Goal: Task Accomplishment & Management: Use online tool/utility

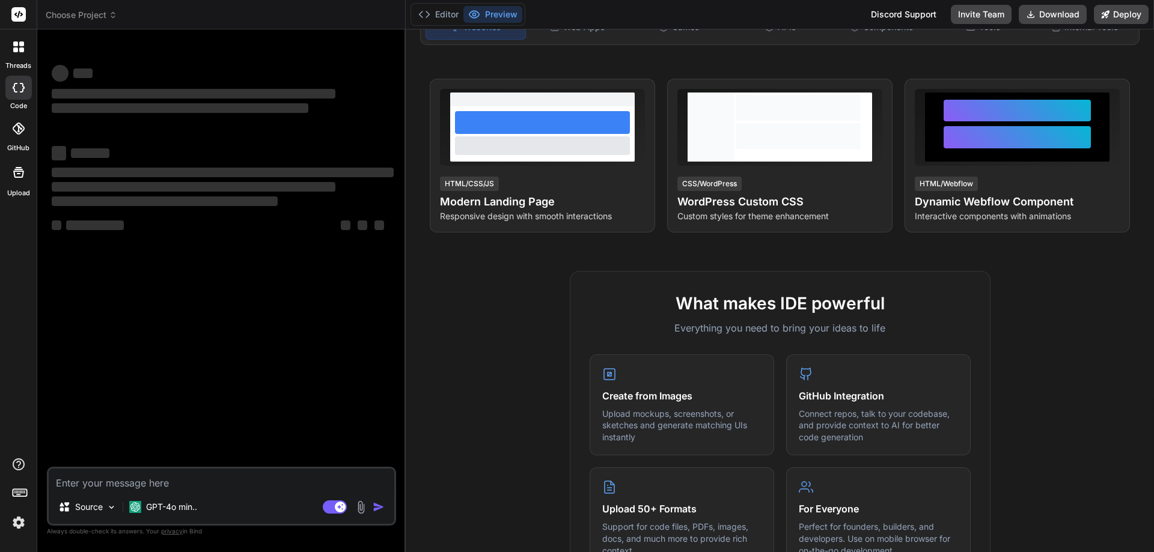
scroll to position [180, 0]
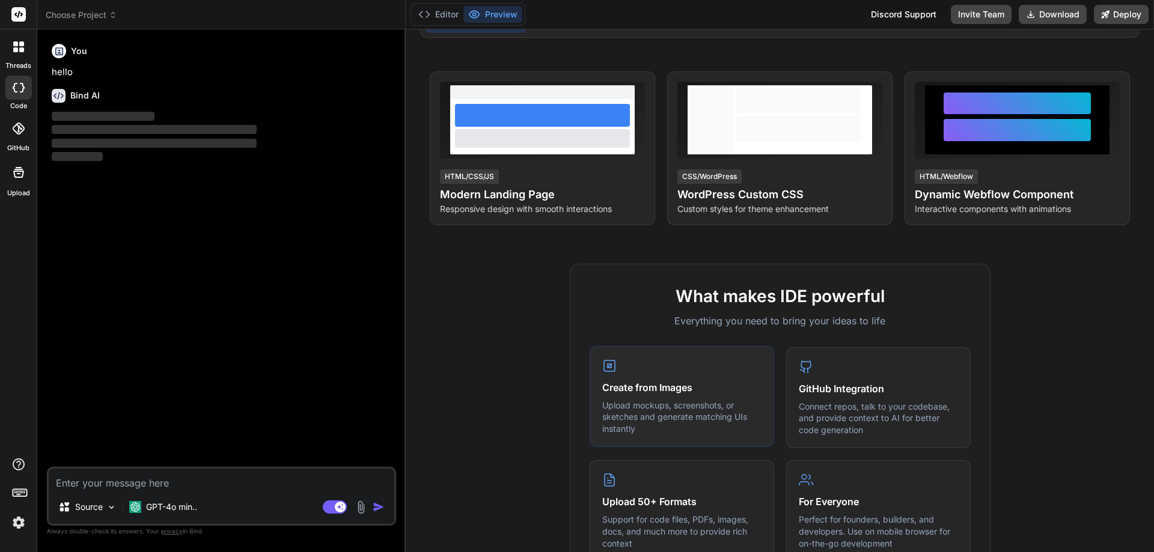
click at [658, 397] on div "Create from Images Upload mockups, screenshots, or sketches and generate matchi…" at bounding box center [682, 397] width 185 height 102
click at [846, 417] on p "Connect repos, talk to your codebase, and provide context to AI for better code…" at bounding box center [878, 417] width 159 height 35
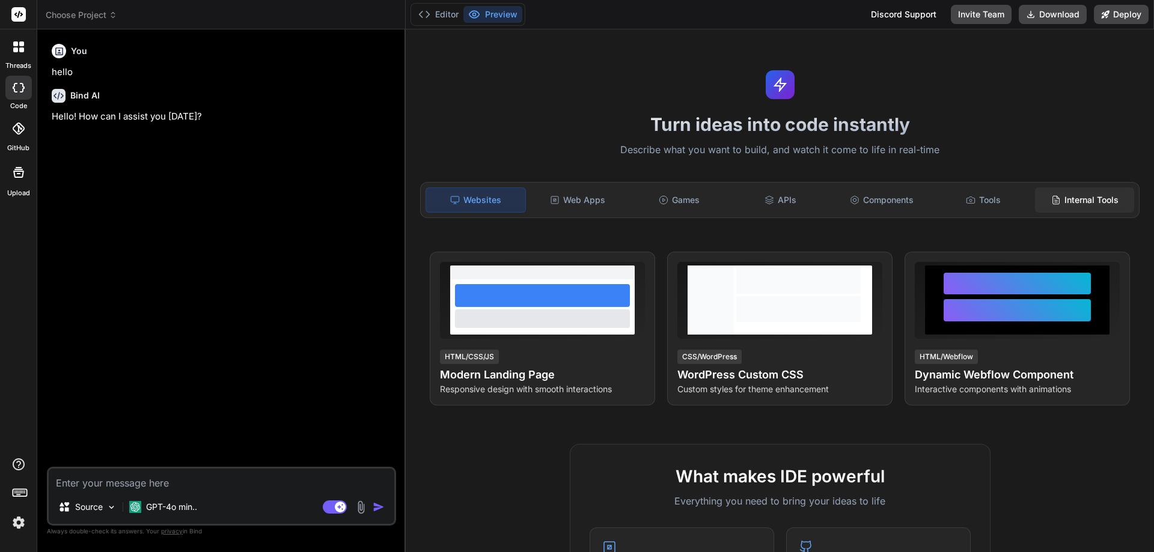
click at [1086, 203] on div "Internal Tools" at bounding box center [1084, 200] width 99 height 25
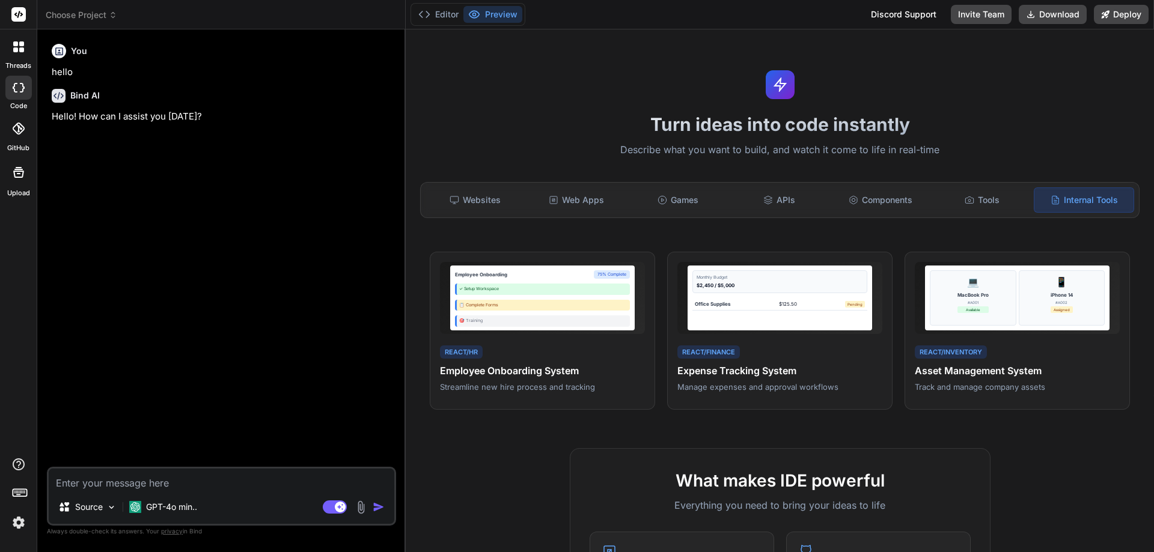
click at [91, 22] on header "Choose Project Created with Pixso." at bounding box center [221, 14] width 368 height 29
click at [97, 11] on span "Choose Project" at bounding box center [82, 15] width 72 height 12
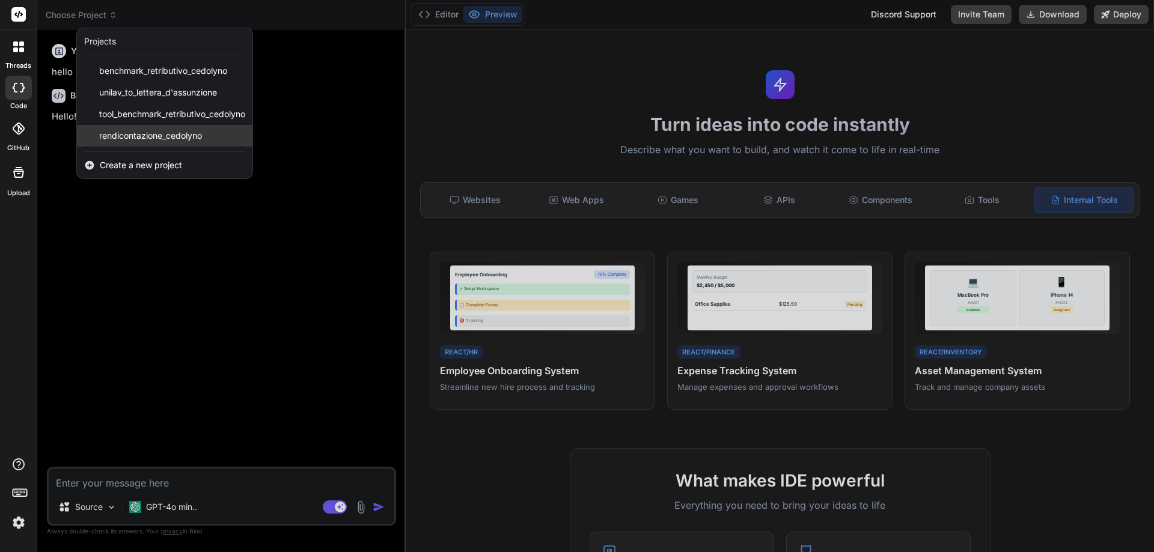
click at [121, 138] on span "rendicontazione_cedolyno" at bounding box center [150, 136] width 103 height 12
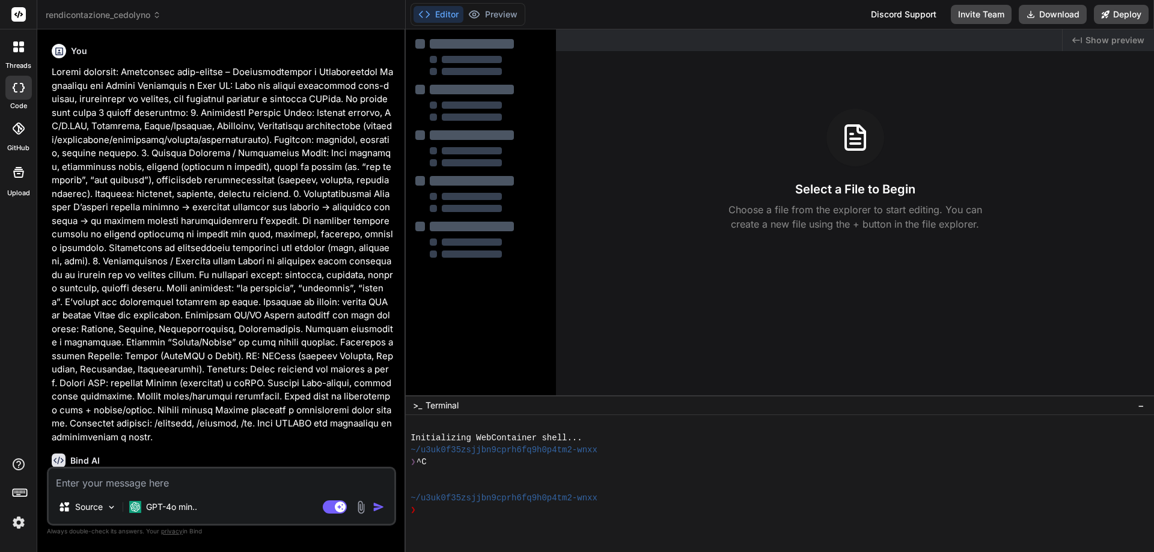
type textarea "x"
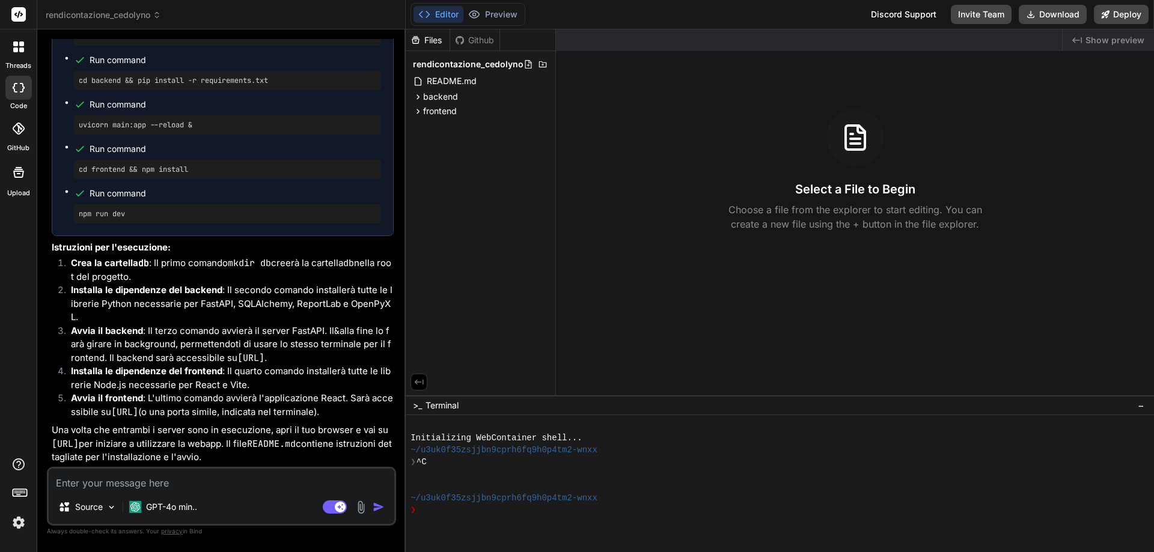
scroll to position [1551, 0]
click at [197, 474] on textarea at bounding box center [222, 480] width 346 height 22
type textarea "p"
type textarea "x"
type textarea "pu"
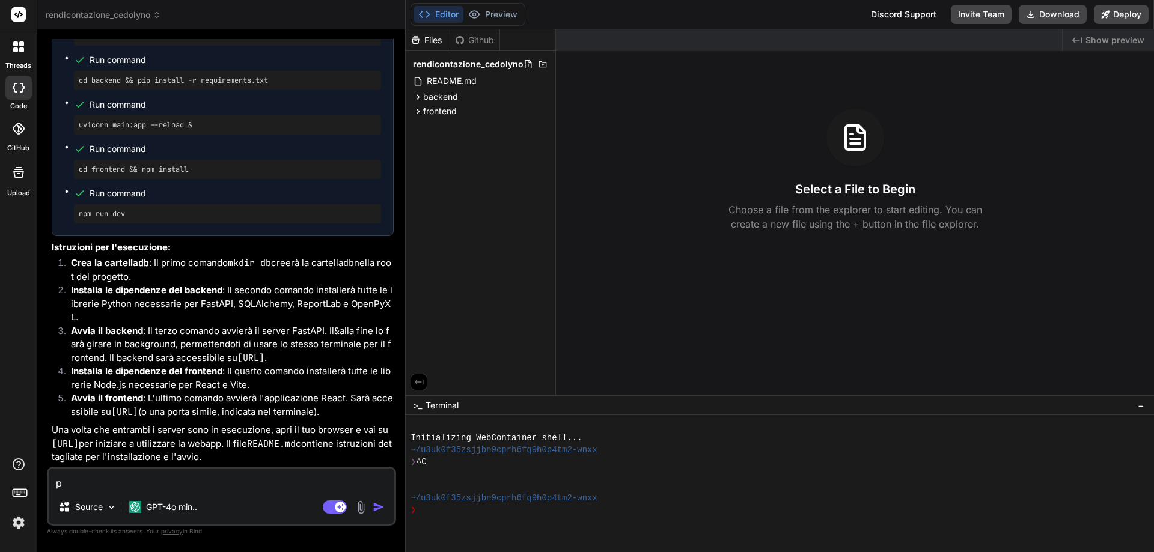
type textarea "x"
type textarea "puo"
type textarea "x"
type textarea "puoi"
type textarea "x"
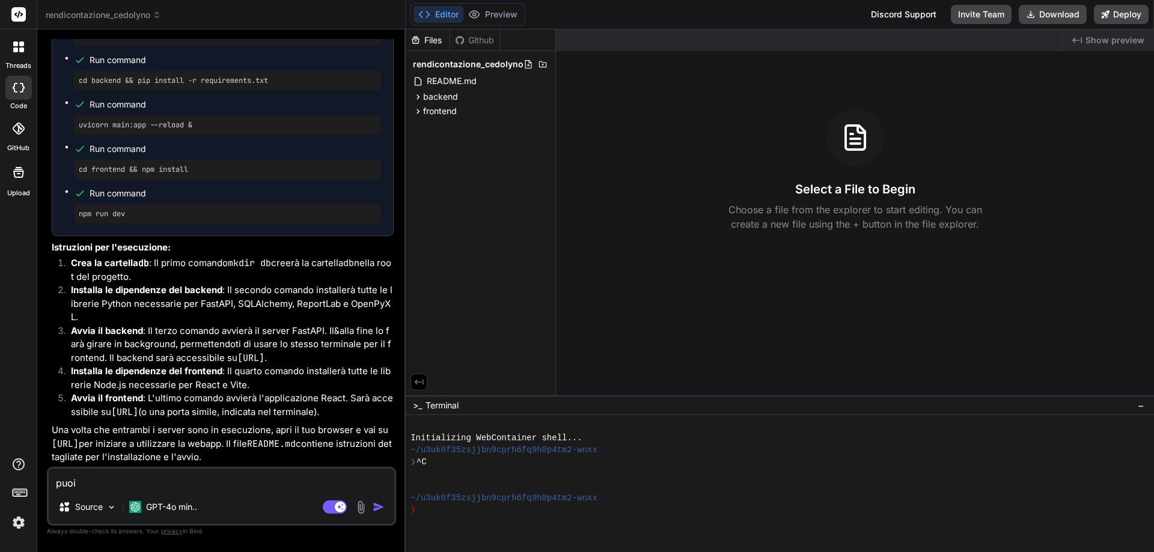
type textarea "puoi"
type textarea "x"
type textarea "puoi f"
type textarea "x"
type textarea "puoi fa"
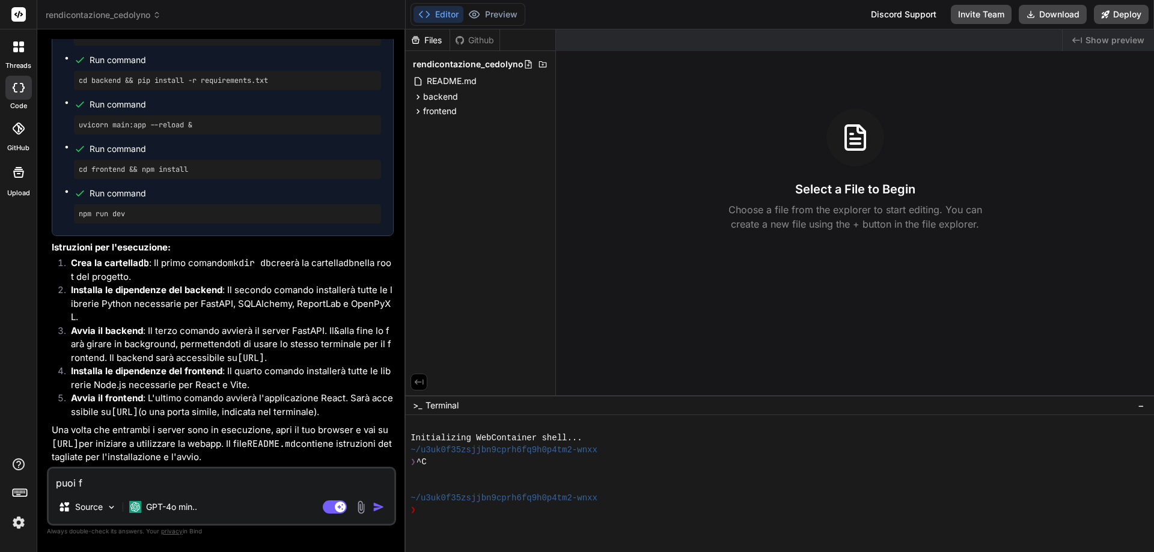
type textarea "x"
type textarea "puoi far"
type textarea "x"
type textarea "puoi farn"
type textarea "x"
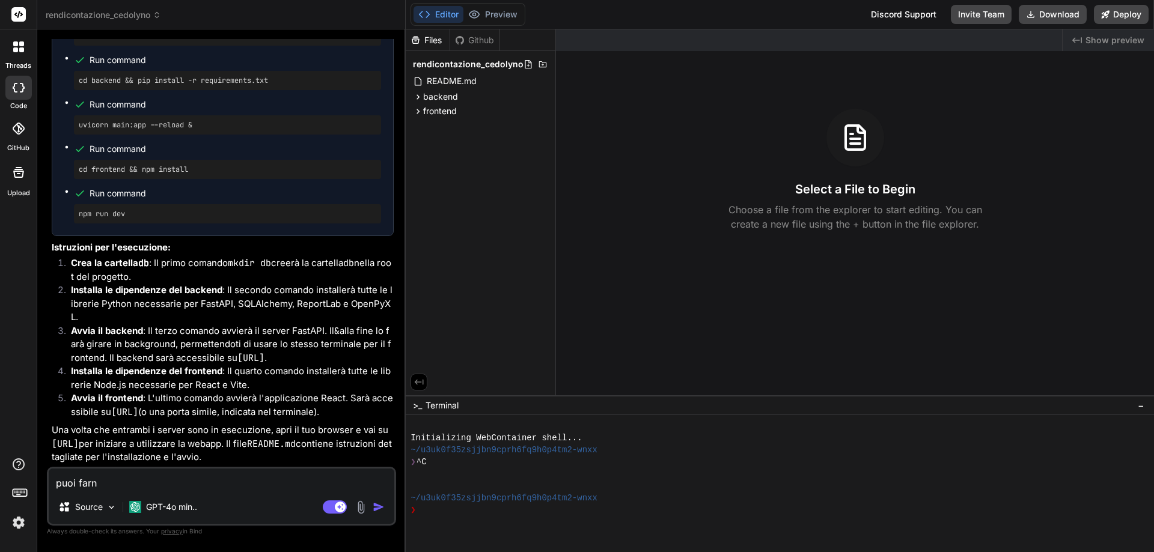
type textarea "puoi farne"
type textarea "x"
type textarea "puoi farne"
type textarea "x"
type textarea "puoi farne u"
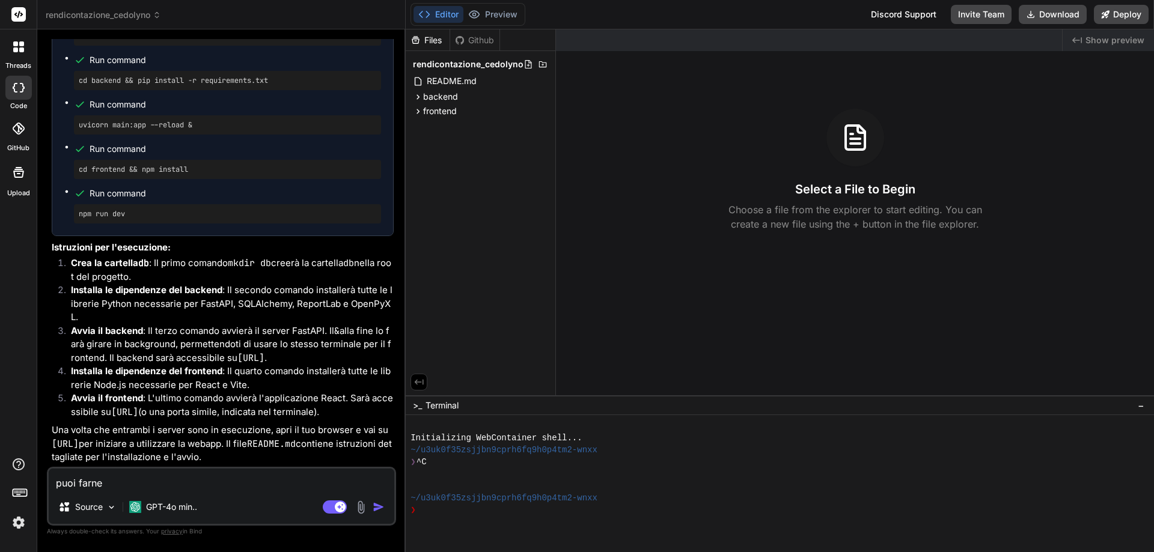
type textarea "x"
type textarea "puoi farne un"
type textarea "x"
type textarea "puoi farne una"
type textarea "x"
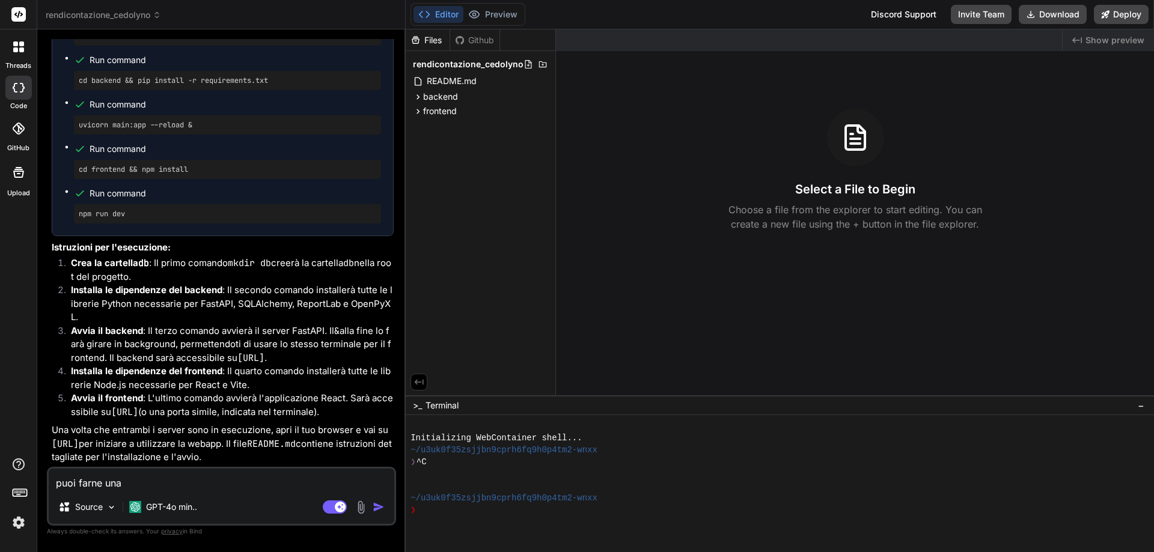
type textarea "puoi farne una"
type textarea "x"
type textarea "puoi farne una v"
type textarea "x"
type textarea "puoi farne una ve"
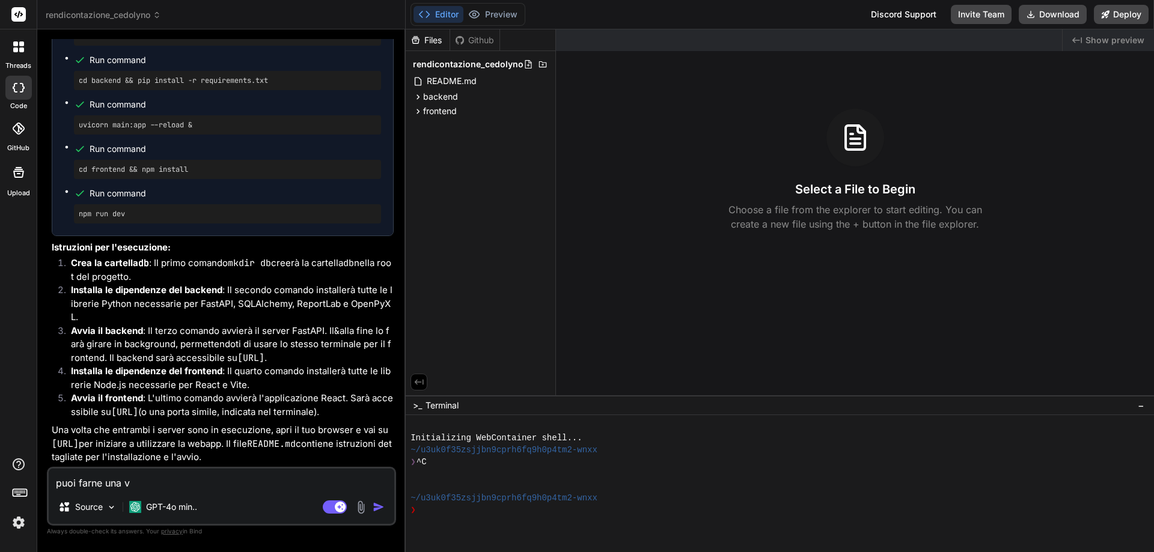
type textarea "x"
type textarea "puoi farne una ver"
type textarea "x"
type textarea "puoi farne una vers"
type textarea "x"
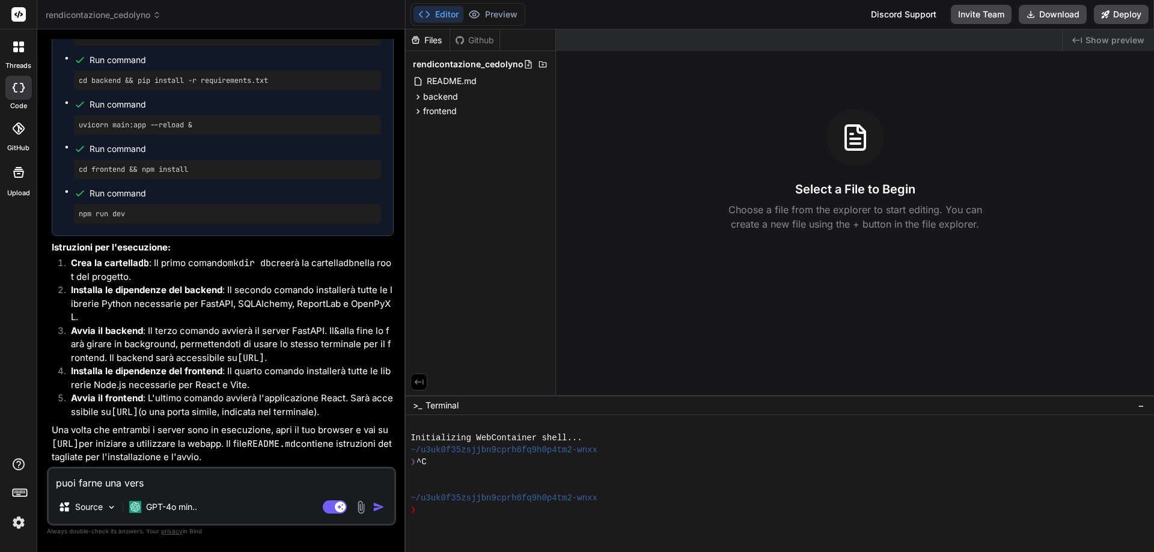
type textarea "puoi farne una versi"
type textarea "x"
type textarea "puoi farne una versio"
type textarea "x"
type textarea "puoi farne una version"
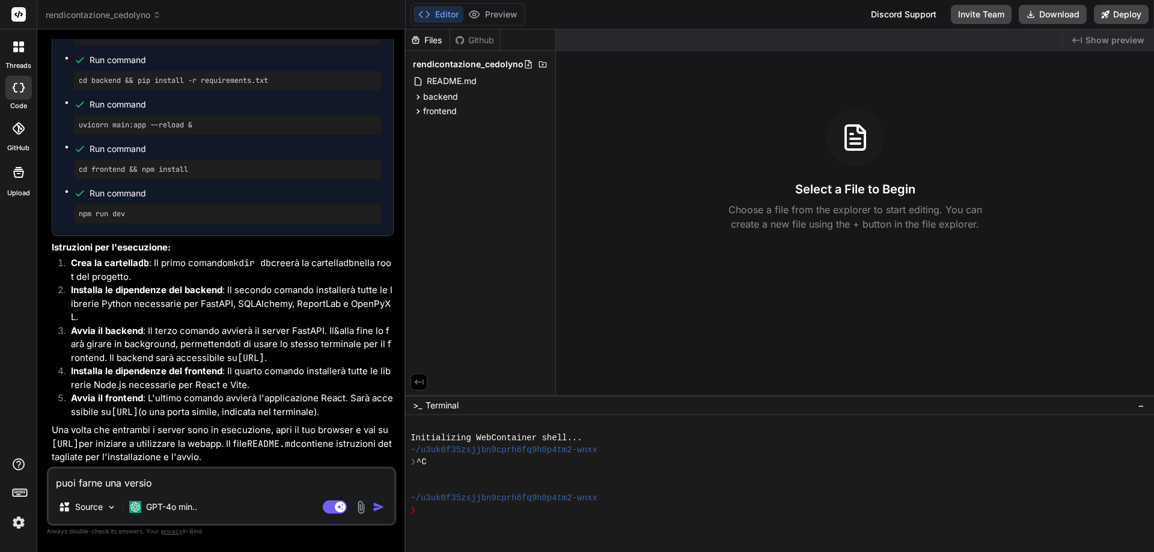
type textarea "x"
type textarea "puoi farne una versione"
type textarea "x"
type textarea "puoi farne una versione"
type textarea "x"
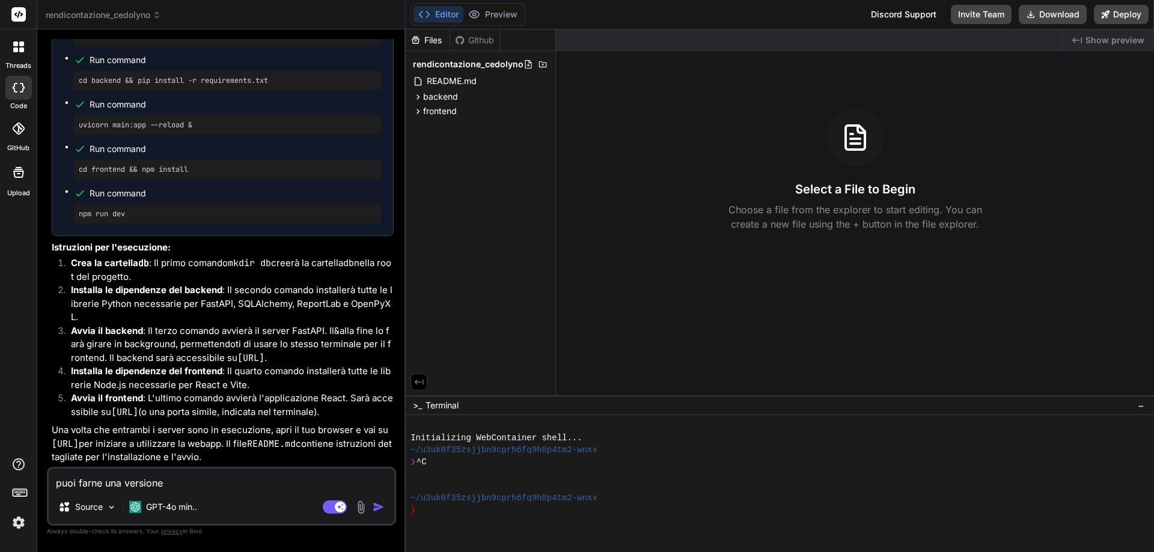
type textarea "puoi farne una versione u"
type textarea "x"
type textarea "puoi farne una versione us"
type textarea "x"
type textarea "puoi farne una versione usa"
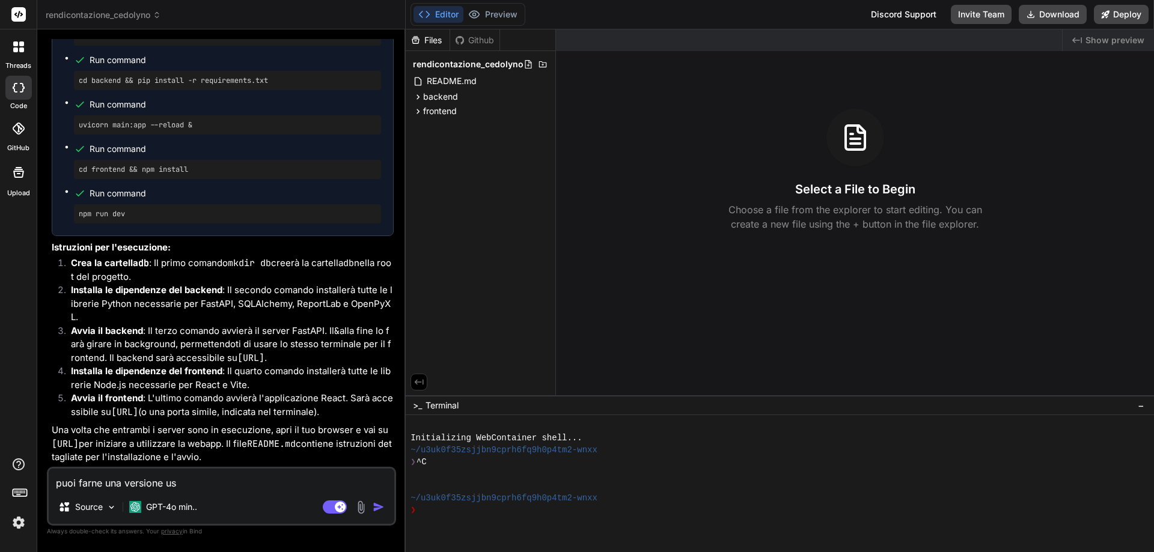
type textarea "x"
type textarea "puoi farne una versione usab"
type textarea "x"
type textarea "puoi farne una versione usabi"
type textarea "x"
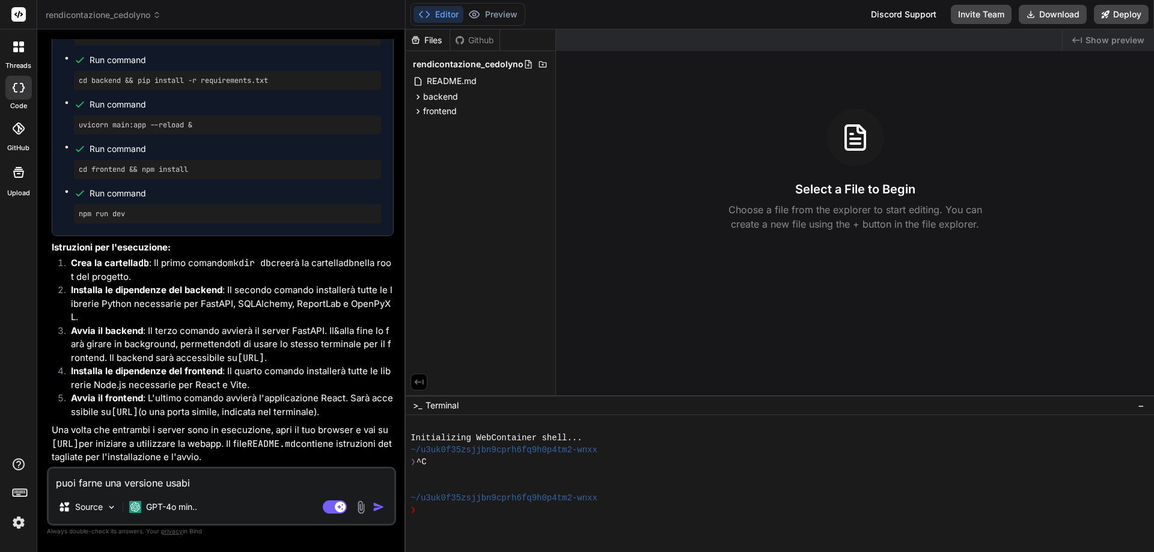
type textarea "puoi farne una versione usabil"
type textarea "x"
type textarea "puoi farne una versione usabile"
type textarea "x"
type textarea "puoi farne una versione usabile"
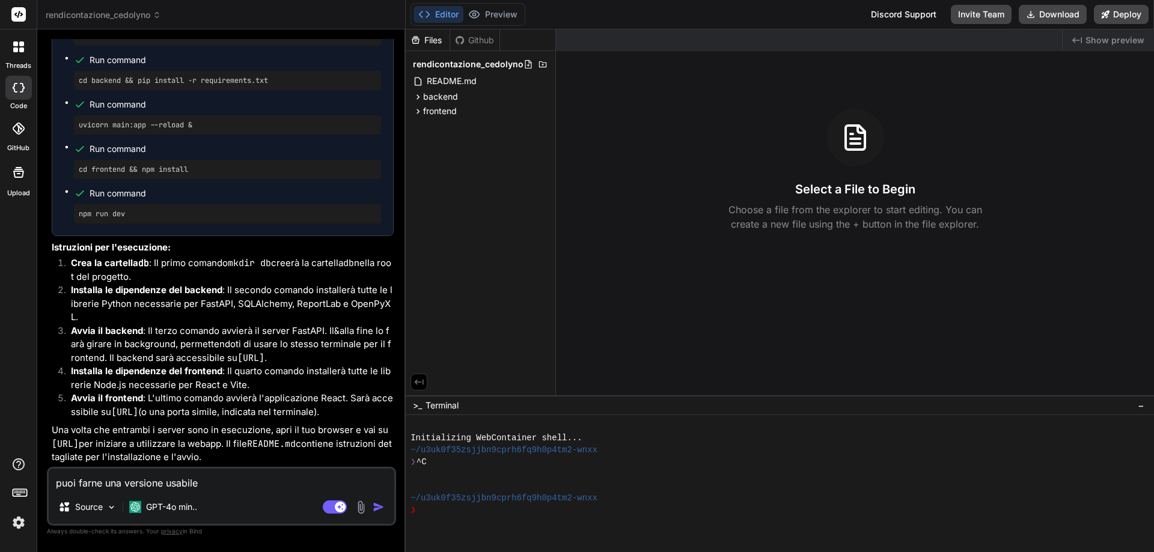
type textarea "x"
type textarea "puoi farne una versione usabile s"
type textarea "x"
type textarea "puoi farne una versione usabile"
type textarea "x"
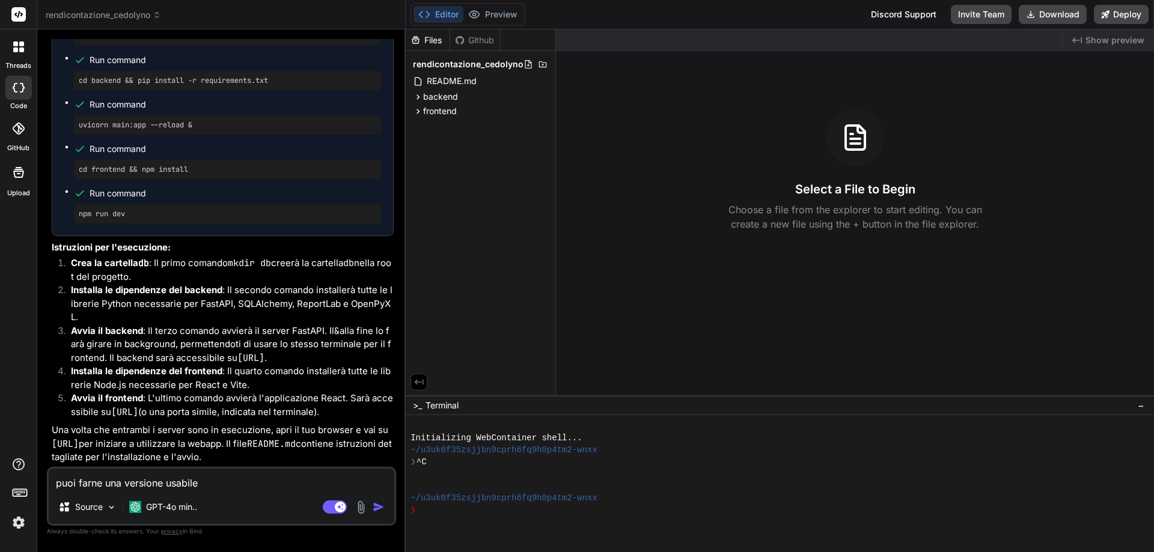
type textarea "puoi farne una versione usabile s"
type textarea "x"
type textarea "puoi farne una versione usabile se"
type textarea "x"
type textarea "puoi farne una versione usabile sen"
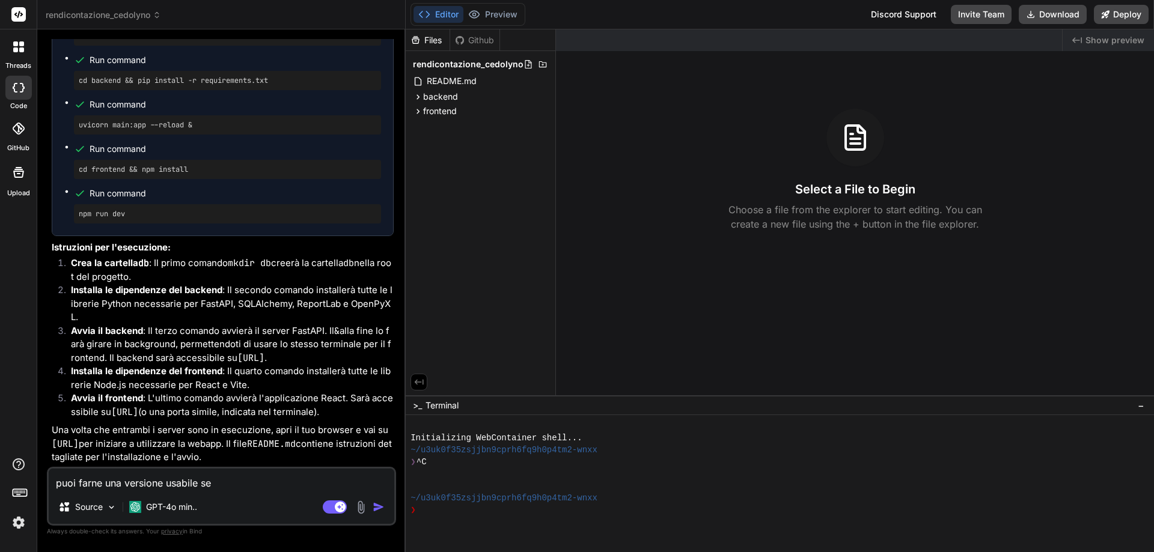
type textarea "x"
type textarea "puoi farne una versione usabile senz"
type textarea "x"
type textarea "puoi farne una versione usabile senza"
type textarea "x"
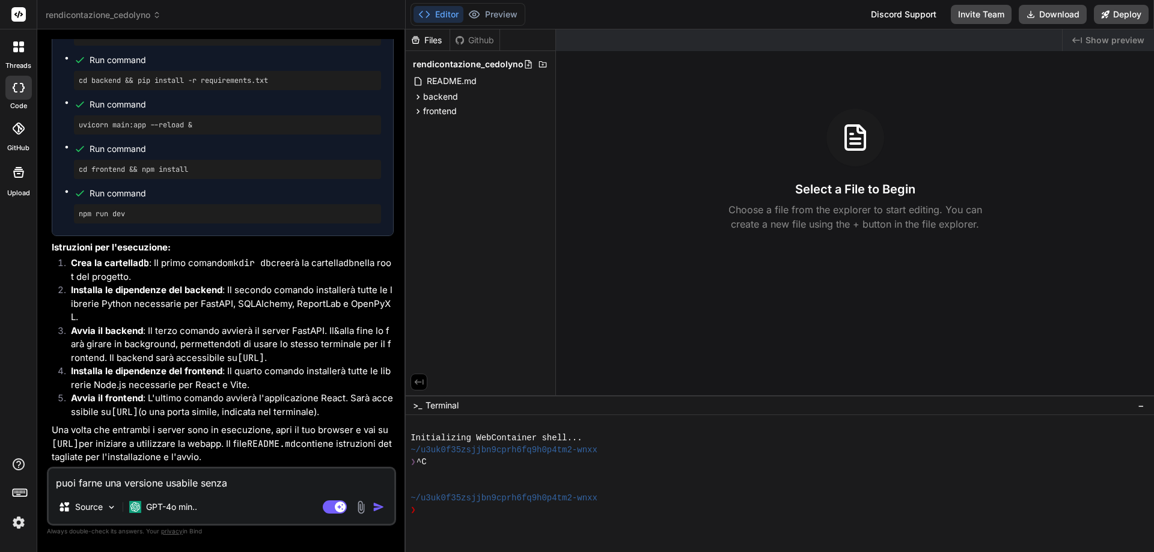
type textarea "puoi farne una versione usabile senza"
type textarea "x"
type textarea "puoi farne una versione usabile senza l"
type textarea "x"
type textarea "puoi farne una versione usabile senza la"
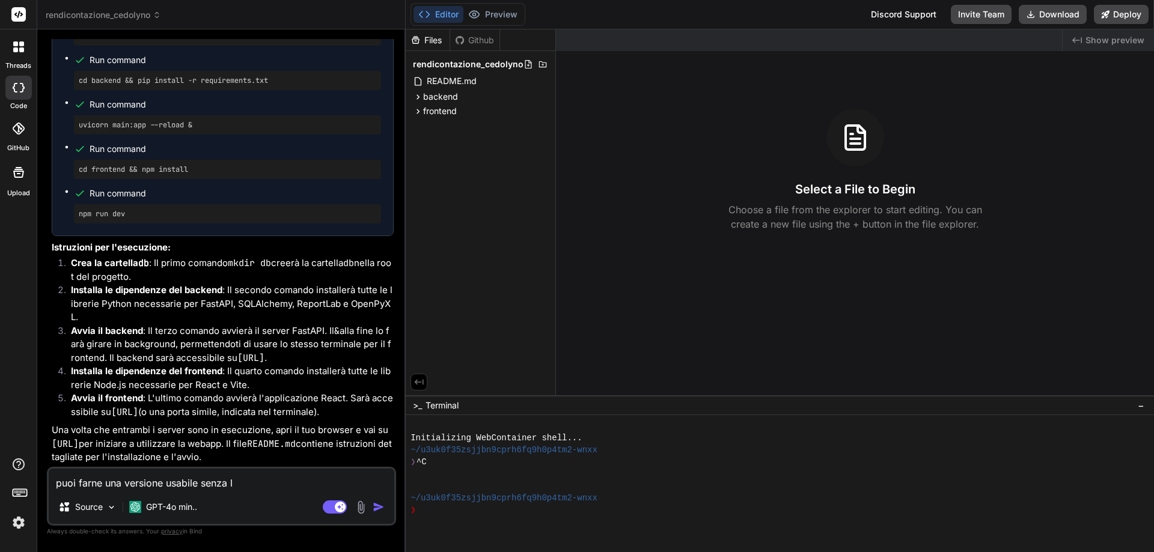
type textarea "x"
type textarea "puoi farne una versione usabile senza lan"
type textarea "x"
type textarea "puoi farne una versione usabile senza lanc"
type textarea "x"
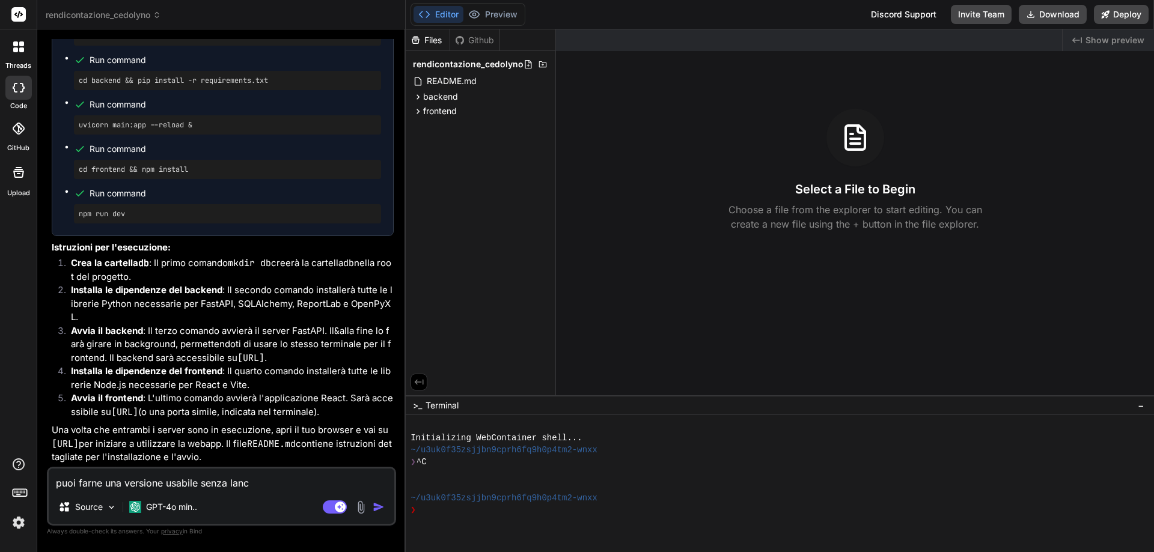
type textarea "puoi farne una versione usabile senza lanci"
type textarea "x"
type textarea "puoi farne una versione usabile senza lancia"
type textarea "x"
type textarea "puoi farne una versione usabile senza lanciar"
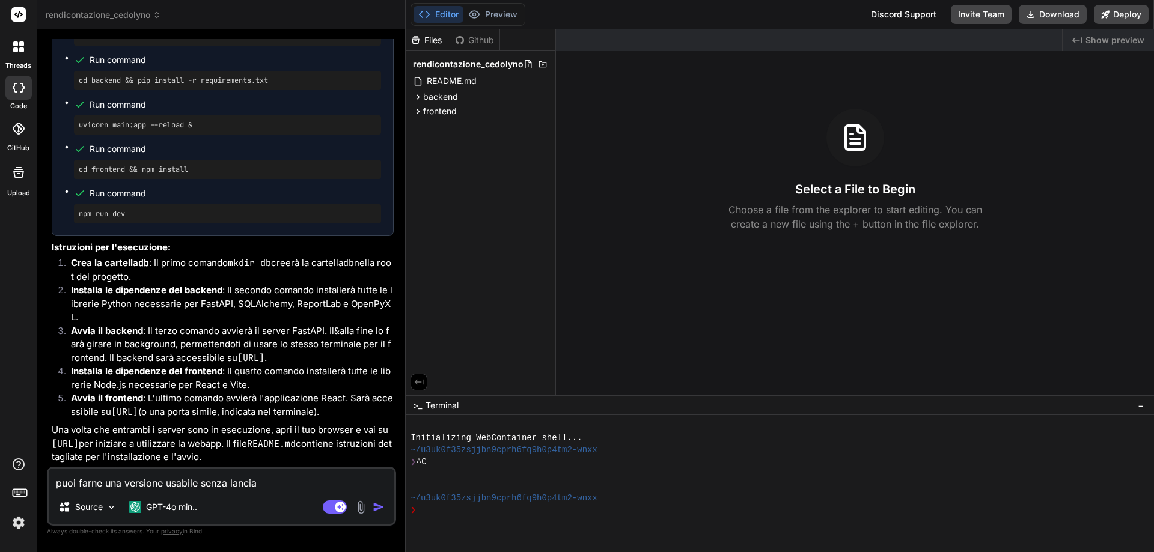
type textarea "x"
type textarea "puoi farne una versione usabile senza lanciare"
type textarea "x"
type textarea "puoi farne una versione usabile senza lanciare"
type textarea "x"
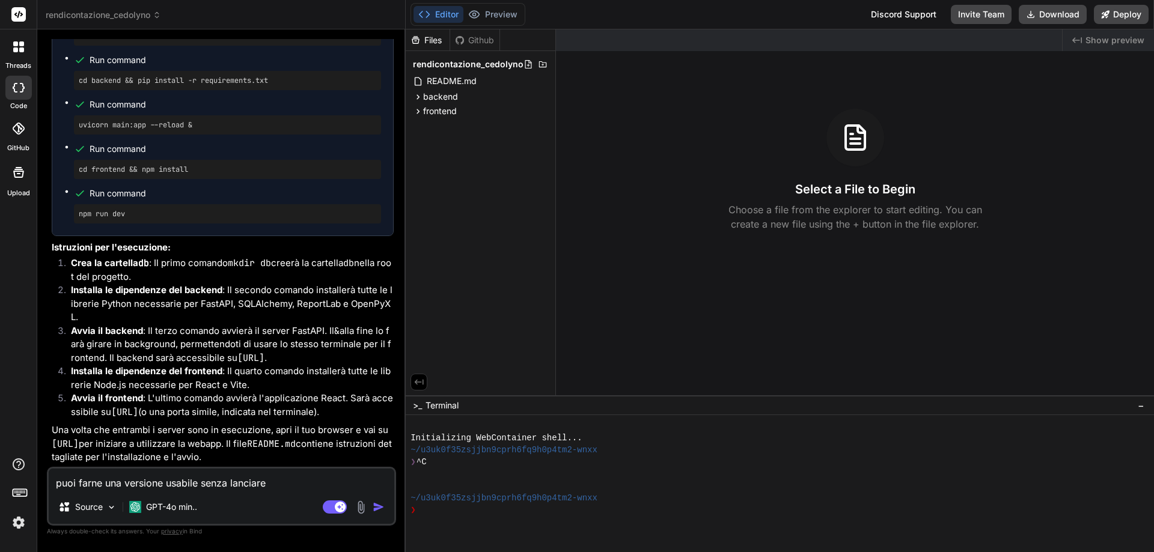
type textarea "puoi farne una versione usabile senza lanciare c"
type textarea "x"
type textarea "puoi farne una versione usabile senza lanciare co"
type textarea "x"
type textarea "puoi farne una versione usabile senza lanciare com"
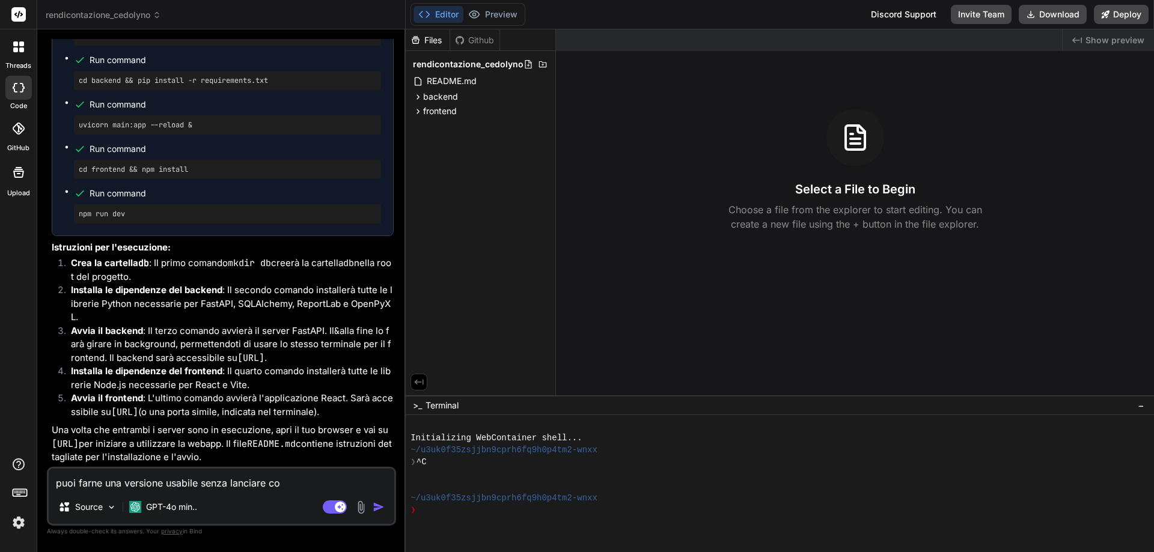
type textarea "x"
type textarea "puoi farne una versione usabile senza lanciare coma"
type textarea "x"
type textarea "puoi farne una versione usabile senza lanciare coman"
type textarea "x"
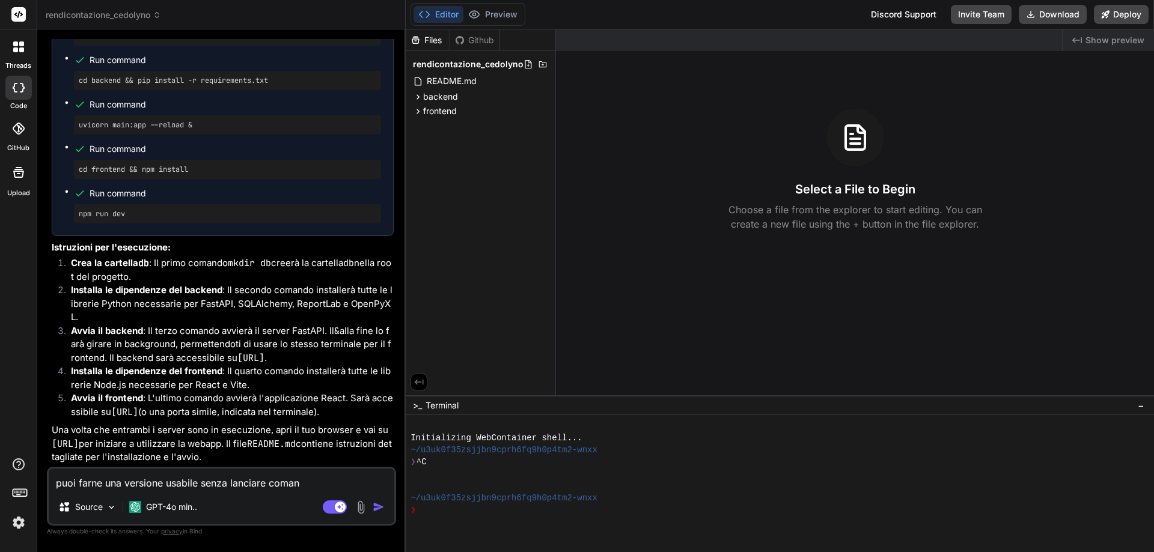
type textarea "puoi farne una versione usabile senza lanciare comand"
type textarea "x"
type textarea "puoi farne una versione usabile senza lanciare comandi"
type textarea "x"
type textarea "puoi farne una versione usabile senza lanciare comandi?"
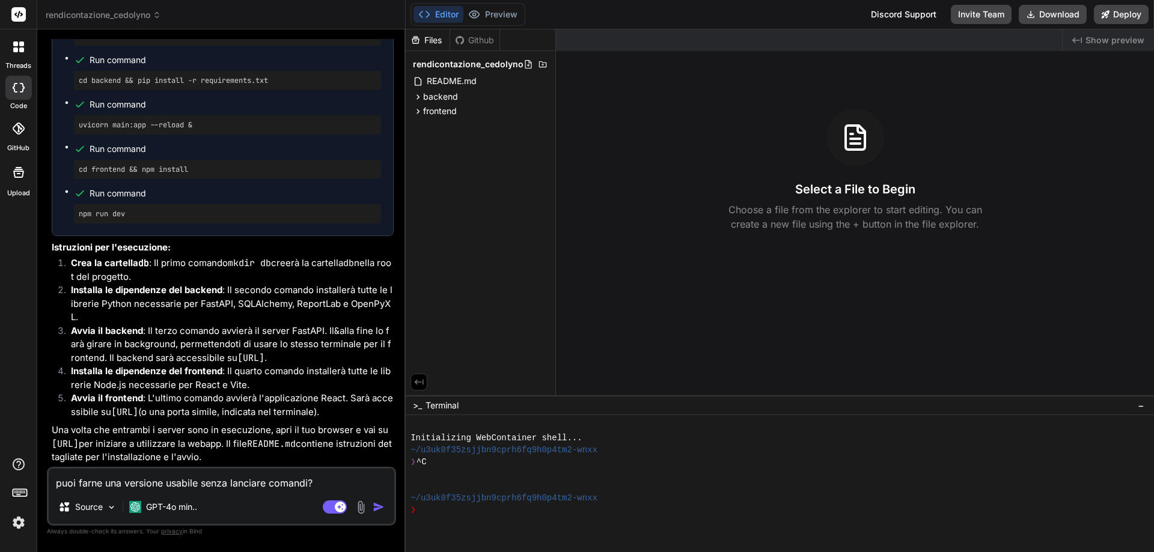
type textarea "x"
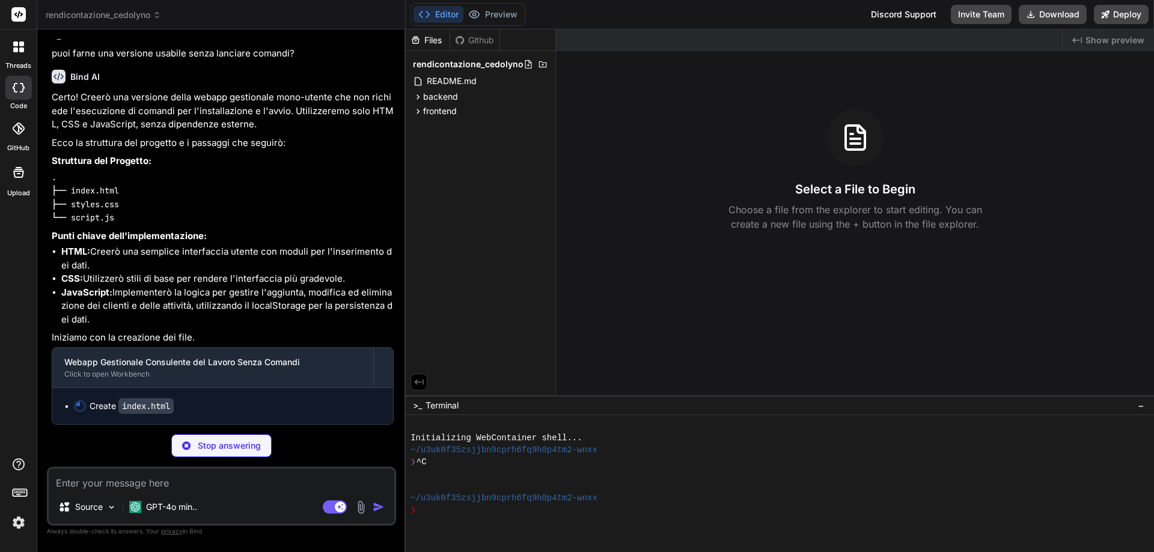
scroll to position [1998, 0]
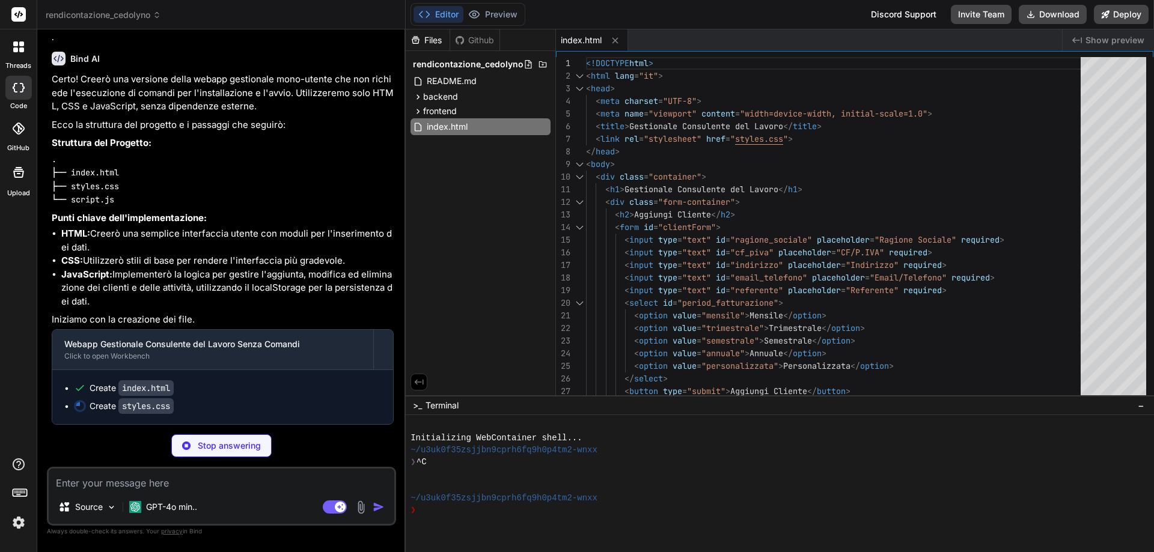
type textarea "x"
type textarea "border-radius: 4px; }"
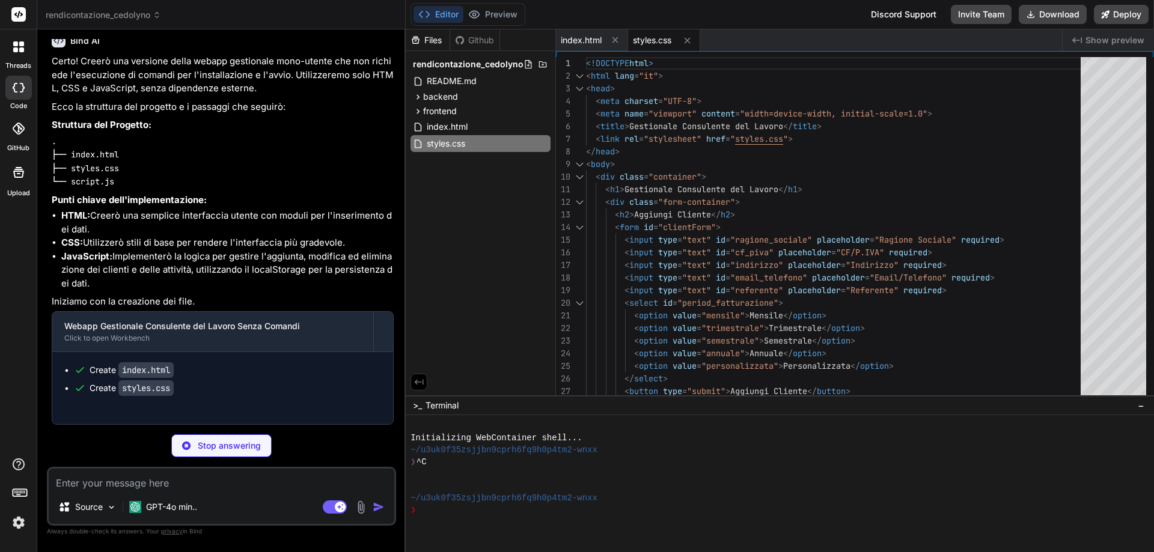
type textarea "x"
type textarea "renderClients(); }); renderClients();"
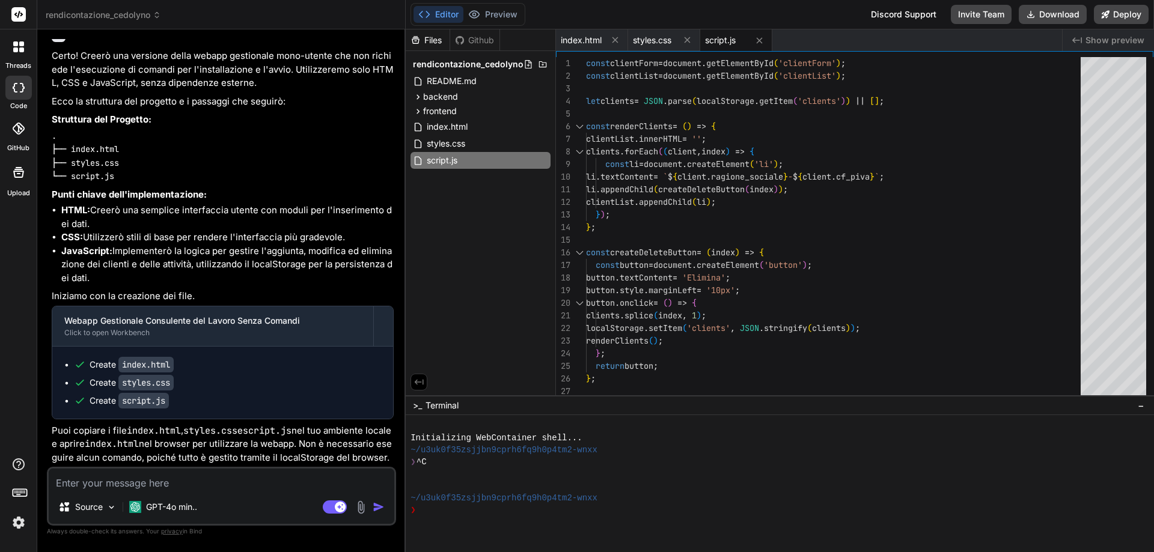
scroll to position [2053, 0]
click at [553, 64] on icon at bounding box center [557, 65] width 10 height 10
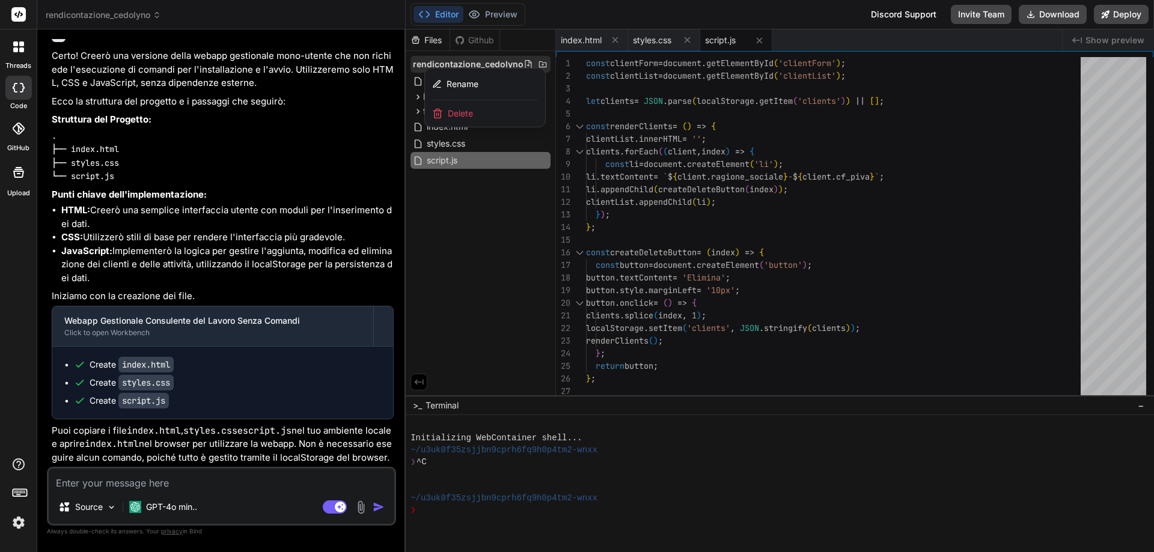
click at [553, 64] on div at bounding box center [780, 290] width 748 height 523
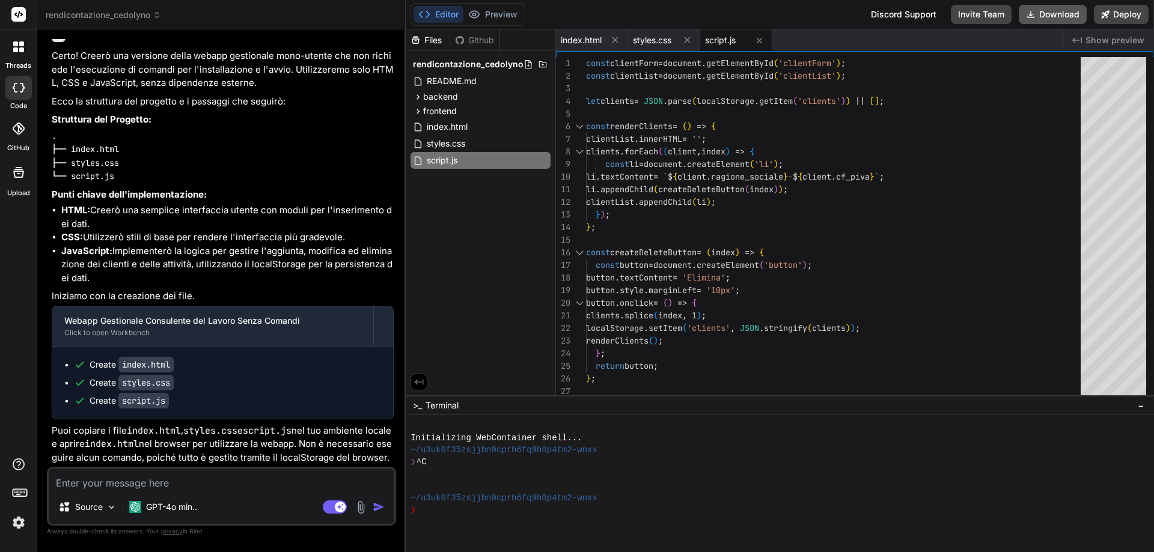
click at [1055, 11] on button "Download" at bounding box center [1053, 14] width 68 height 19
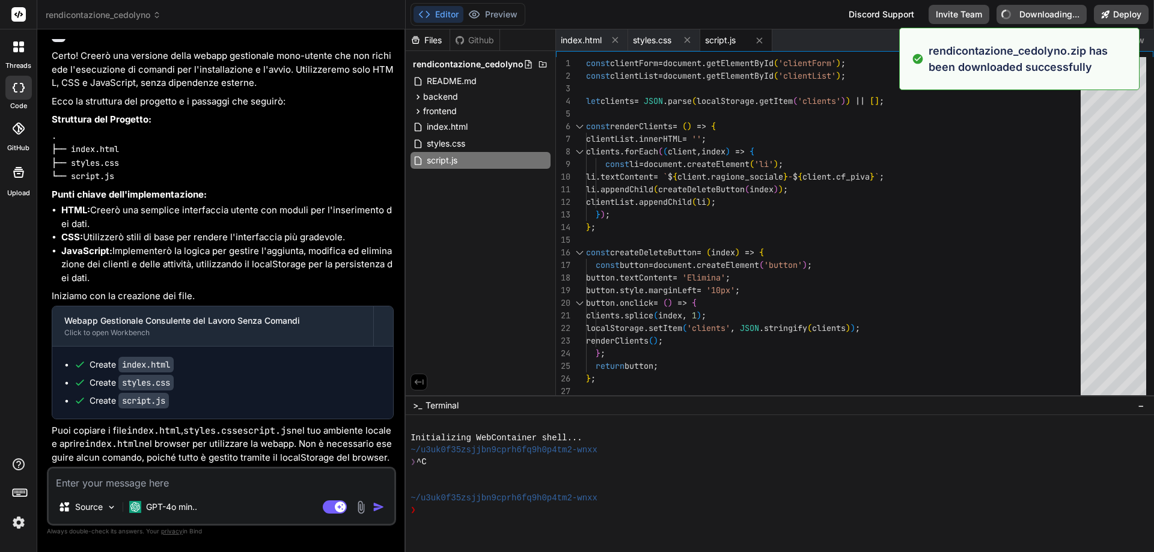
type textarea "x"
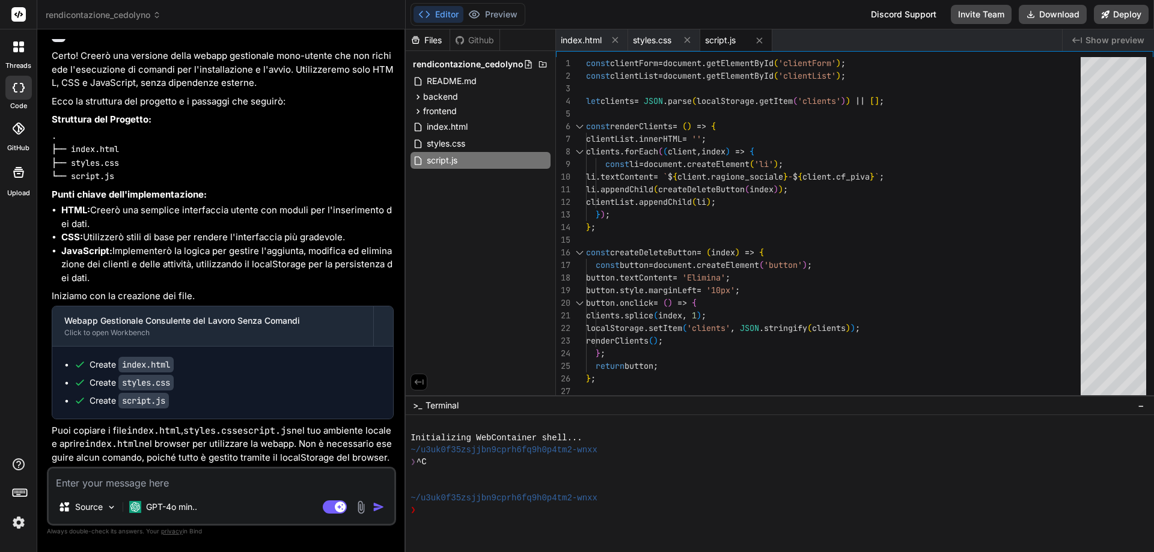
click at [191, 478] on textarea at bounding box center [222, 480] width 346 height 22
type textarea "p"
type textarea "x"
type textarea "pu"
type textarea "x"
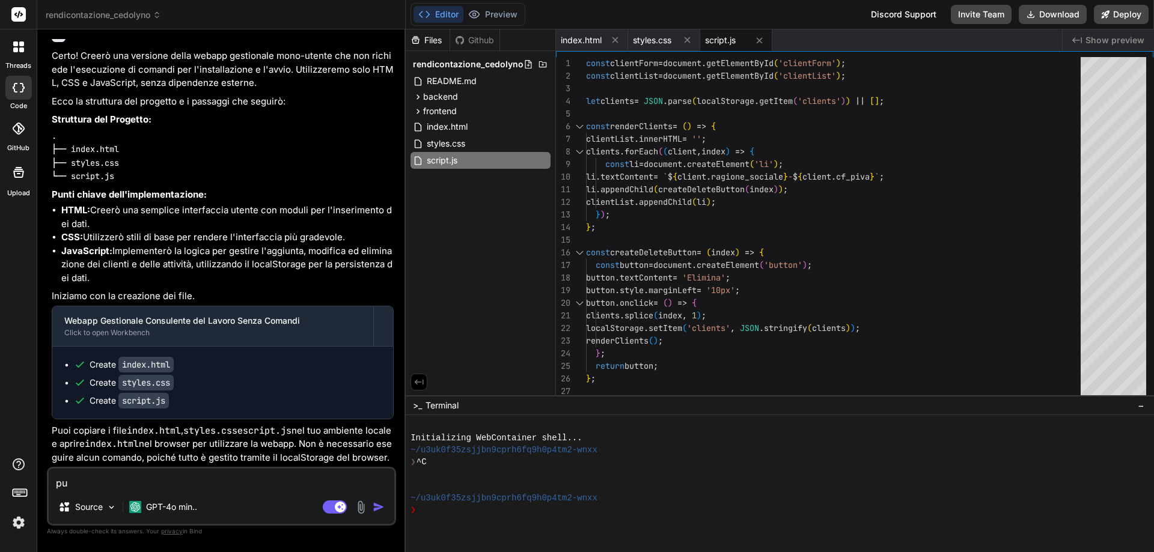
type textarea "puo"
type textarea "x"
type textarea "puoi"
type textarea "x"
type textarea "puoi"
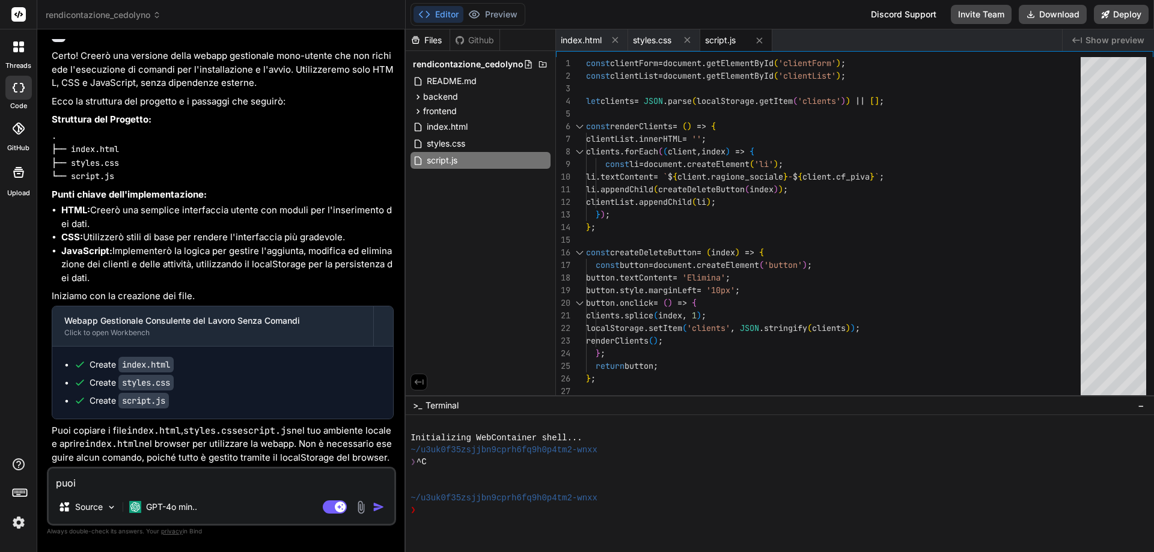
type textarea "x"
type textarea "puoi f"
type textarea "x"
type textarea "puoi fa"
type textarea "x"
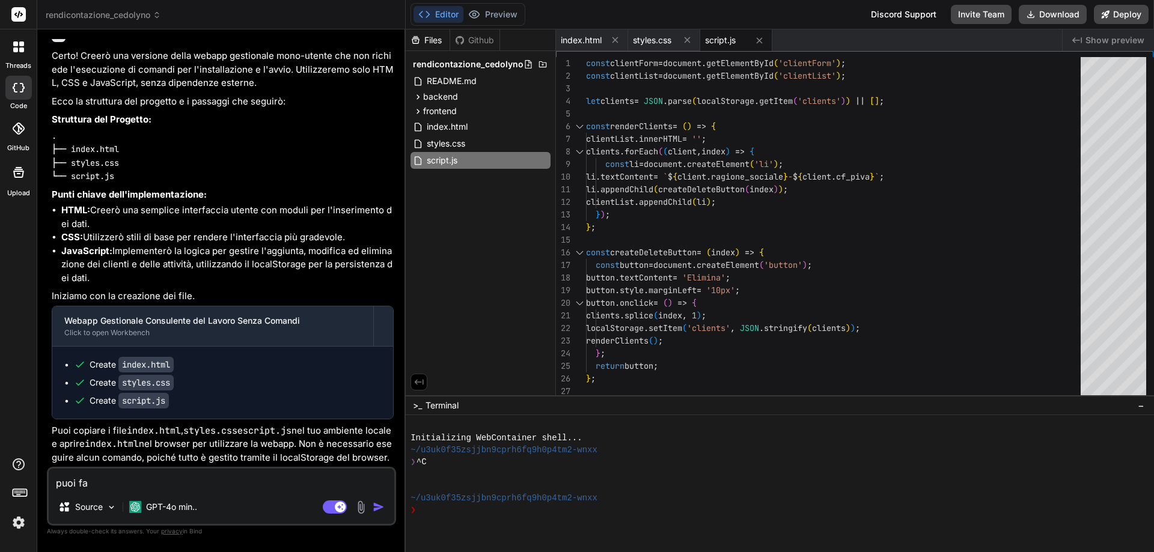
type textarea "puoi far"
type textarea "x"
type textarea "puoi farn"
type textarea "x"
type textarea "puoi farne"
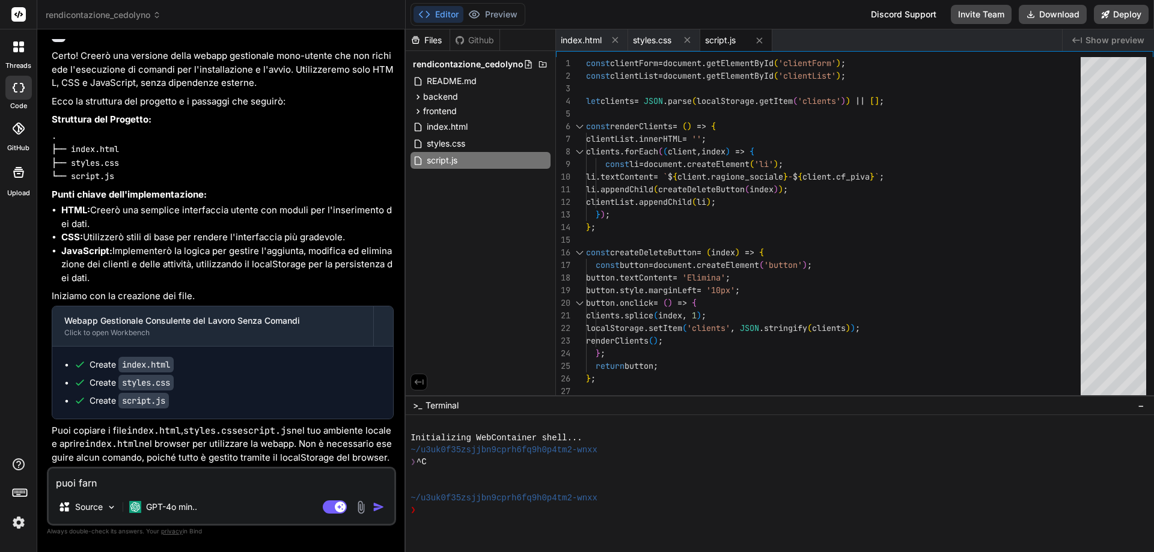
type textarea "x"
type textarea "puoi farne"
type textarea "x"
type textarea "puoi farne u"
type textarea "x"
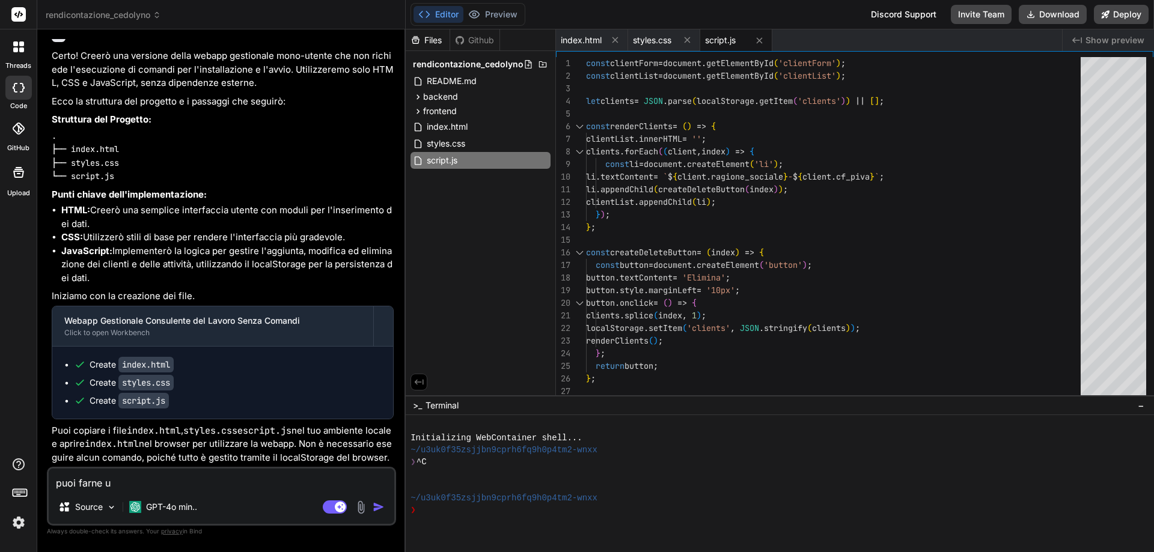
type textarea "puoi farne un"
type textarea "x"
type textarea "puoi farne una"
type textarea "x"
type textarea "puoi farne una"
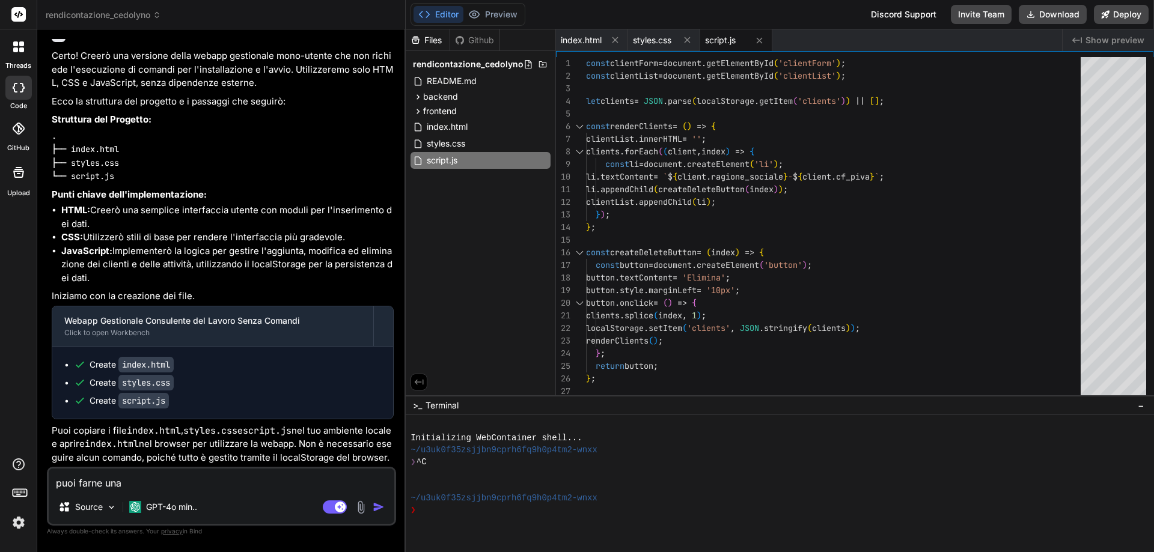
type textarea "x"
type textarea "puoi farne una v"
type textarea "x"
type textarea "puoi farne una ve"
type textarea "x"
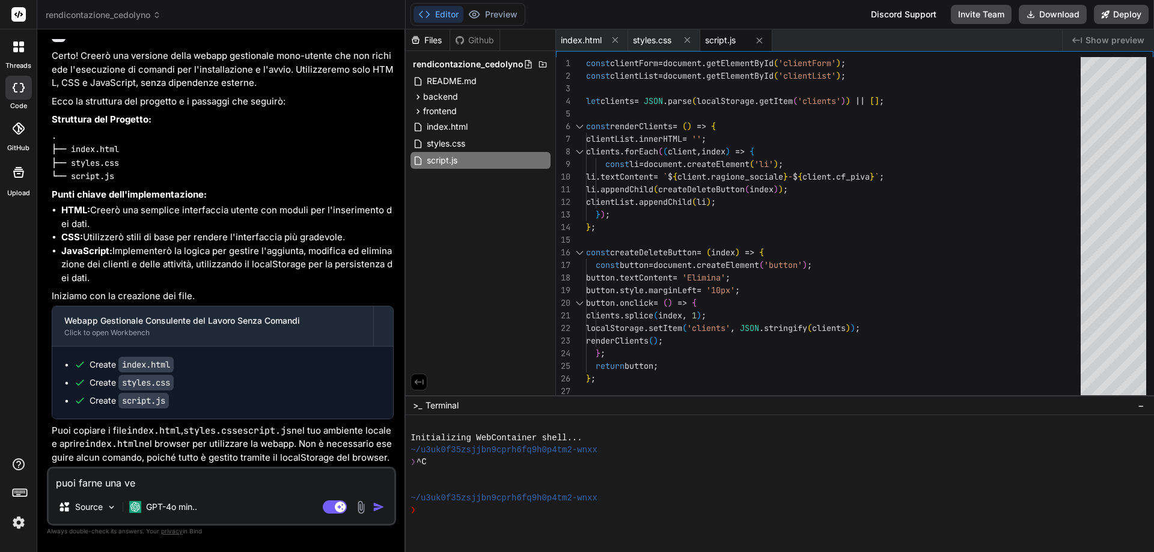
type textarea "puoi farne una ver"
type textarea "x"
type textarea "puoi farne una vers"
type textarea "x"
type textarea "puoi farne una versi"
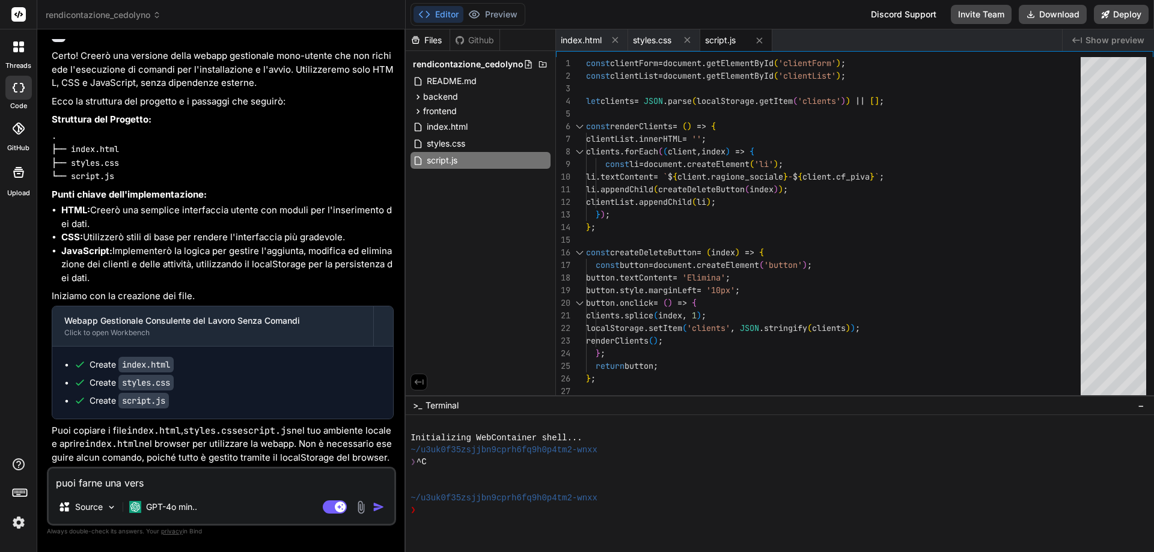
type textarea "x"
type textarea "puoi farne una versio"
type textarea "x"
type textarea "puoi farne una version"
type textarea "x"
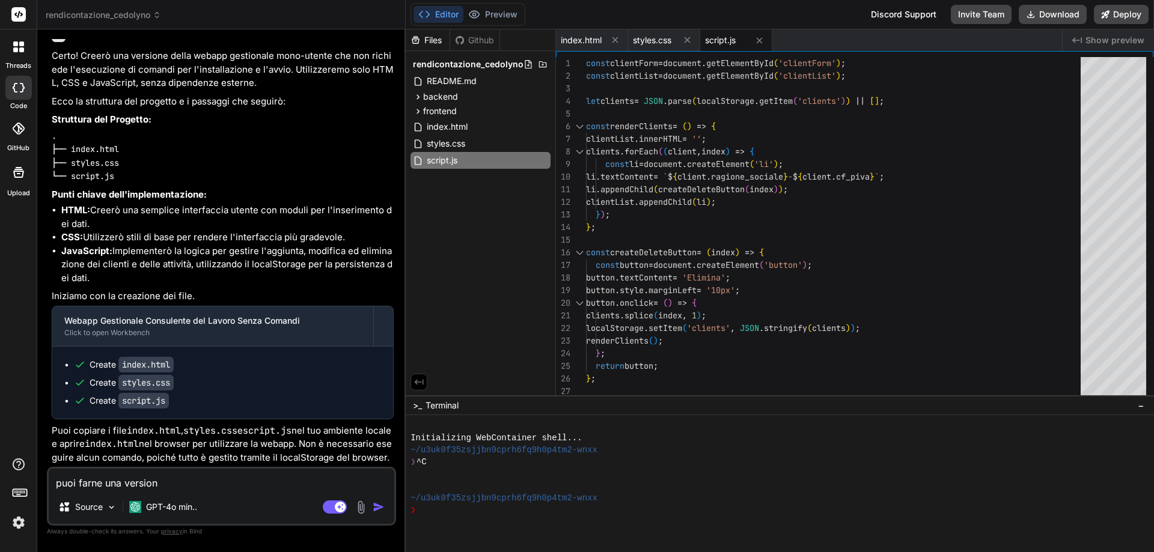
type textarea "puoi farne una versione"
type textarea "x"
type textarea "puoi farne una versione"
type textarea "x"
type textarea "puoi farne una versione c"
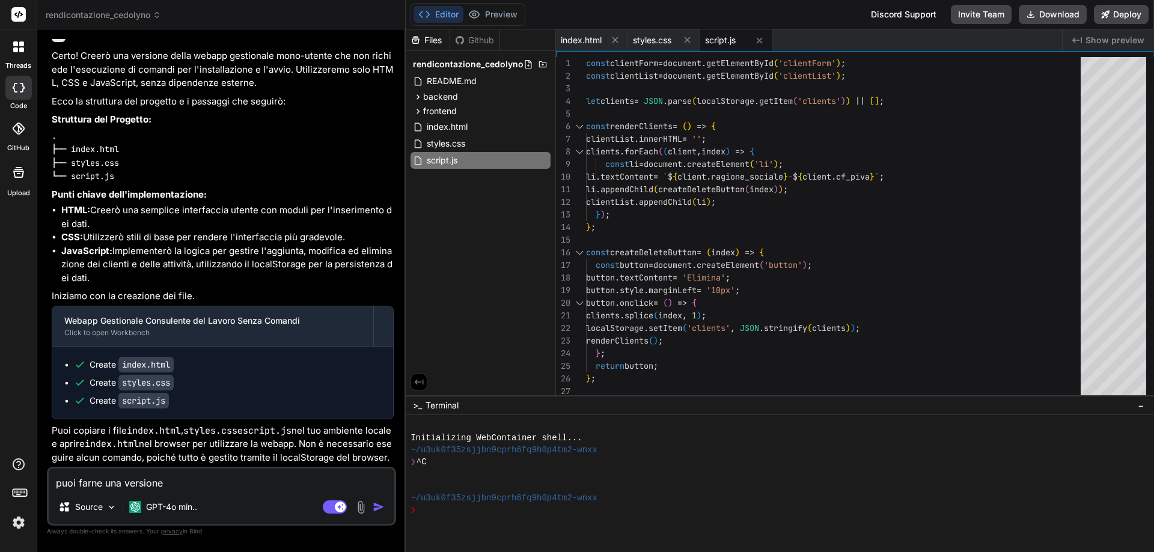
type textarea "x"
type textarea "puoi farne una versione ch"
type textarea "x"
type textarea "puoi farne una versione che"
type textarea "x"
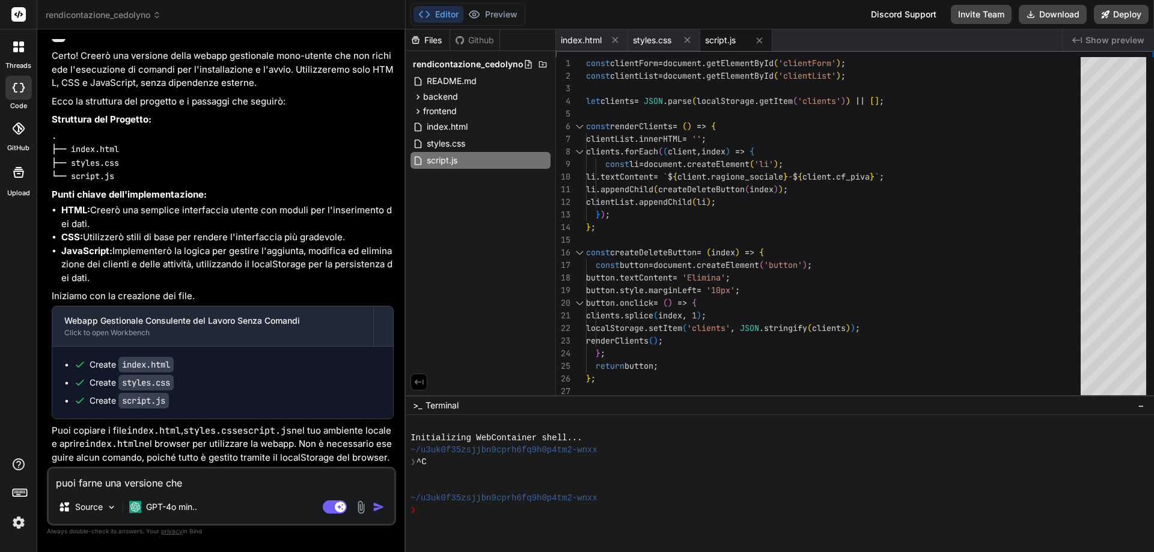
type textarea "puoi farne una versione che"
type textarea "x"
type textarea "puoi farne una versione che i"
type textarea "x"
type textarea "puoi farne una versione che io"
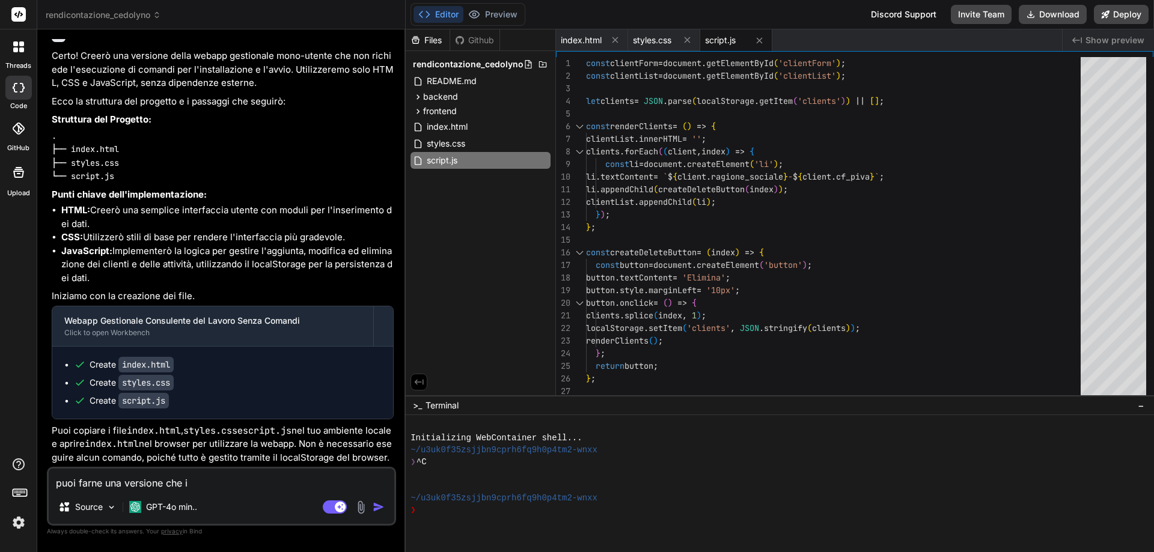
type textarea "x"
type textarea "puoi farne una versione che io"
type textarea "x"
type textarea "puoi farne una versione che io p"
type textarea "x"
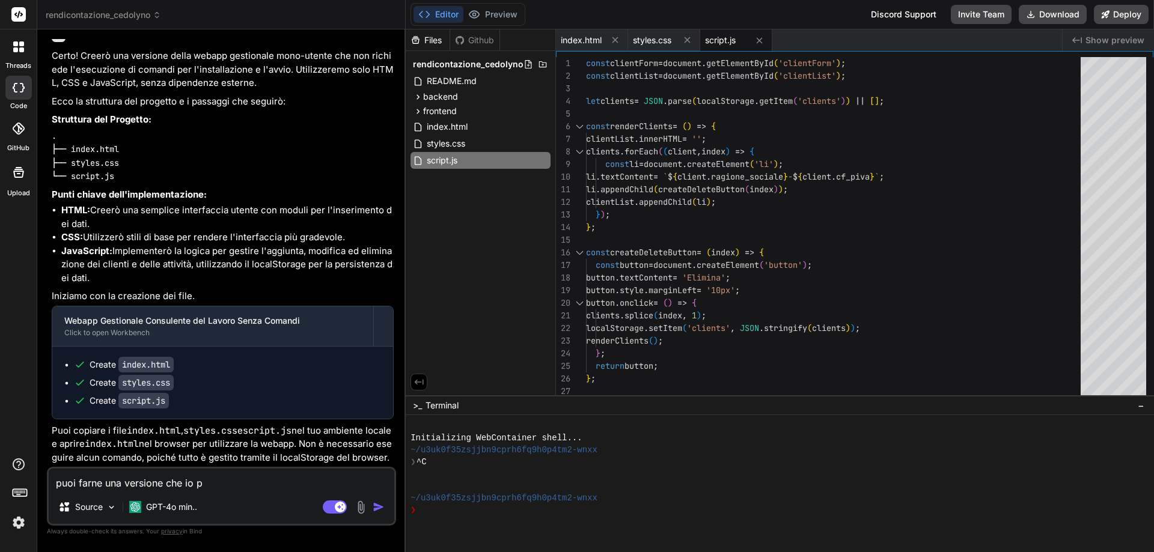
type textarea "puoi farne una versione che io po"
type textarea "x"
type textarea "puoi farne una versione che io pos"
type textarea "x"
type textarea "puoi farne una versione che io poss"
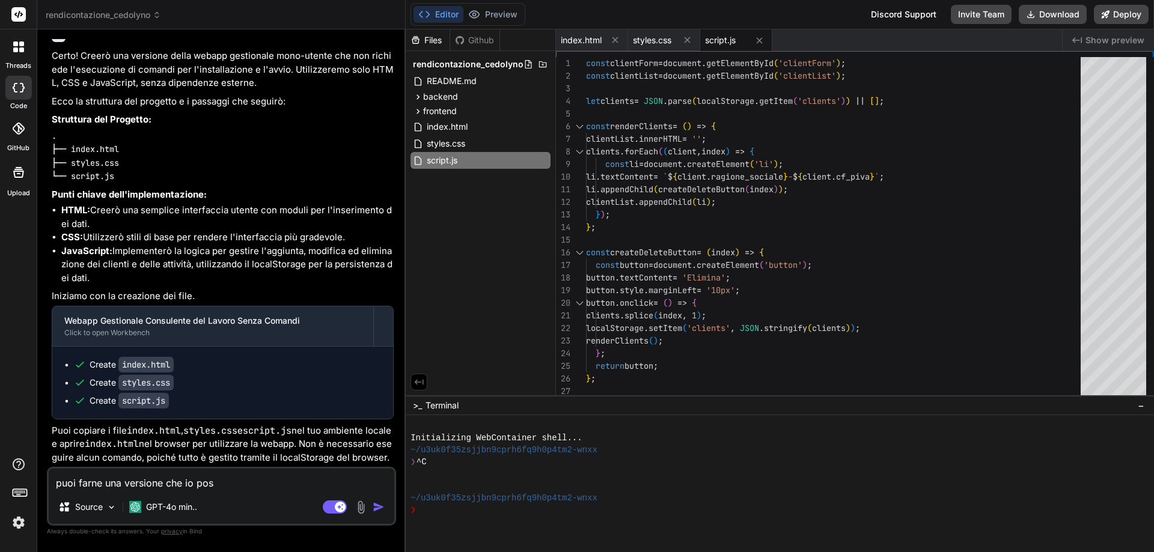
type textarea "x"
type textarea "puoi farne una versione che io possa"
type textarea "x"
type textarea "puoi farne una versione che io possa"
type textarea "x"
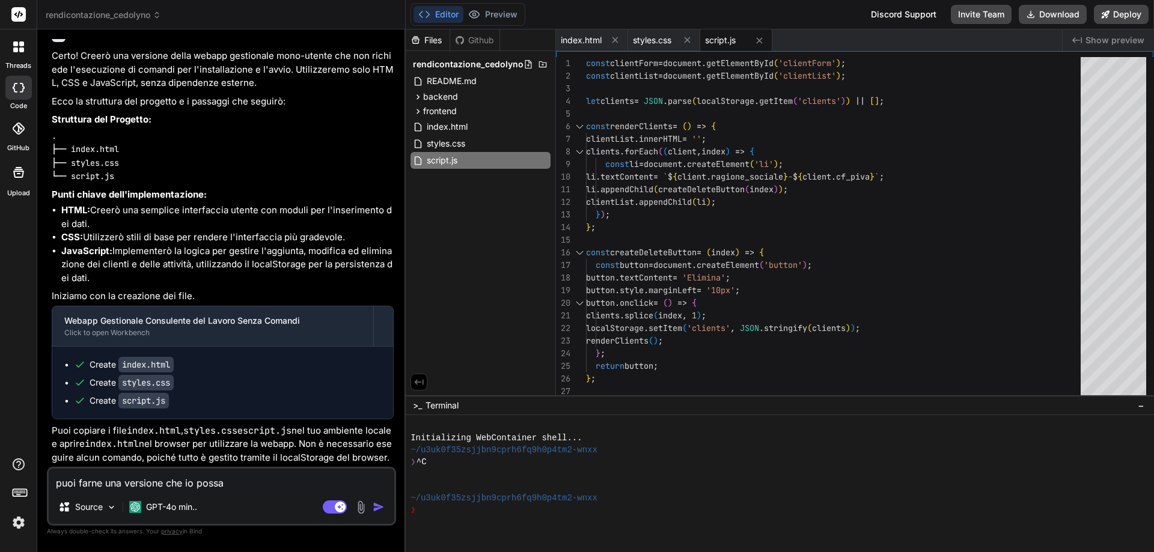
type textarea "puoi farne una versione che io possa u"
type textarea "x"
type textarea "puoi farne una versione che io possa us"
type textarea "x"
type textarea "puoi farne una versione che io possa usa"
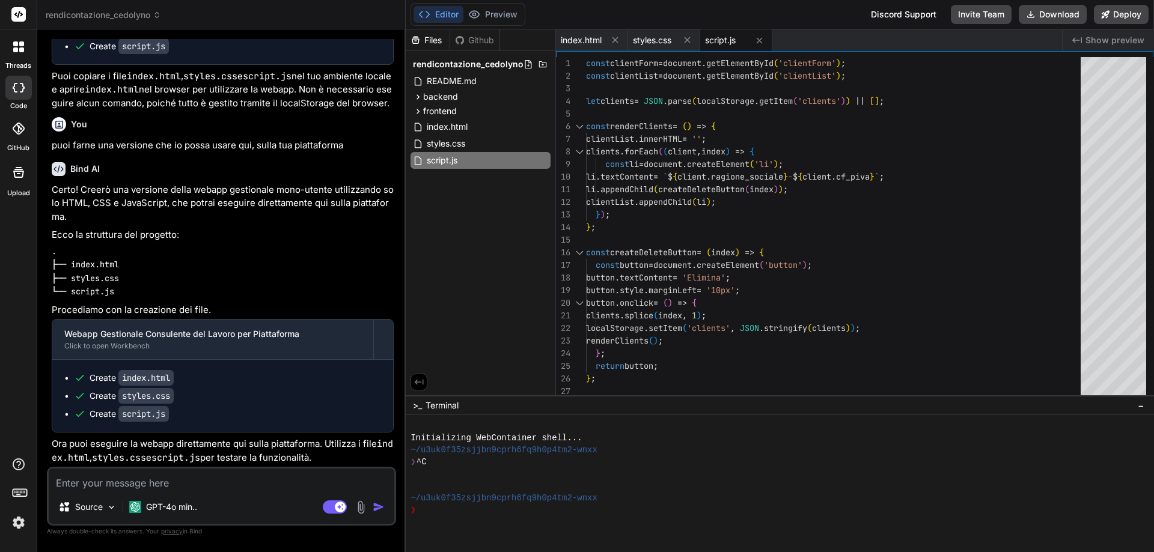
scroll to position [2408, 0]
click at [445, 144] on span "styles.css" at bounding box center [446, 143] width 41 height 14
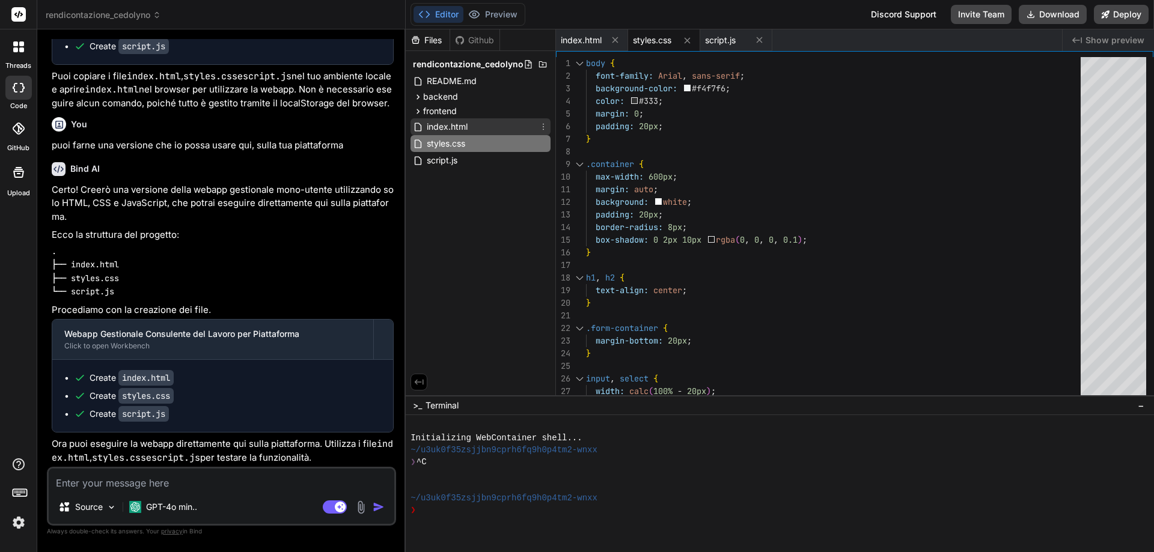
click at [451, 126] on span "index.html" at bounding box center [447, 127] width 43 height 14
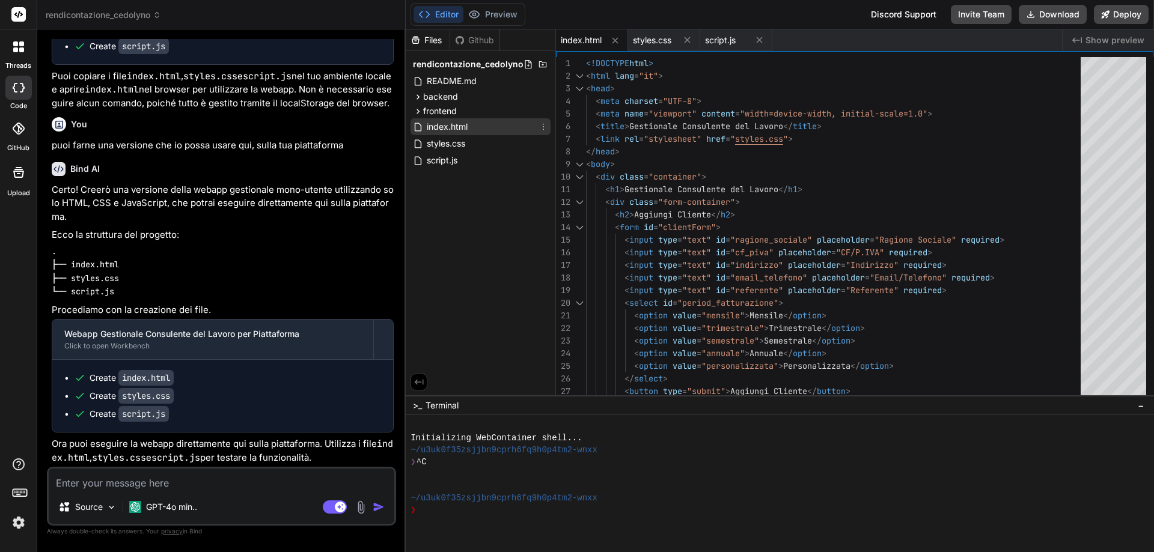
click at [451, 126] on span "index.html" at bounding box center [447, 127] width 43 height 14
click at [546, 130] on icon at bounding box center [544, 127] width 10 height 10
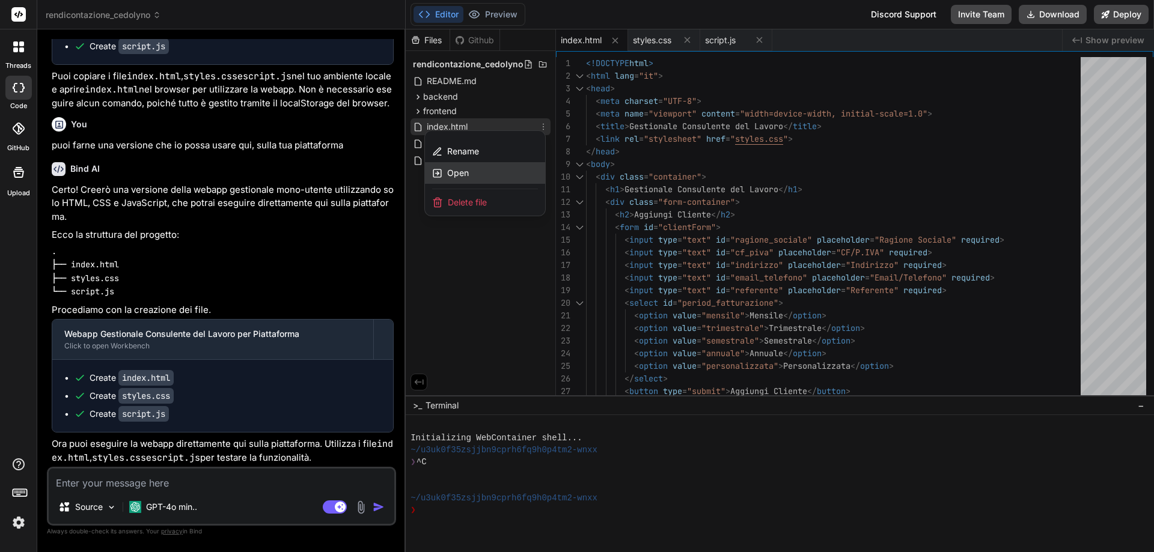
click at [482, 173] on div "Open" at bounding box center [485, 173] width 120 height 22
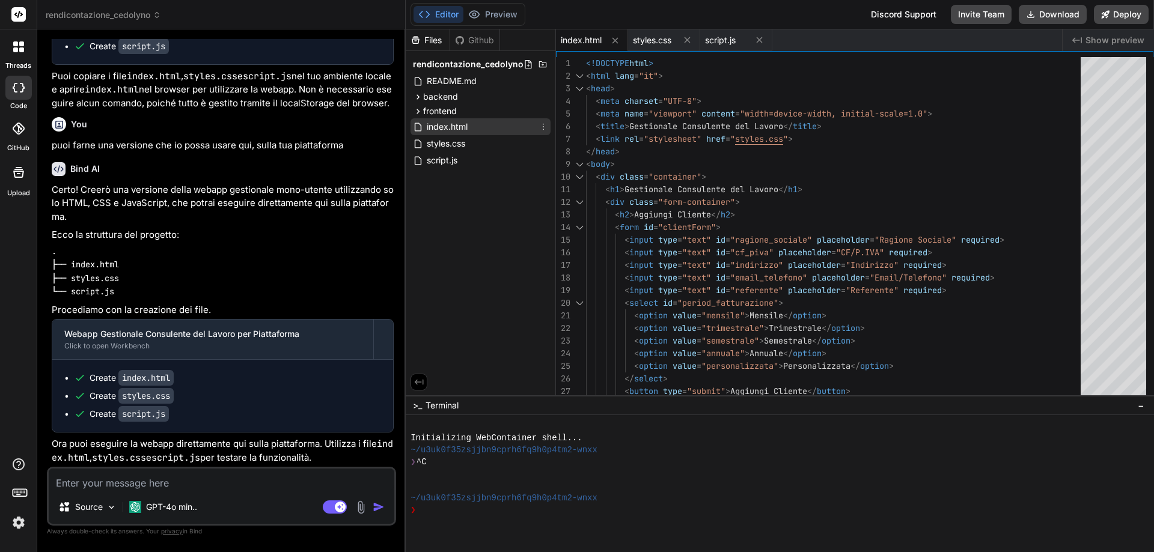
click at [544, 125] on icon at bounding box center [544, 127] width 10 height 10
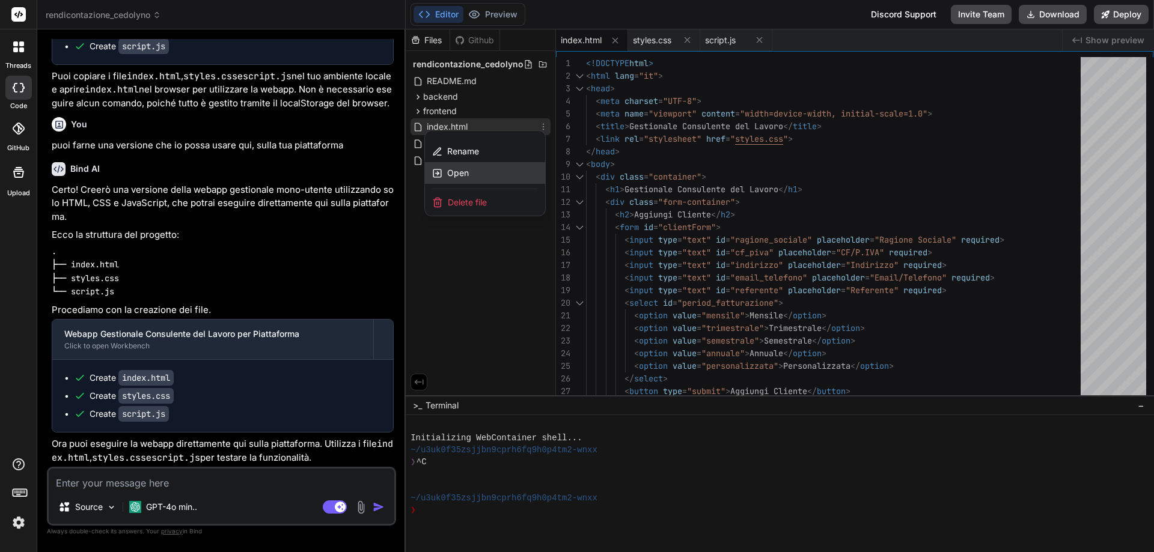
click at [502, 172] on div "Open" at bounding box center [485, 173] width 120 height 22
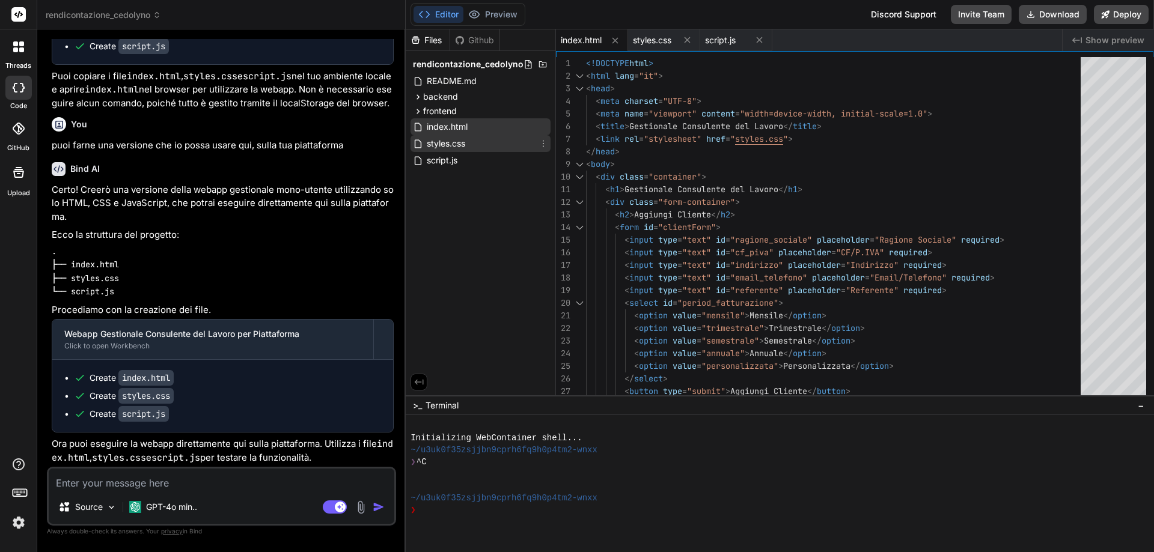
click at [513, 143] on div "styles.css" at bounding box center [481, 143] width 140 height 17
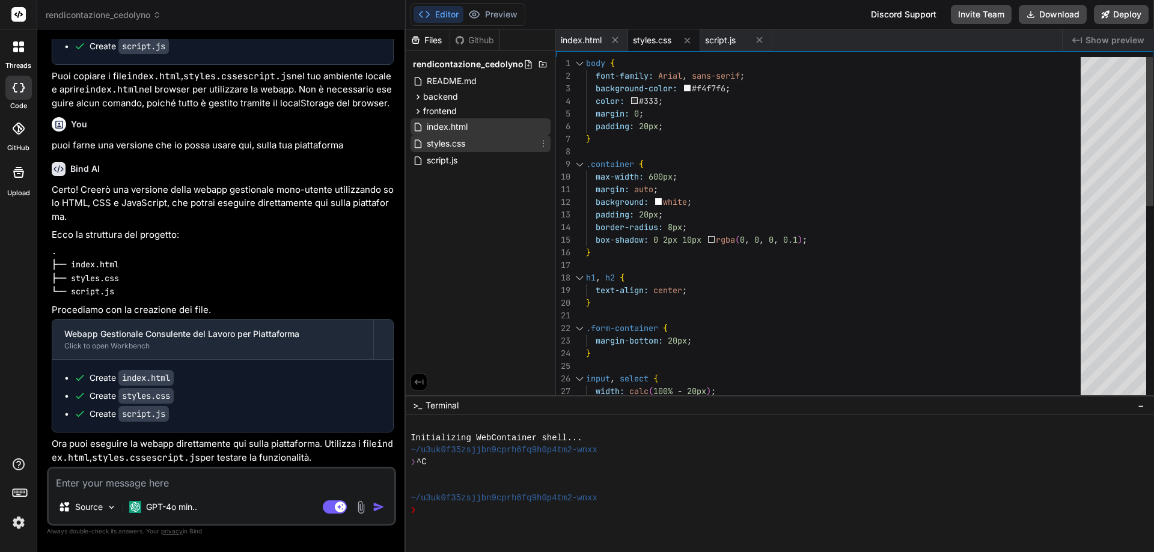
click at [539, 143] on icon at bounding box center [544, 144] width 10 height 10
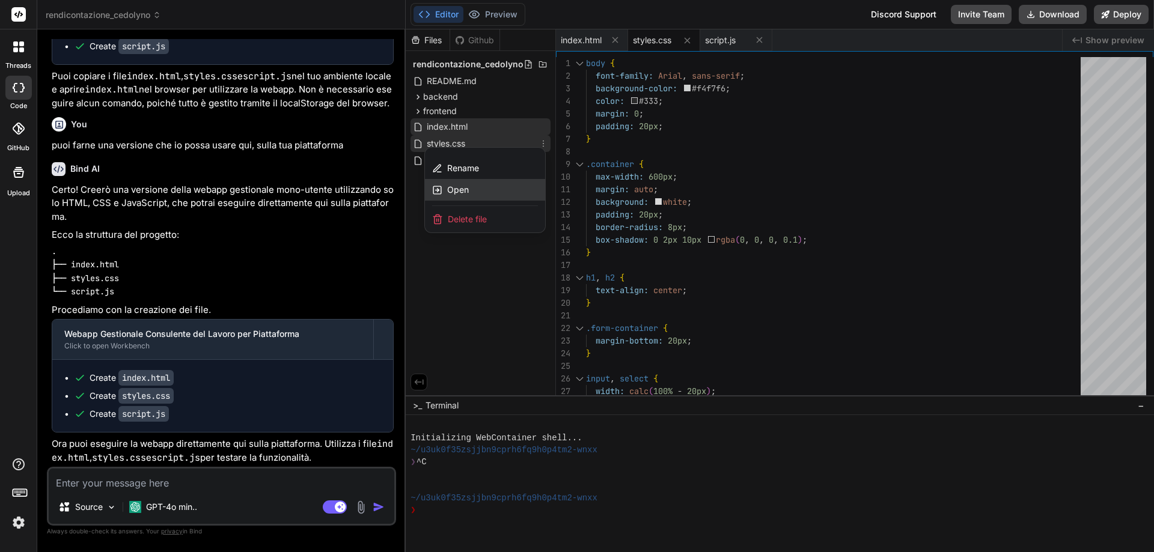
click at [498, 194] on div "Open" at bounding box center [485, 190] width 120 height 22
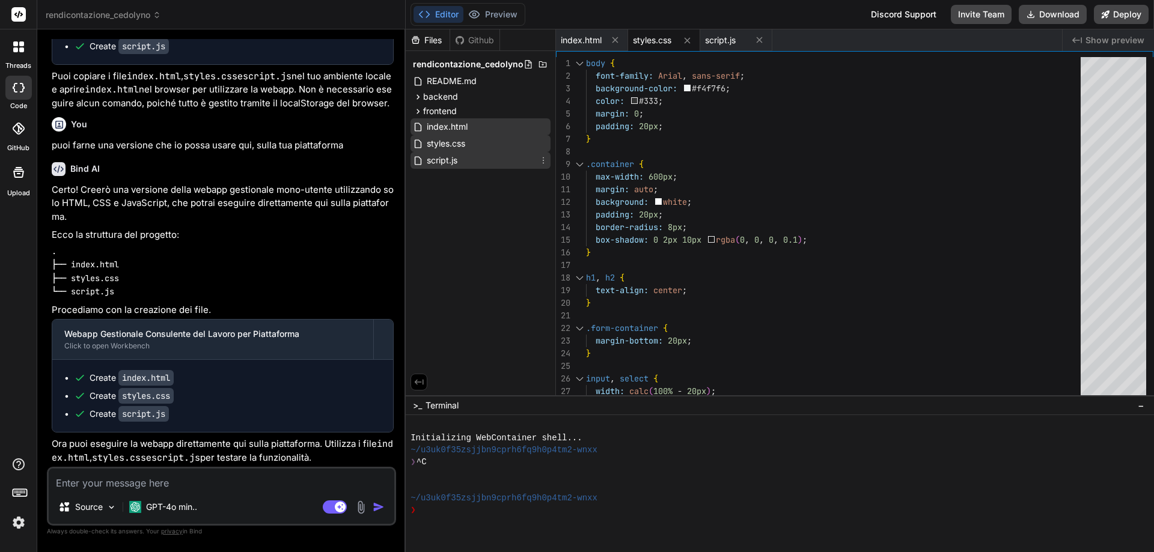
click at [465, 165] on div "script.js" at bounding box center [481, 160] width 140 height 17
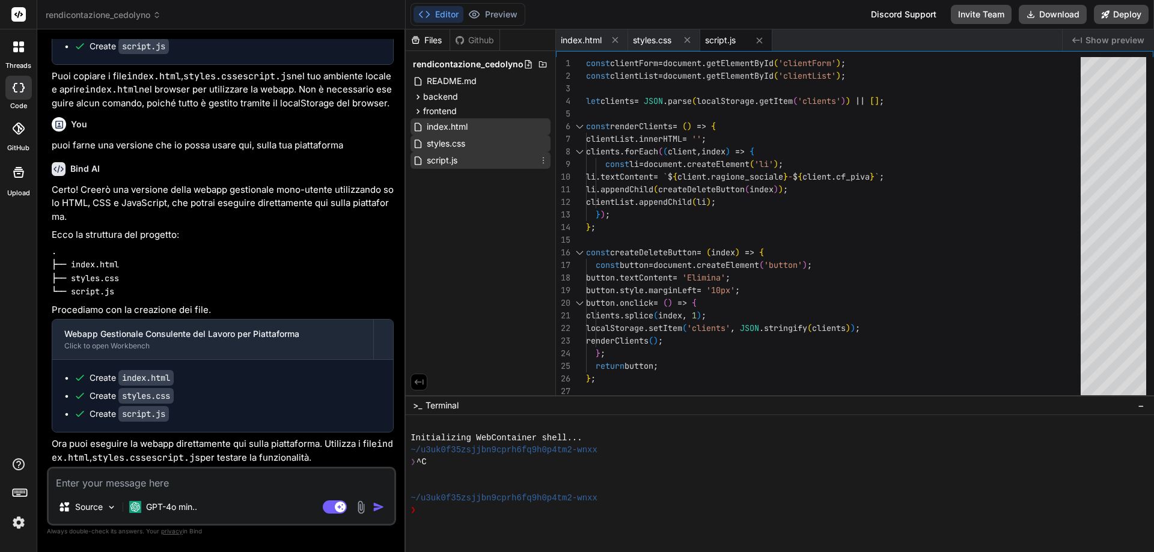
click at [543, 162] on icon at bounding box center [544, 161] width 10 height 10
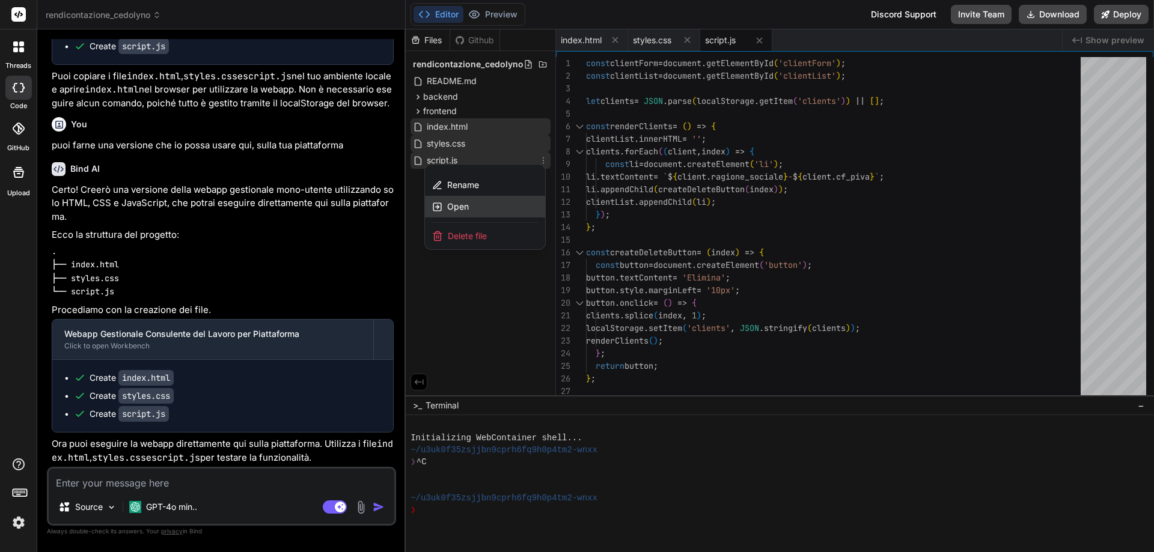
click at [510, 209] on div "Open" at bounding box center [485, 207] width 120 height 22
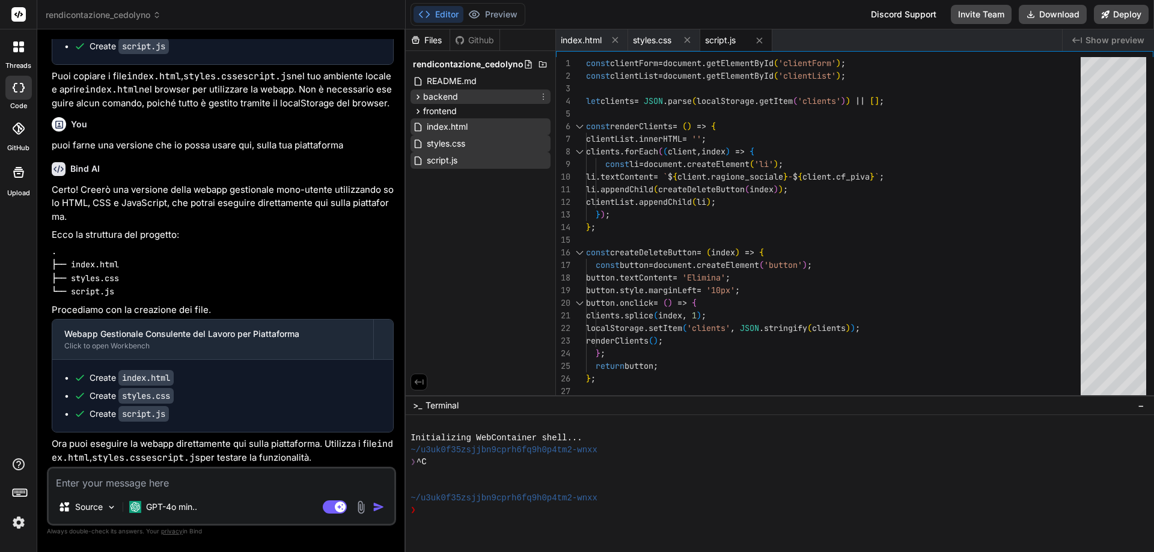
click at [463, 97] on div "backend" at bounding box center [481, 97] width 140 height 14
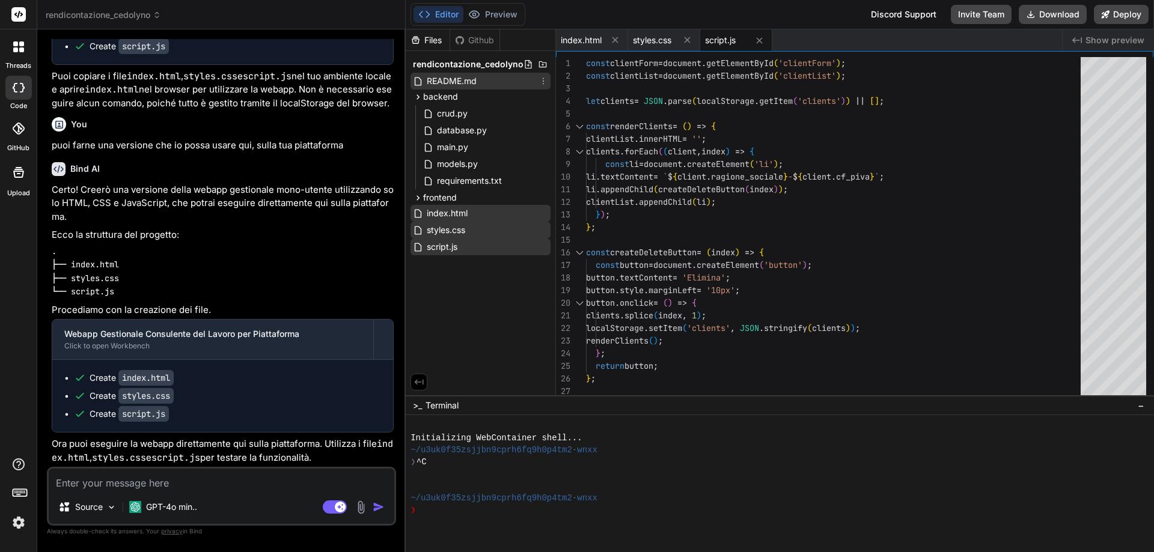
click at [498, 83] on div "README.md" at bounding box center [481, 81] width 140 height 17
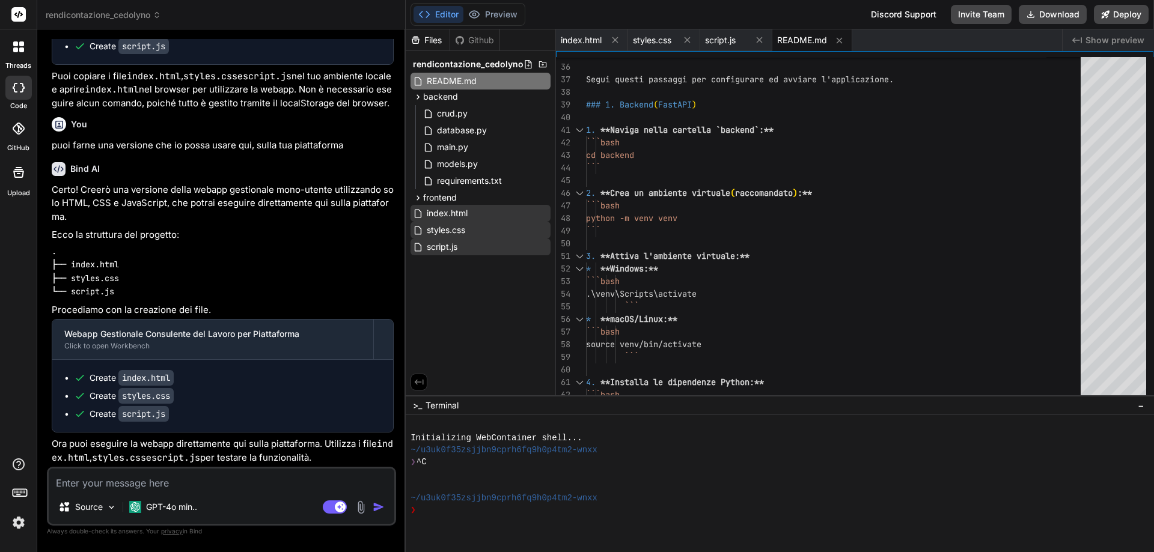
click at [195, 489] on textarea at bounding box center [222, 480] width 346 height 22
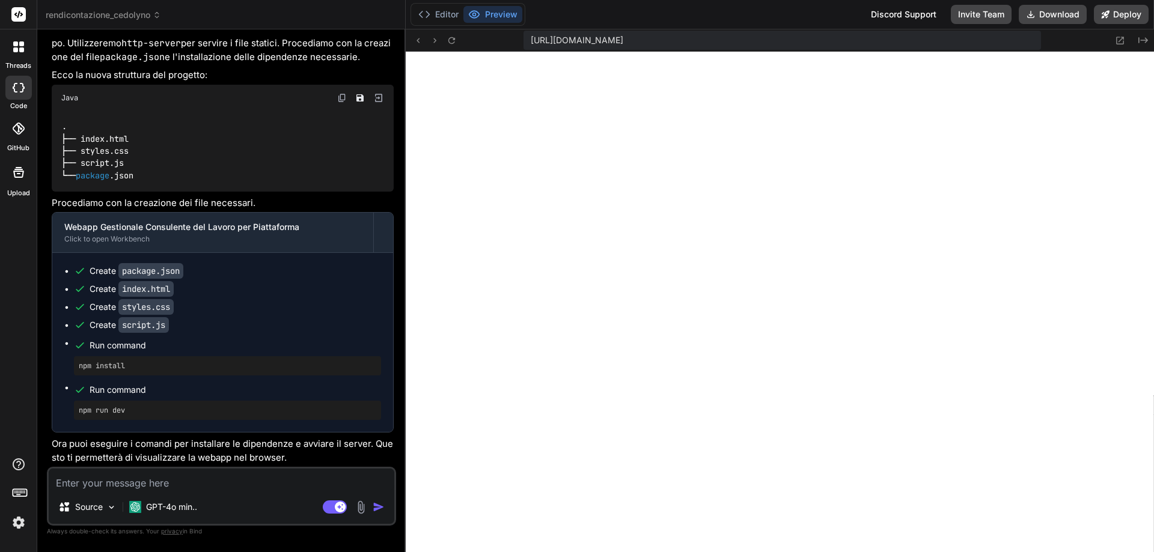
scroll to position [2923, 0]
click at [441, 11] on button "Editor" at bounding box center [439, 14] width 50 height 17
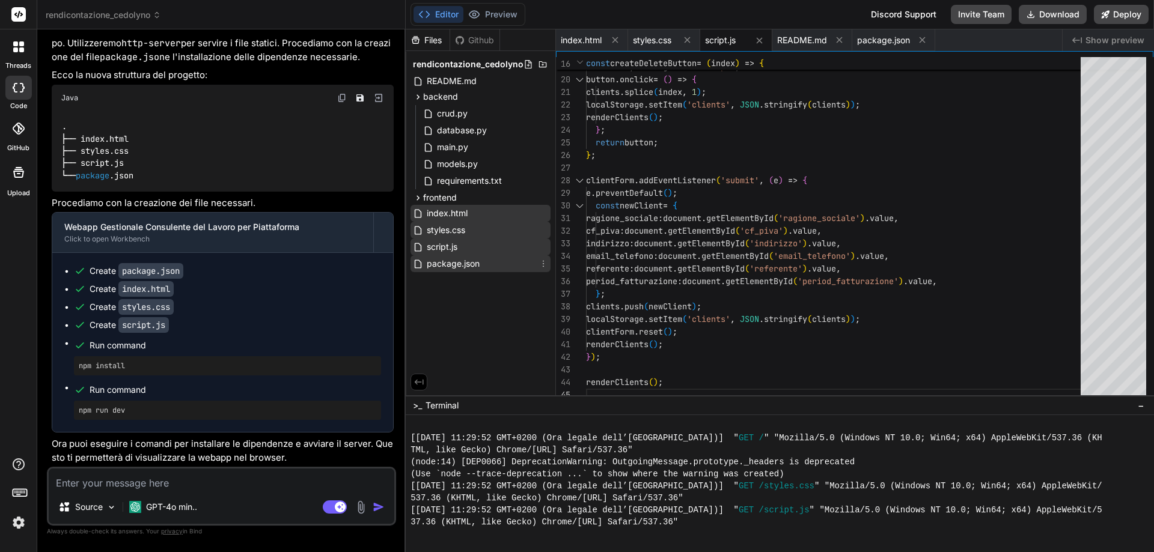
click at [445, 267] on span "package.json" at bounding box center [453, 264] width 55 height 14
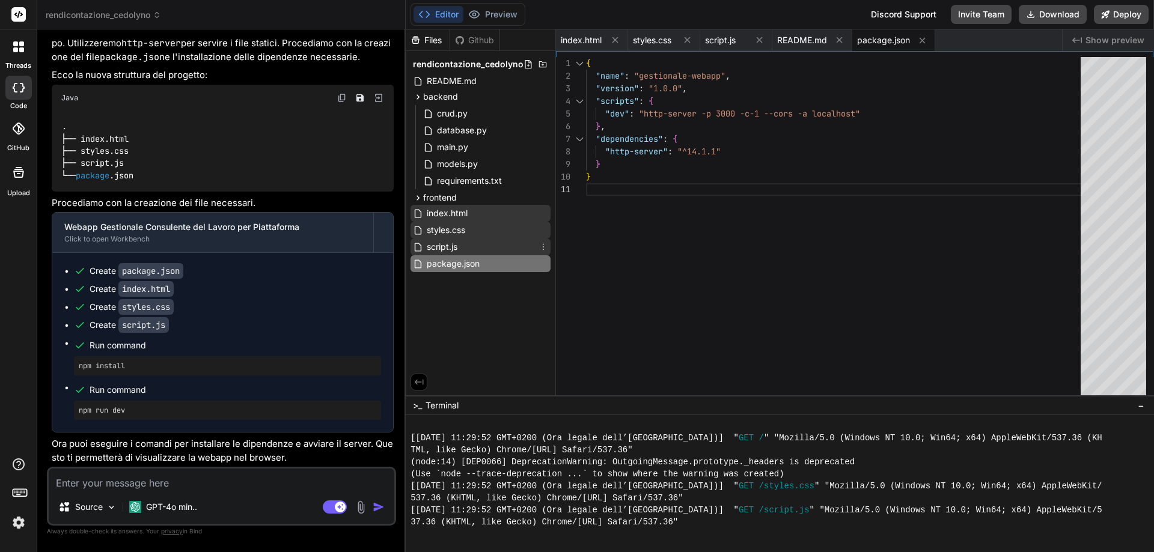
click at [445, 247] on span "script.js" at bounding box center [442, 247] width 33 height 14
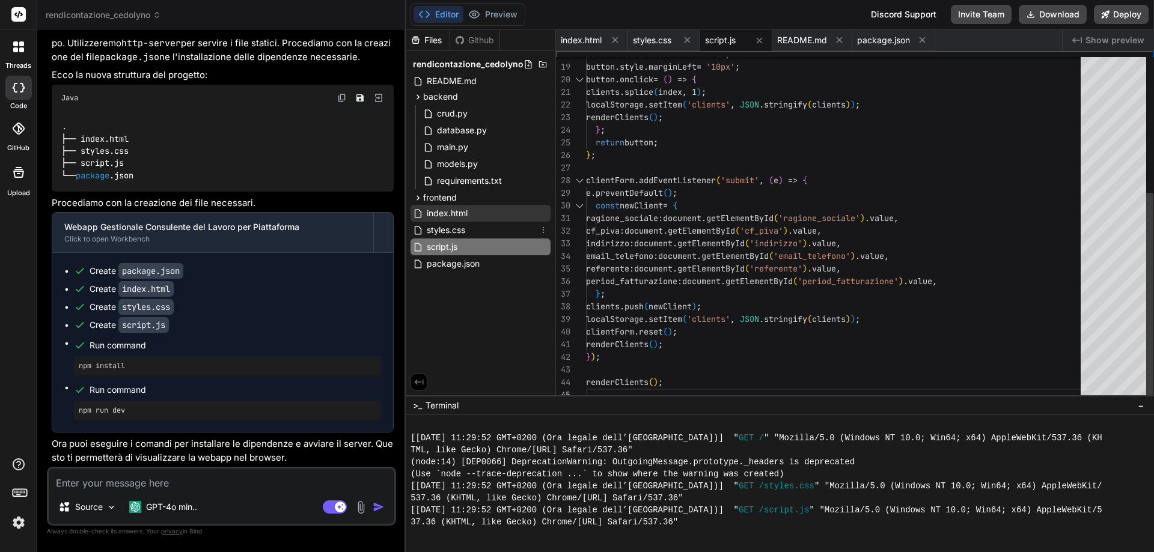
drag, startPoint x: 441, startPoint y: 232, endPoint x: 441, endPoint y: 218, distance: 14.4
click at [441, 231] on span "styles.css" at bounding box center [446, 230] width 41 height 14
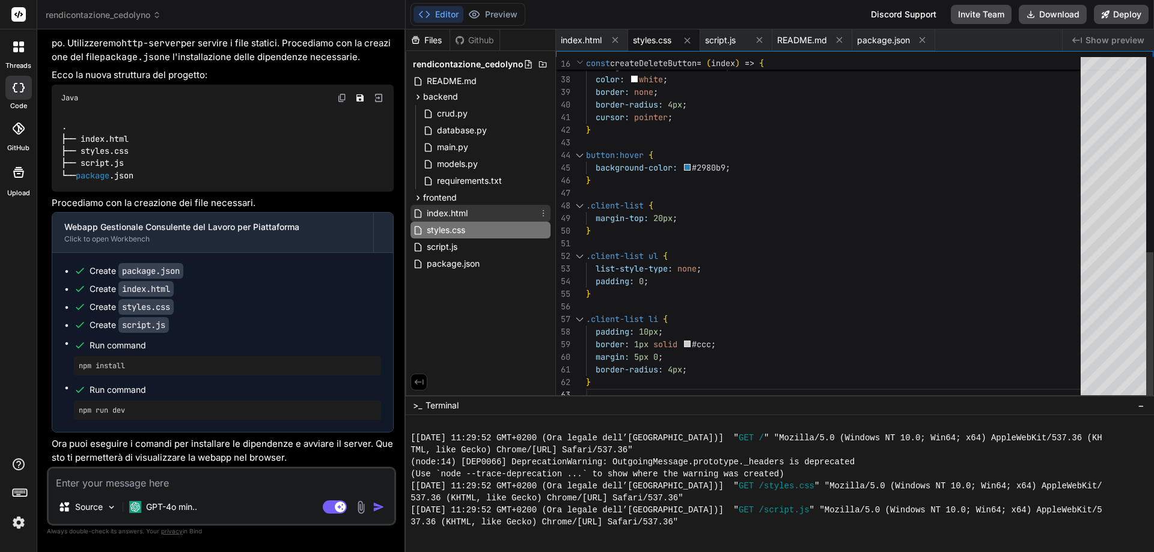
click at [439, 213] on span "index.html" at bounding box center [447, 213] width 43 height 14
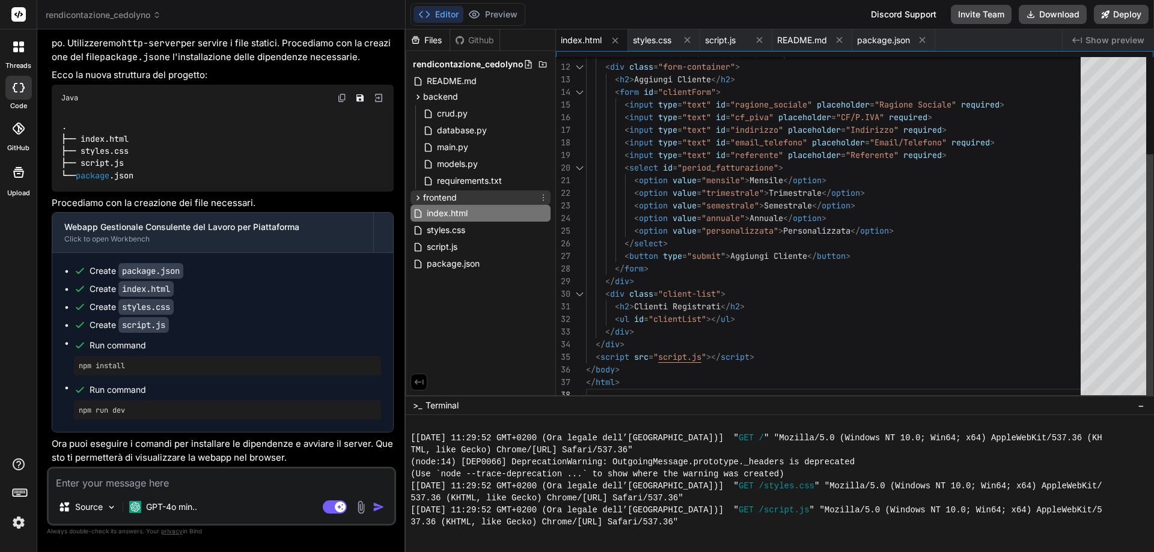
click at [438, 198] on span "frontend" at bounding box center [440, 198] width 34 height 12
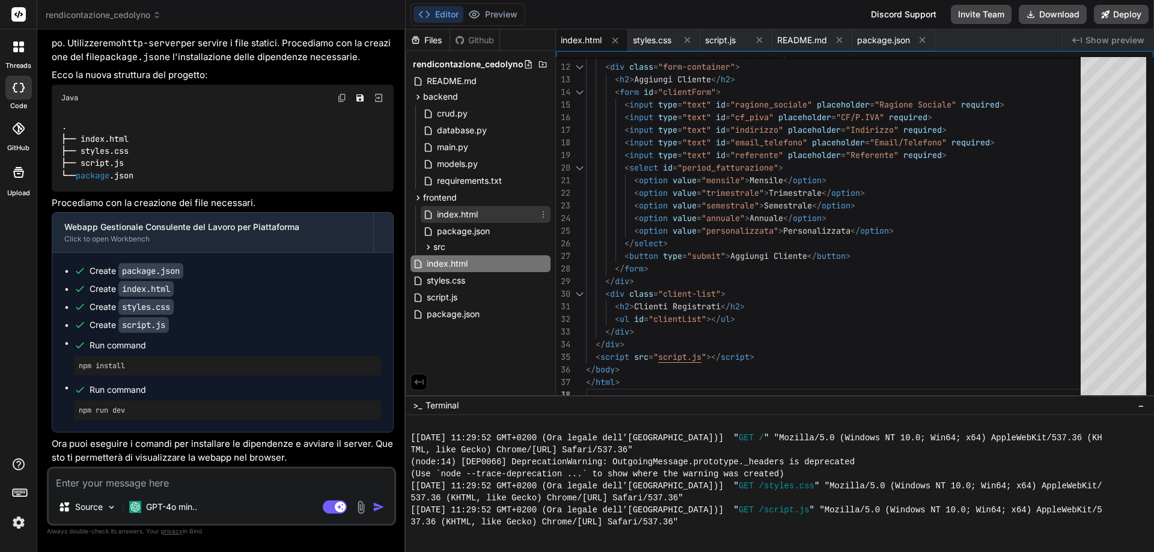
click at [439, 210] on span "index.html" at bounding box center [457, 214] width 43 height 14
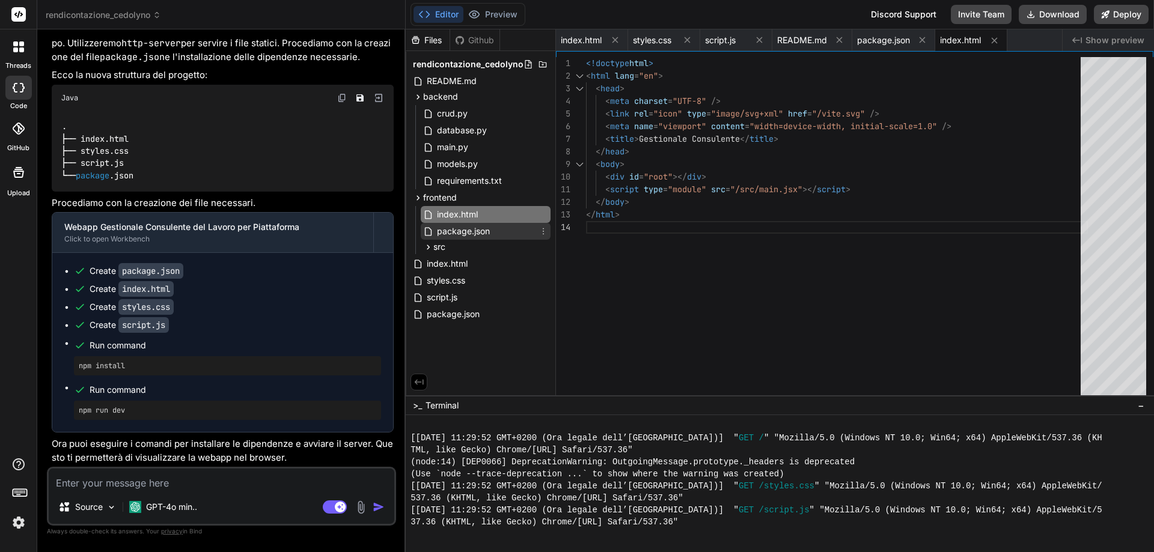
click at [450, 233] on span "package.json" at bounding box center [463, 231] width 55 height 14
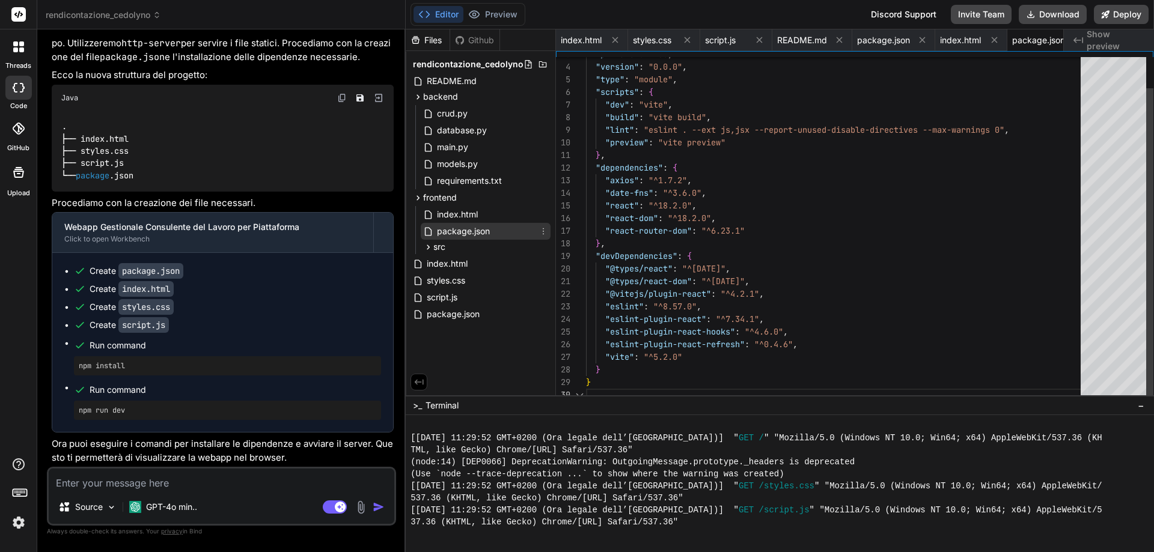
scroll to position [0, 28]
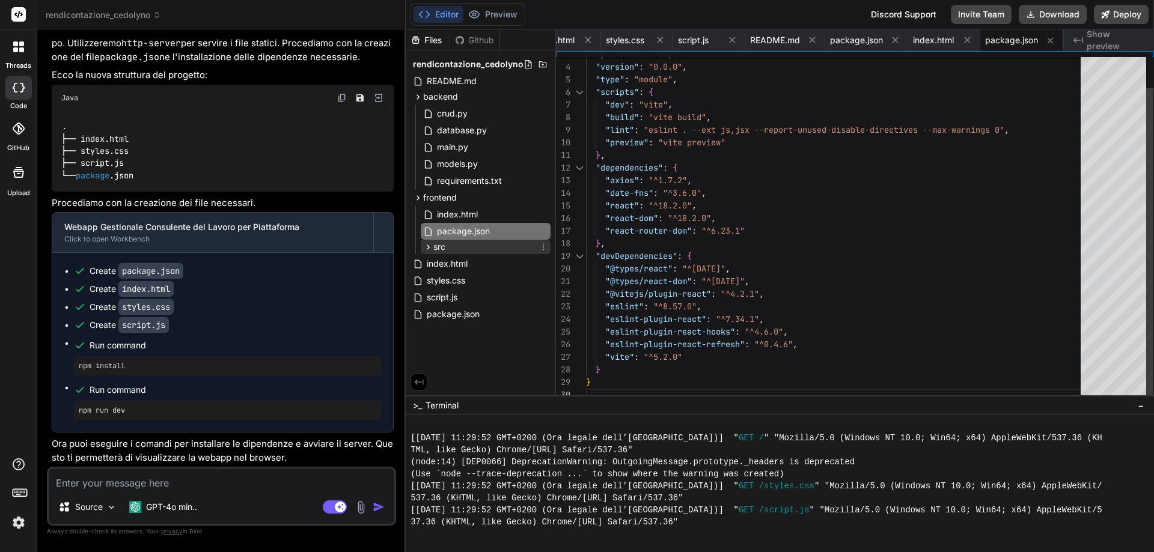
click at [442, 248] on span "src" at bounding box center [439, 247] width 12 height 12
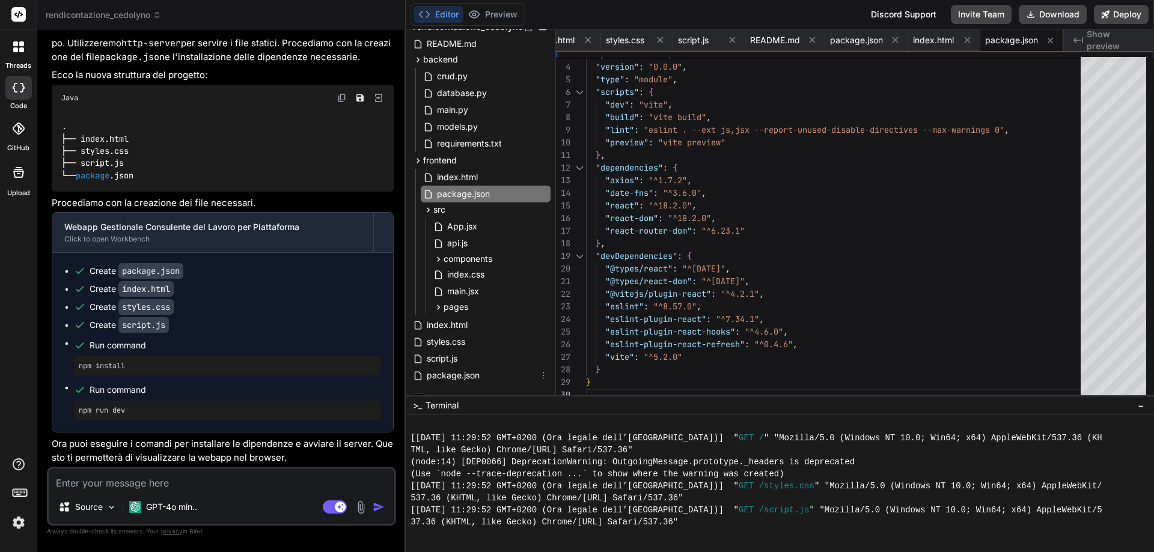
scroll to position [55, 0]
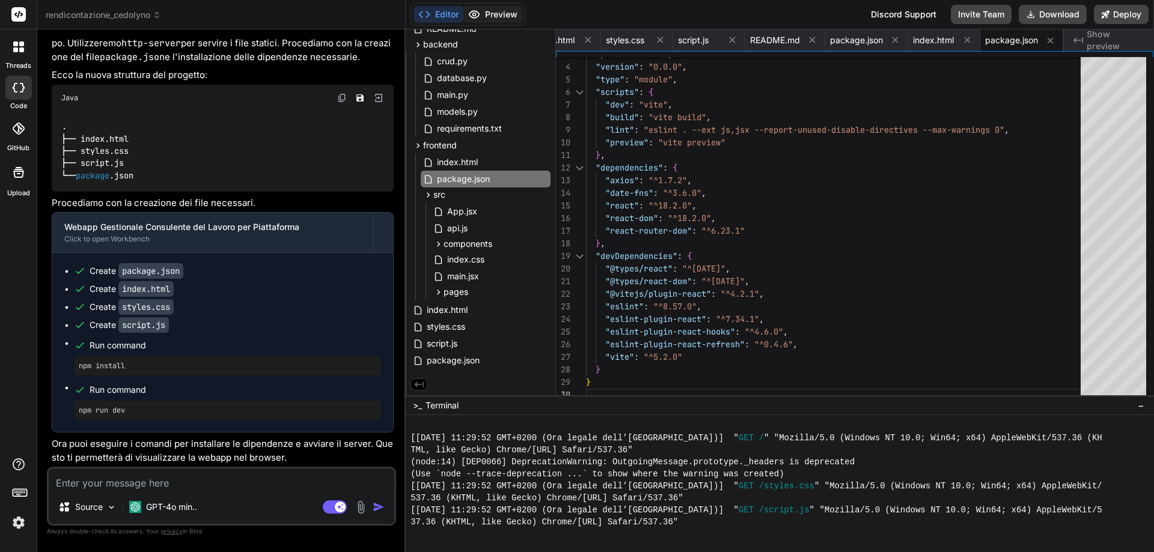
click at [491, 10] on button "Preview" at bounding box center [492, 14] width 59 height 17
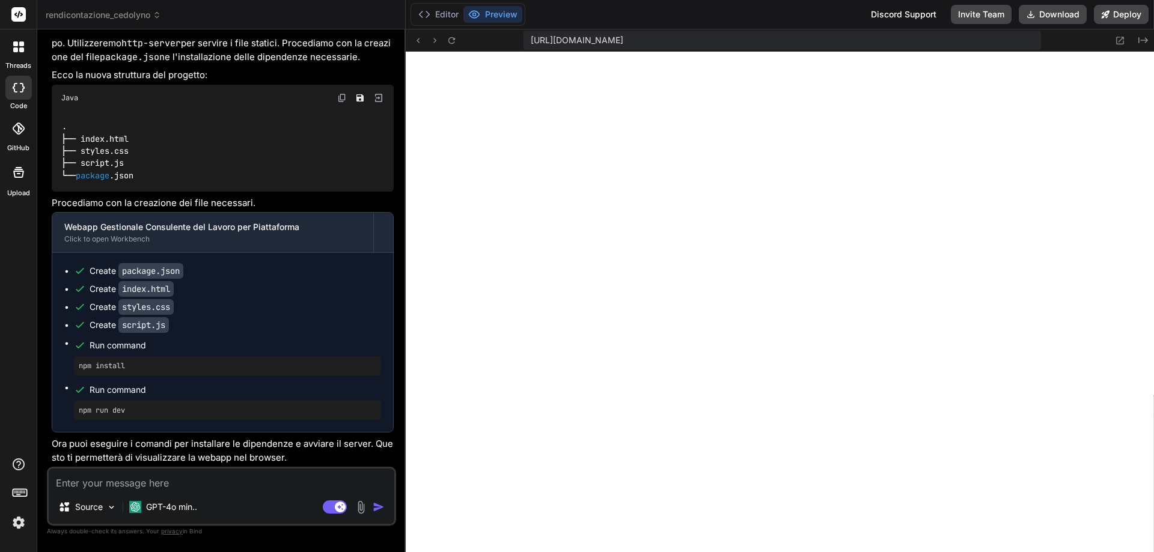
click at [206, 479] on textarea at bounding box center [222, 480] width 346 height 22
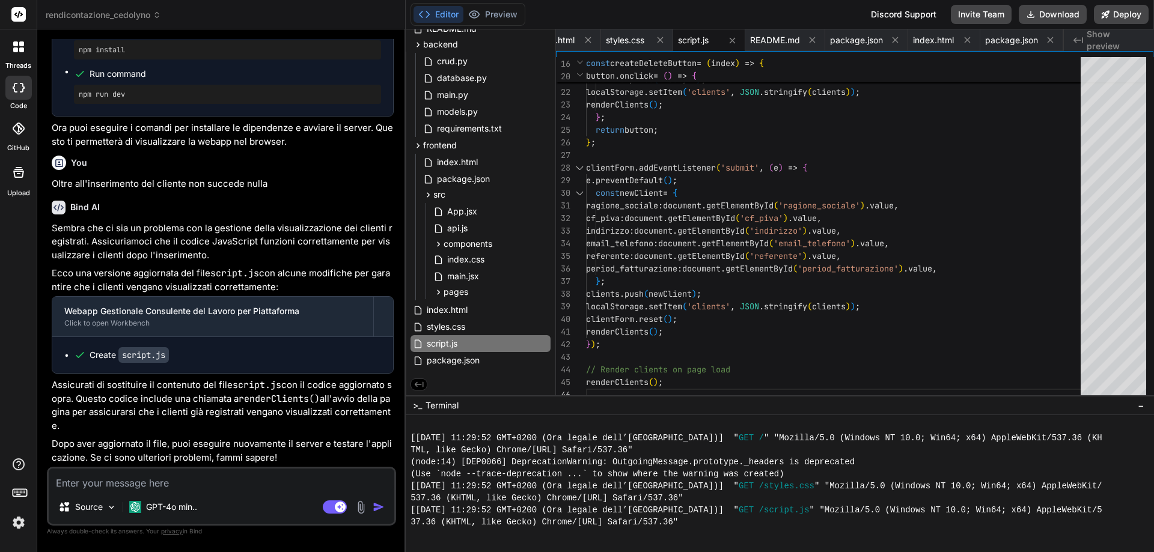
scroll to position [3239, 0]
click at [505, 16] on button "Preview" at bounding box center [492, 14] width 59 height 17
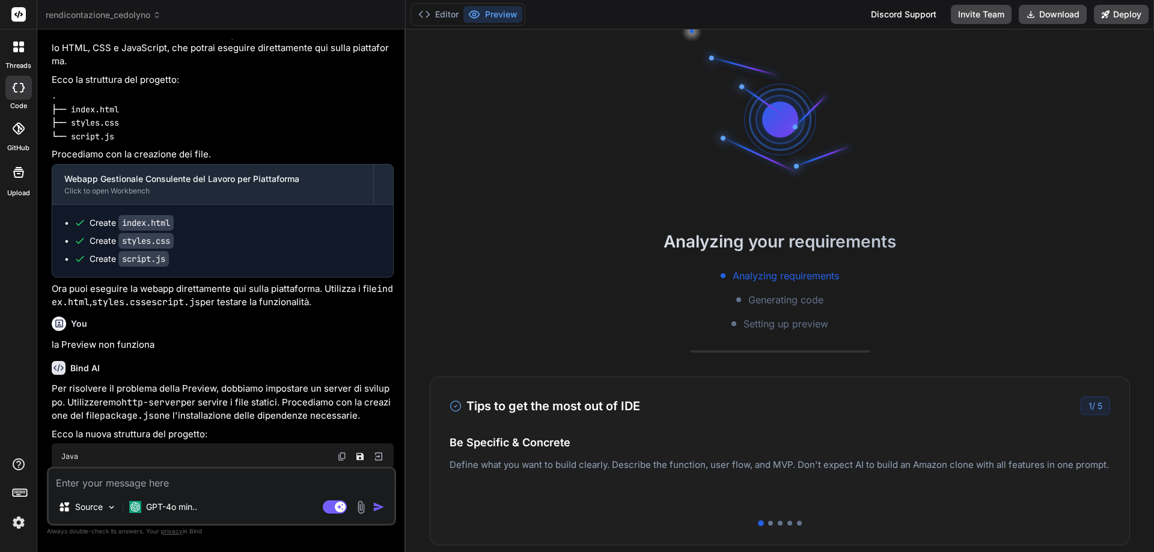
scroll to position [1882, 0]
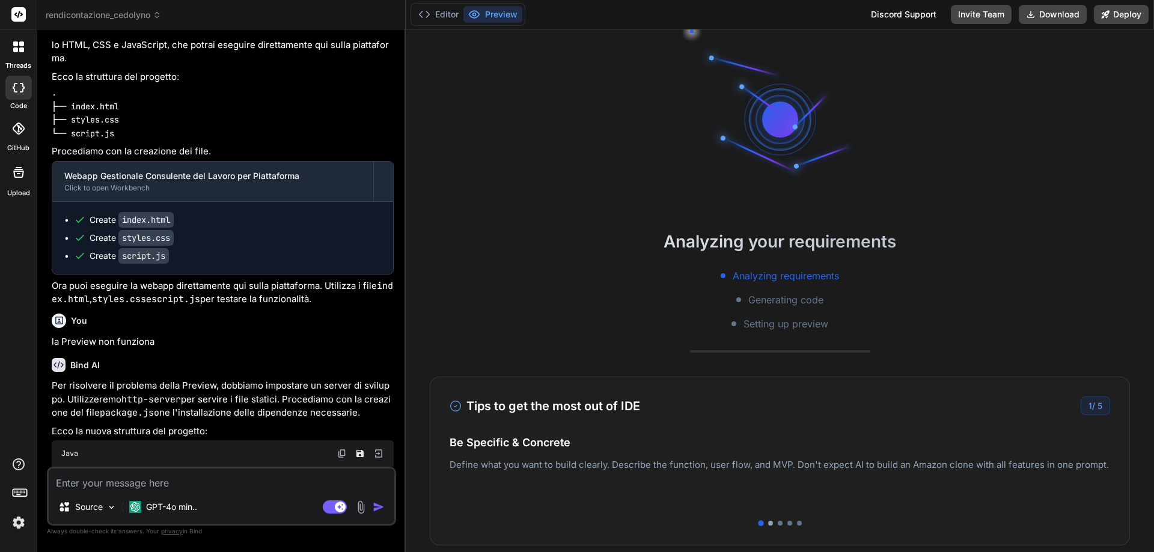
click at [768, 521] on div at bounding box center [770, 523] width 5 height 5
click at [759, 522] on div at bounding box center [761, 523] width 5 height 5
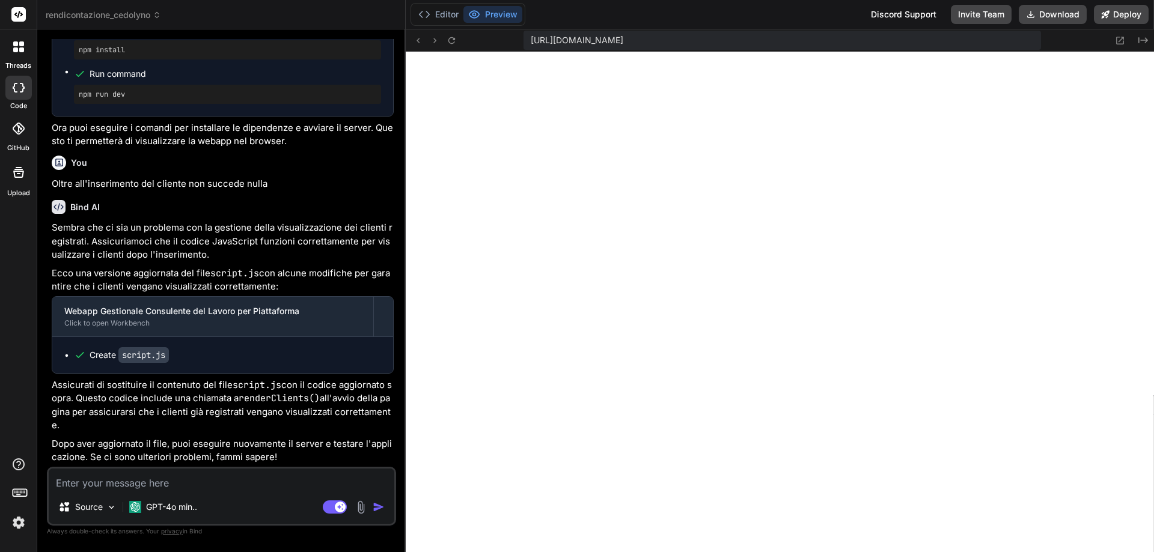
scroll to position [2737, 0]
click at [136, 349] on code "script.js" at bounding box center [143, 355] width 50 height 16
click at [74, 355] on li "Create script.js" at bounding box center [227, 355] width 307 height 12
click at [443, 17] on button "Editor" at bounding box center [439, 14] width 50 height 17
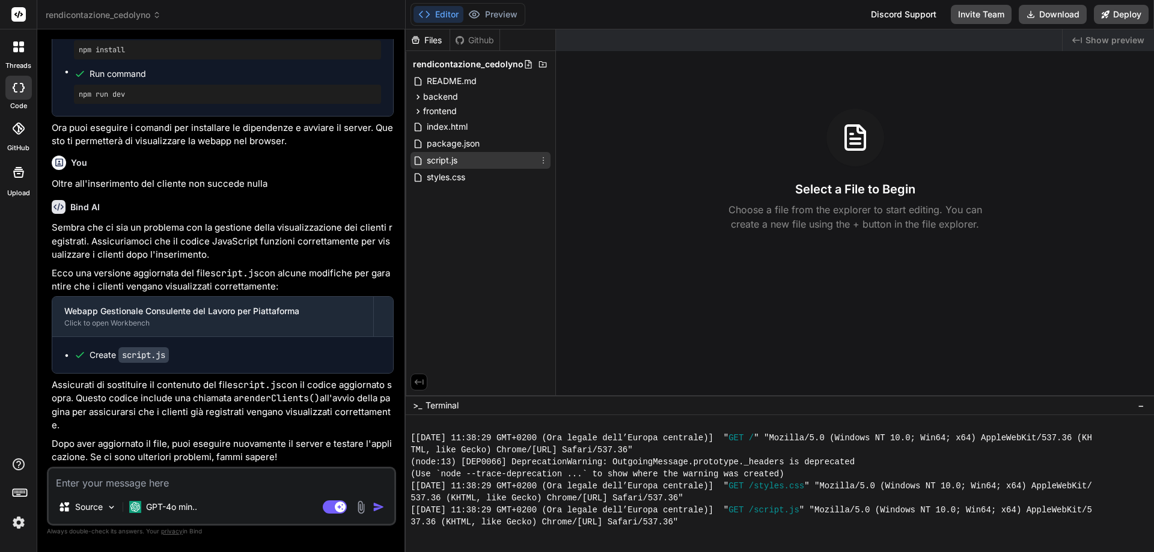
click at [448, 156] on span "script.js" at bounding box center [442, 160] width 33 height 14
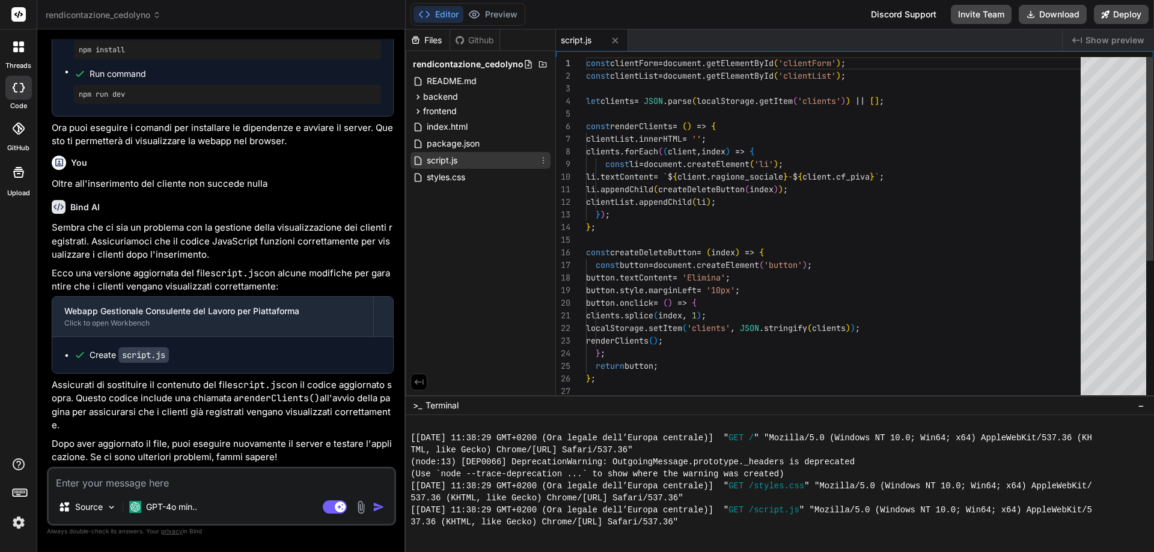
type textarea "x"
click at [155, 480] on textarea at bounding box center [222, 480] width 346 height 22
type textarea "p"
type textarea "x"
type textarea "pu"
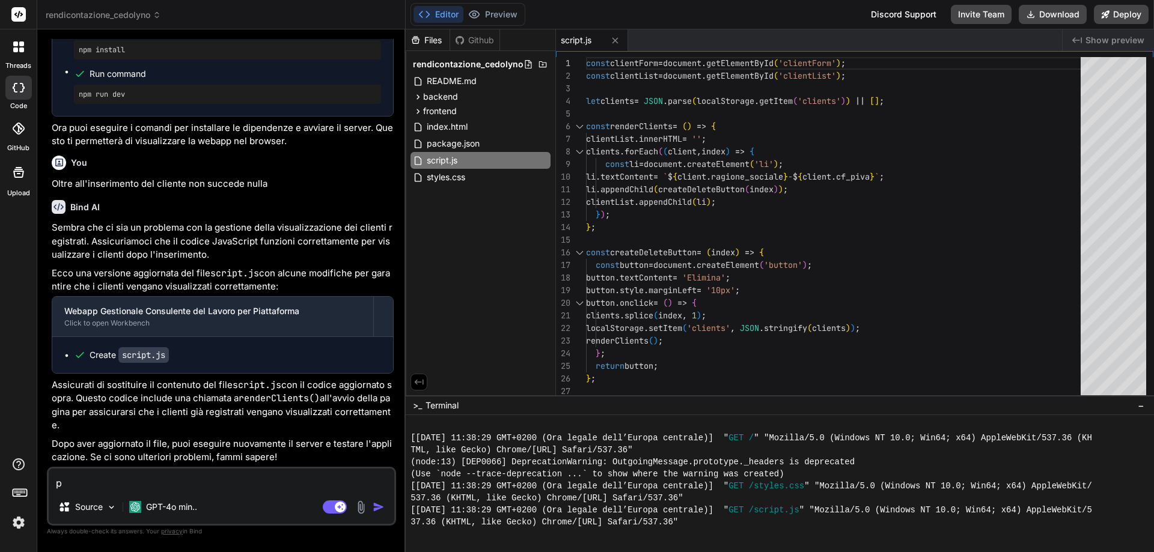
type textarea "x"
type textarea "puo"
type textarea "x"
type textarea "puoi"
type textarea "x"
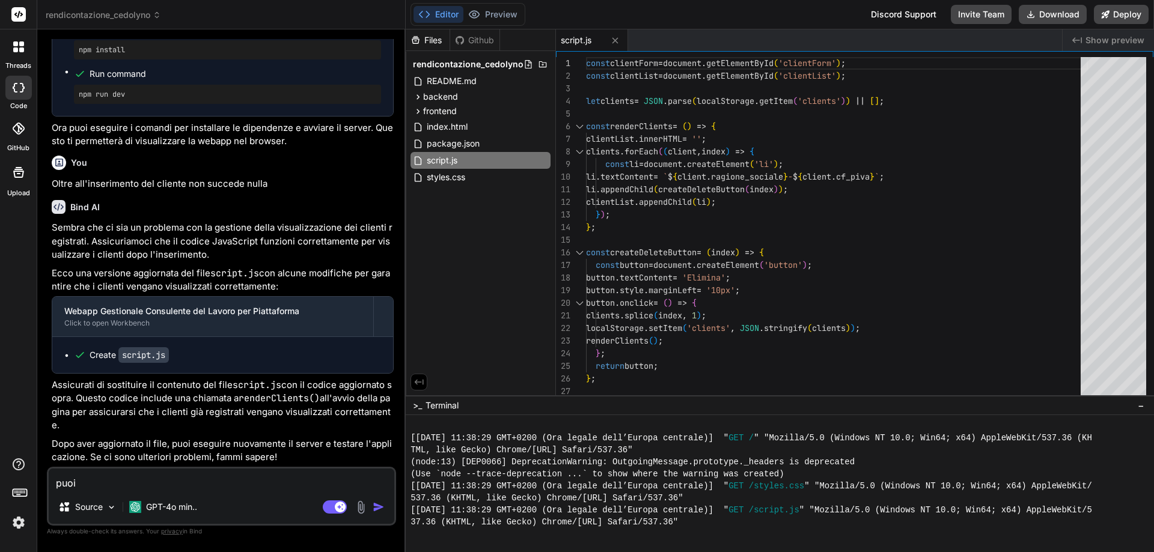
type textarea "puoi"
type textarea "x"
type textarea "puoi a"
type textarea "x"
type textarea "puoi ag"
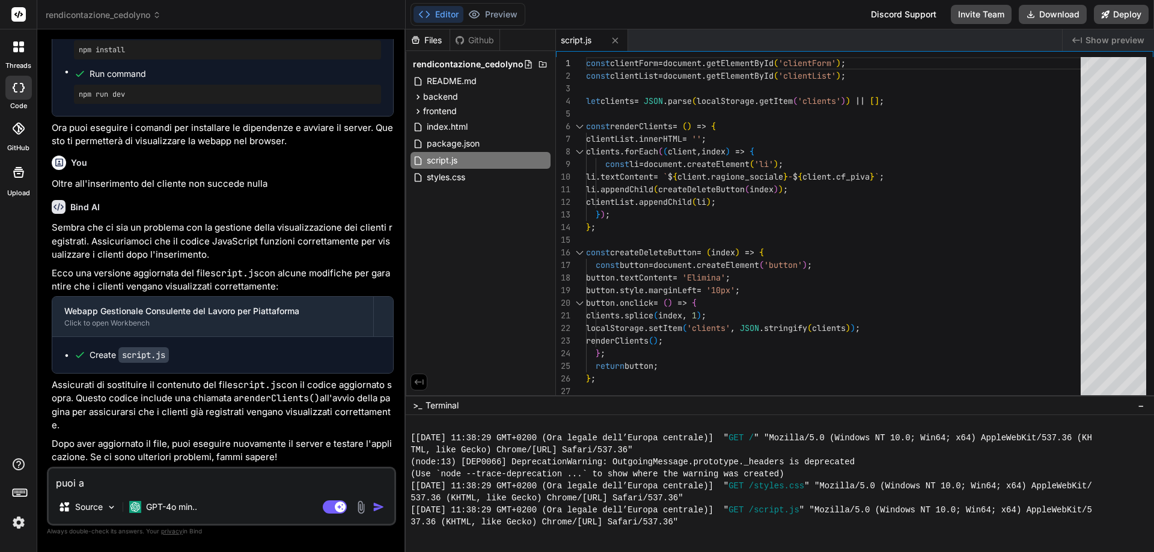
type textarea "x"
type textarea "puoi agg"
type textarea "x"
type textarea "puoi aggi"
type textarea "x"
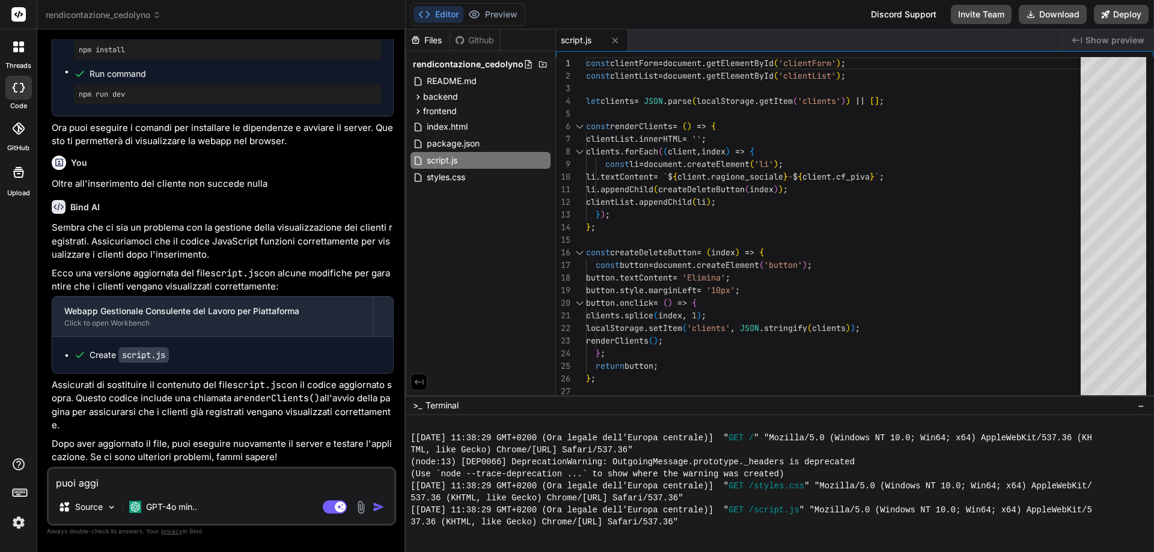
type textarea "puoi aggio"
type textarea "x"
type textarea "puoi aggior"
type textarea "x"
type textarea "puoi aggiorn"
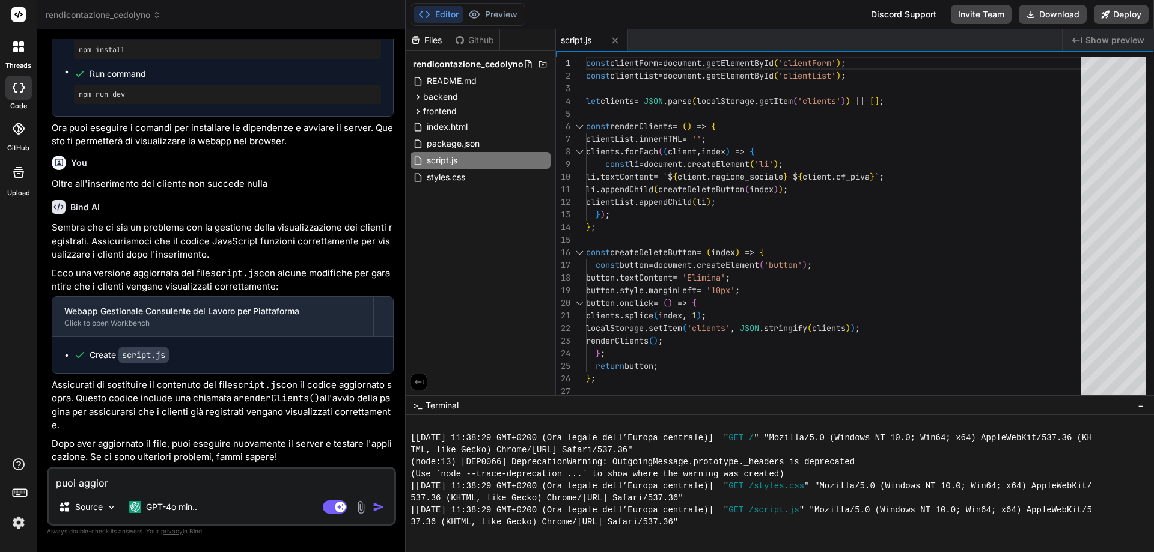
type textarea "x"
type textarea "puoi aggiorna"
type textarea "x"
type textarea "puoi aggiornal"
type textarea "x"
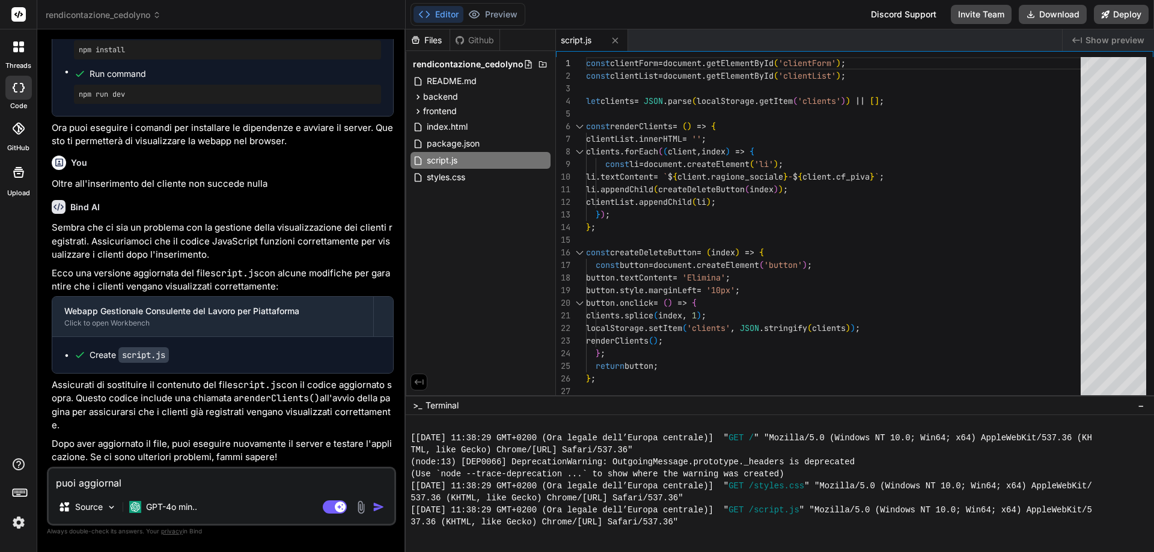
type textarea "puoi aggiorna"
type textarea "x"
type textarea "puoi aggiorn"
type textarea "x"
type textarea "puoi aggiorna"
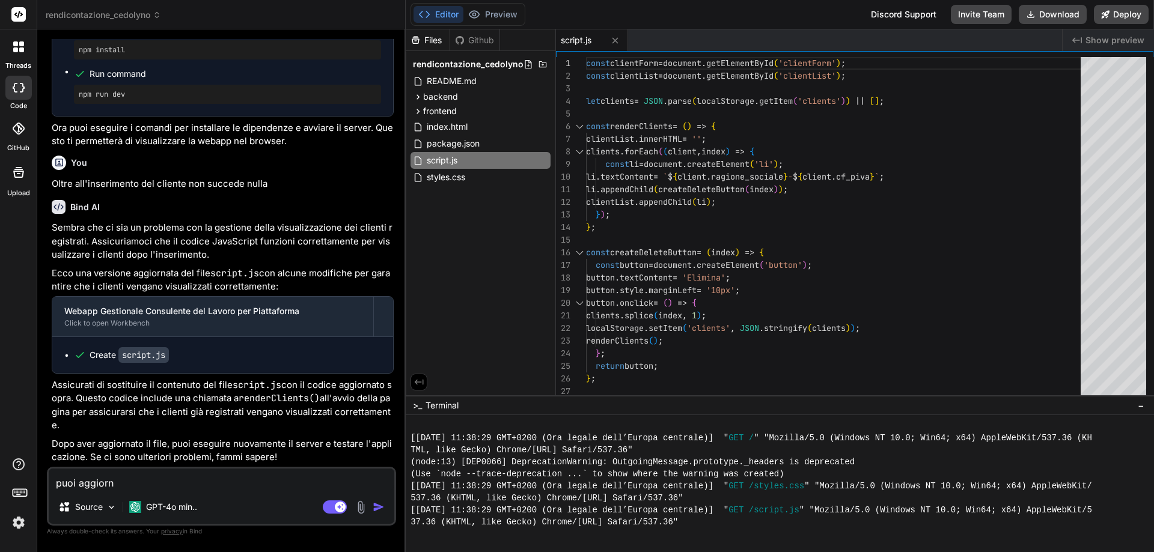
type textarea "x"
type textarea "puoi aggiornar"
type textarea "x"
type textarea "puoi aggiornarl"
type textarea "x"
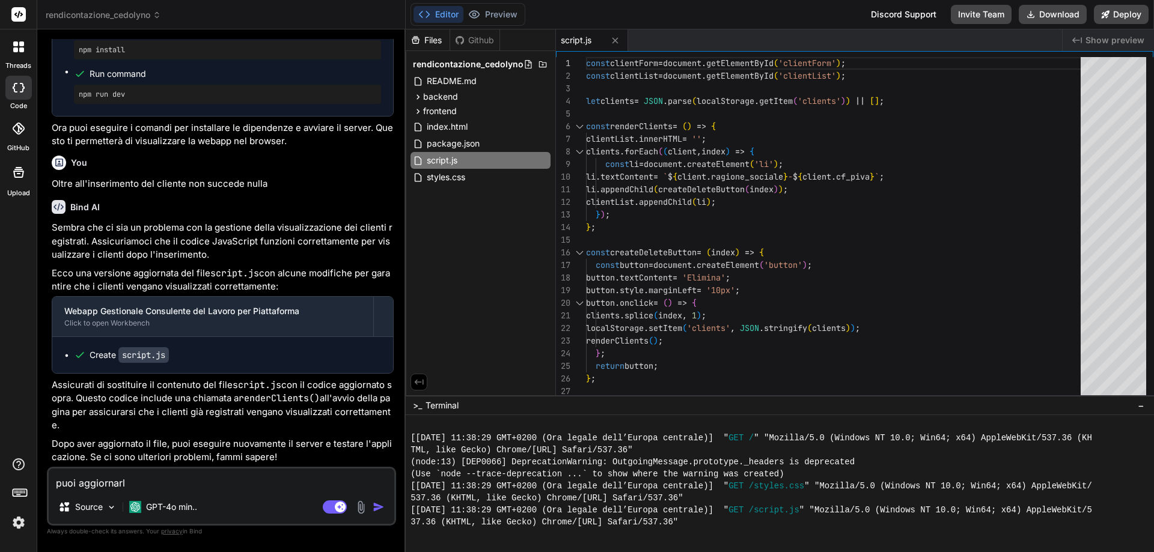
type textarea "puoi aggiornarlo"
type textarea "x"
type textarea "puoi aggiornarlo"
type textarea "x"
type textarea "puoi aggiornarlo t"
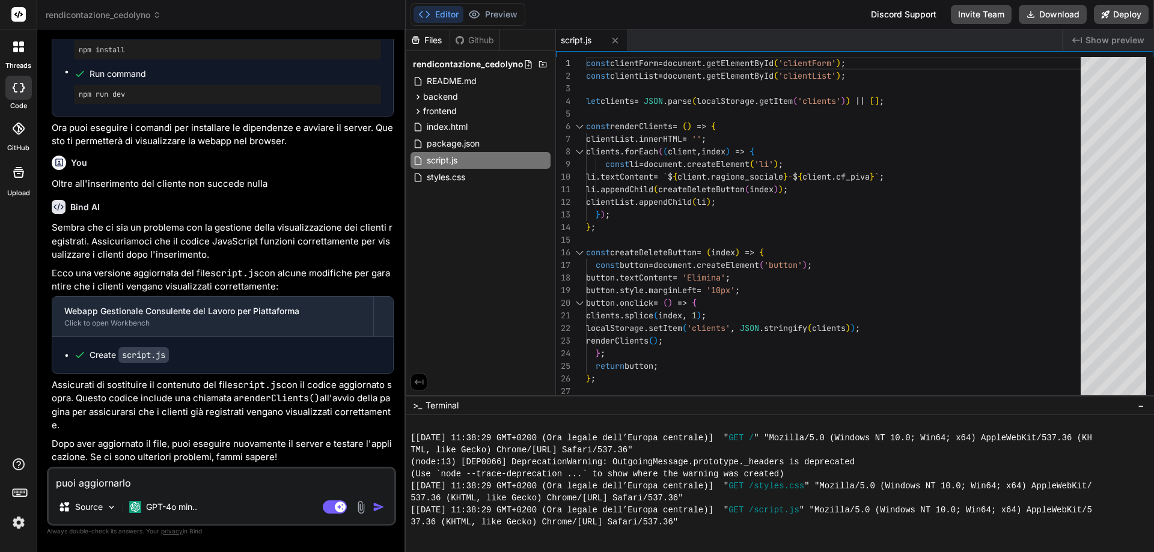
type textarea "x"
type textarea "puoi aggiornarlo tu"
type textarea "x"
type textarea "puoi aggiornarlo tu?"
type textarea "x"
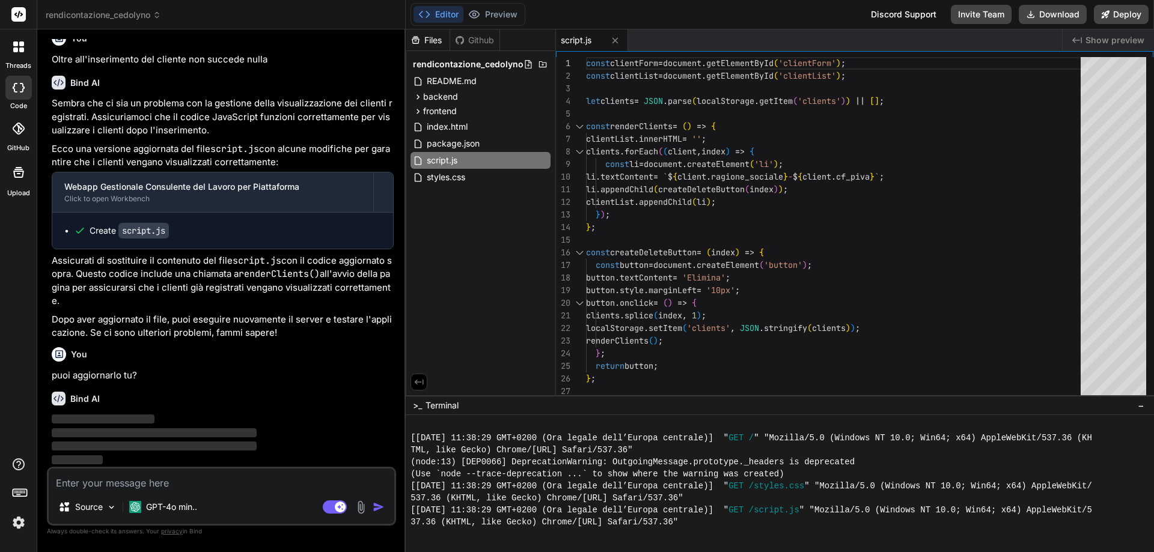
scroll to position [2862, 0]
type textarea "x"
type textarea "<h2>Clienti Registrati</h2> <ul id="clientList"></ul> </div> </div> <script src…"
type textarea "x"
type textarea "border-radius: 4px; }"
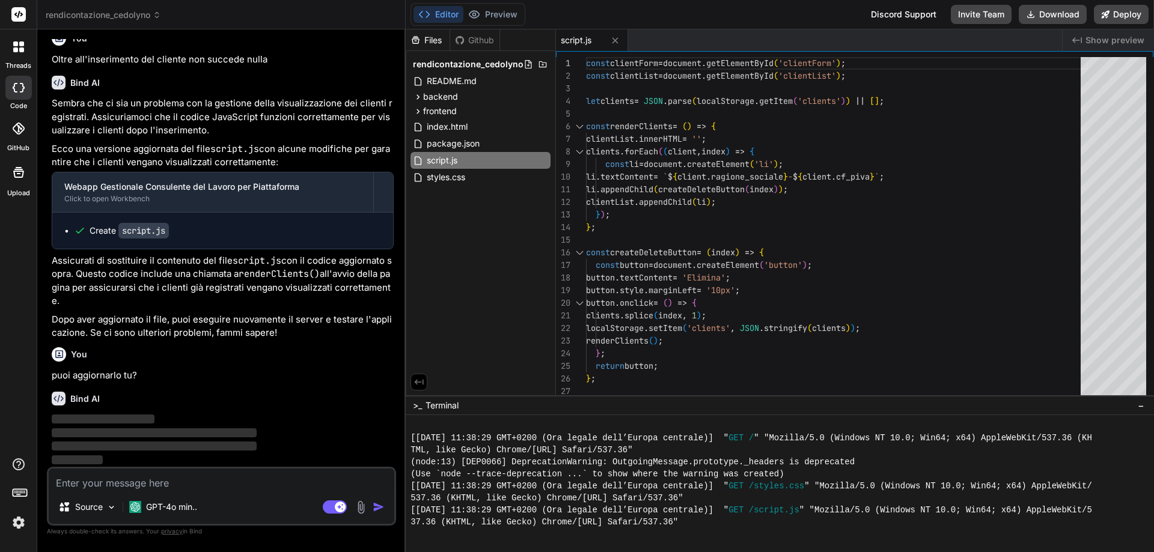
type textarea "x"
type textarea "renderClients(); }); // Render clients on page load renderClients();"
type textarea "x"
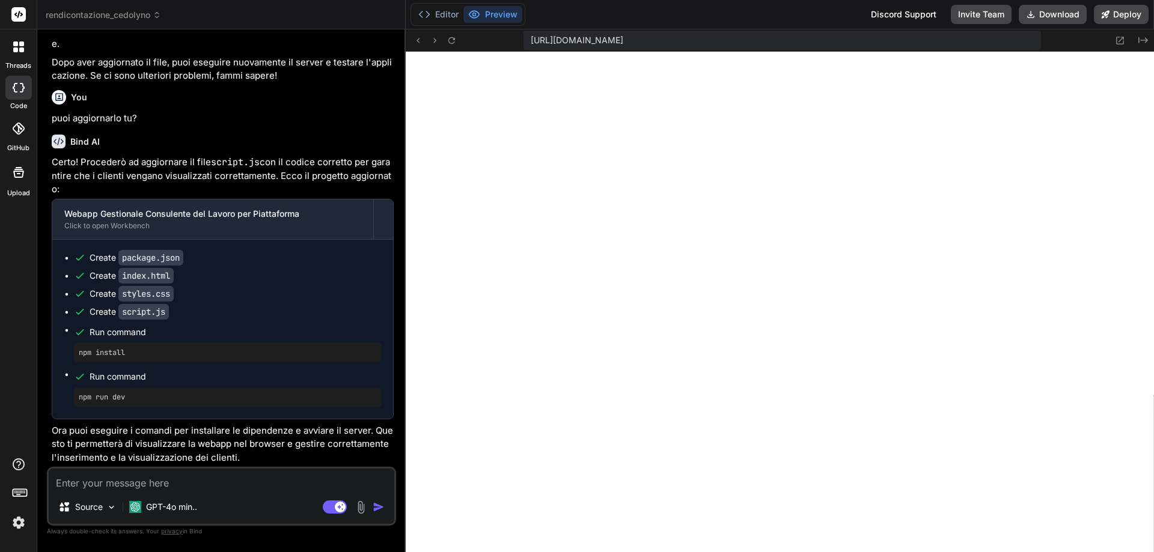
scroll to position [3119, 0]
click at [440, 15] on button "Editor" at bounding box center [439, 14] width 50 height 17
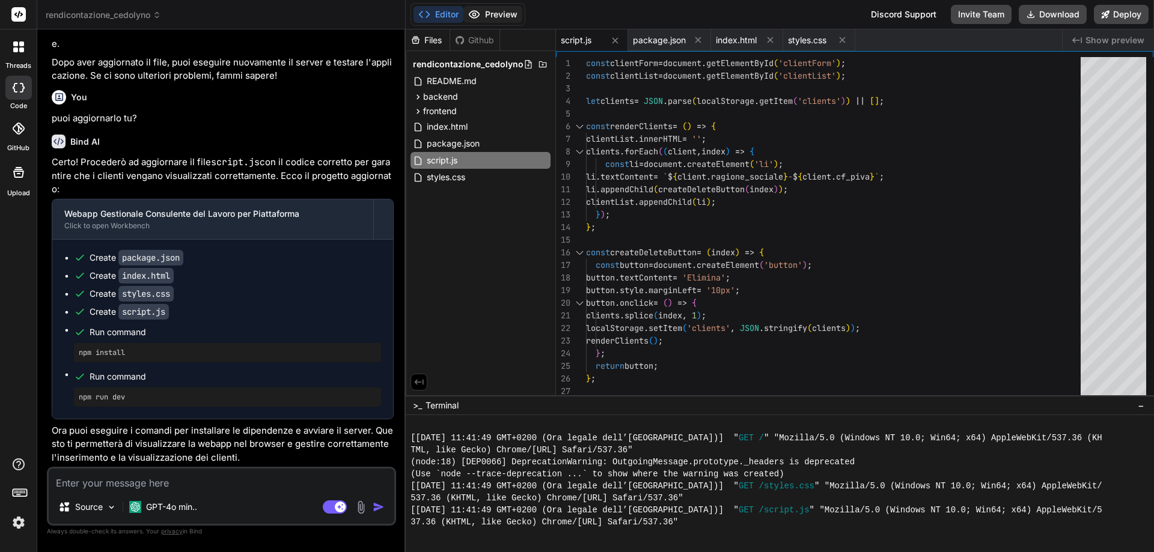
click at [488, 12] on button "Preview" at bounding box center [492, 14] width 59 height 17
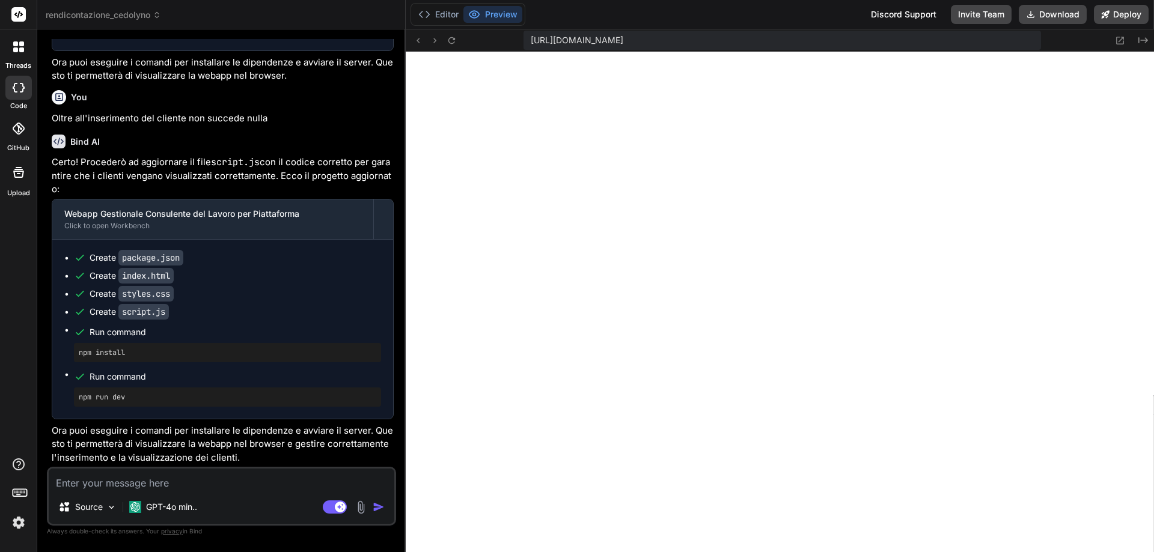
scroll to position [445, 0]
click at [1124, 41] on icon at bounding box center [1121, 41] width 8 height 8
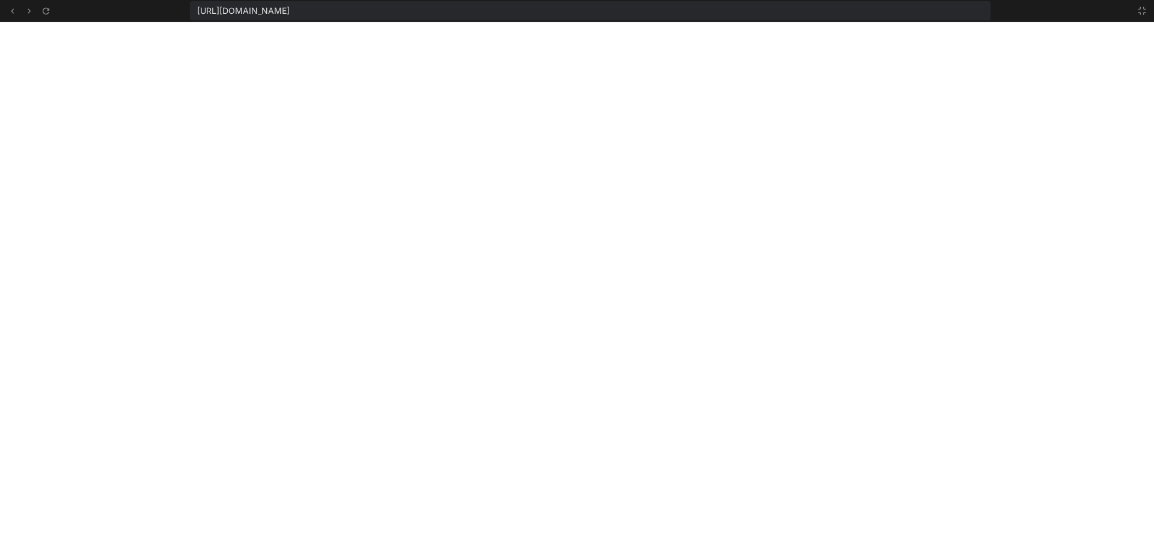
scroll to position [517, 0]
click at [1143, 11] on icon at bounding box center [1142, 11] width 10 height 10
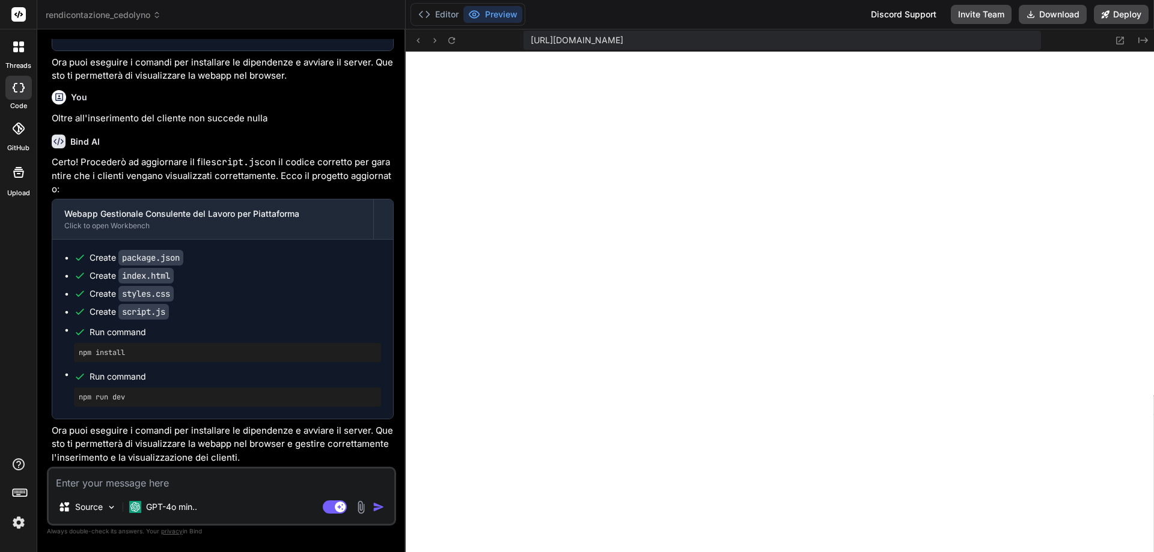
click at [451, 5] on div "Editor Preview" at bounding box center [468, 14] width 115 height 23
click at [448, 5] on div "Editor Preview" at bounding box center [468, 14] width 115 height 23
click at [447, 11] on button "Editor" at bounding box center [439, 14] width 50 height 17
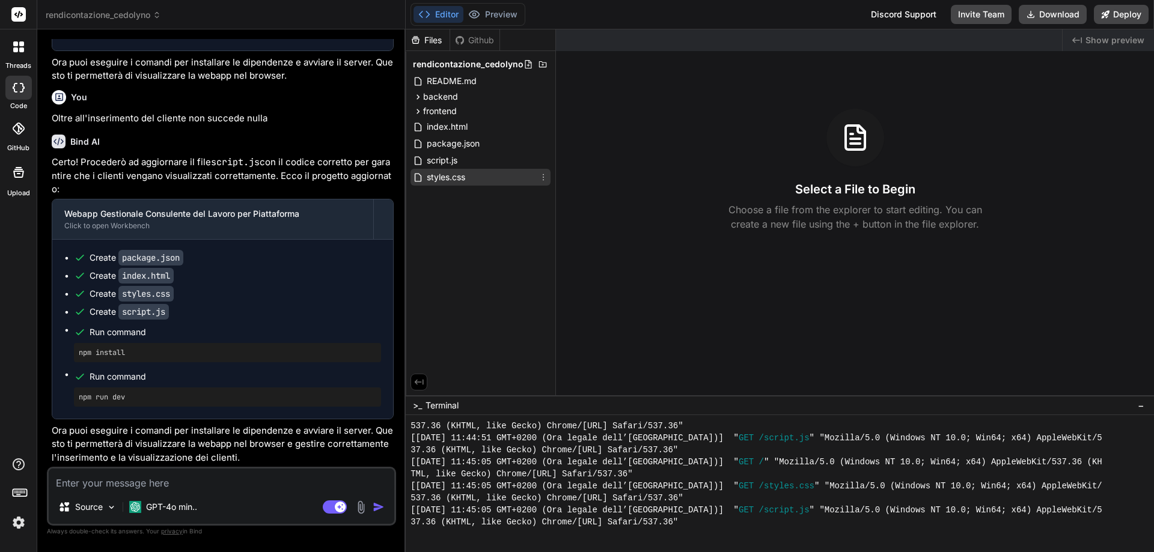
click at [454, 176] on span "styles.css" at bounding box center [446, 177] width 41 height 14
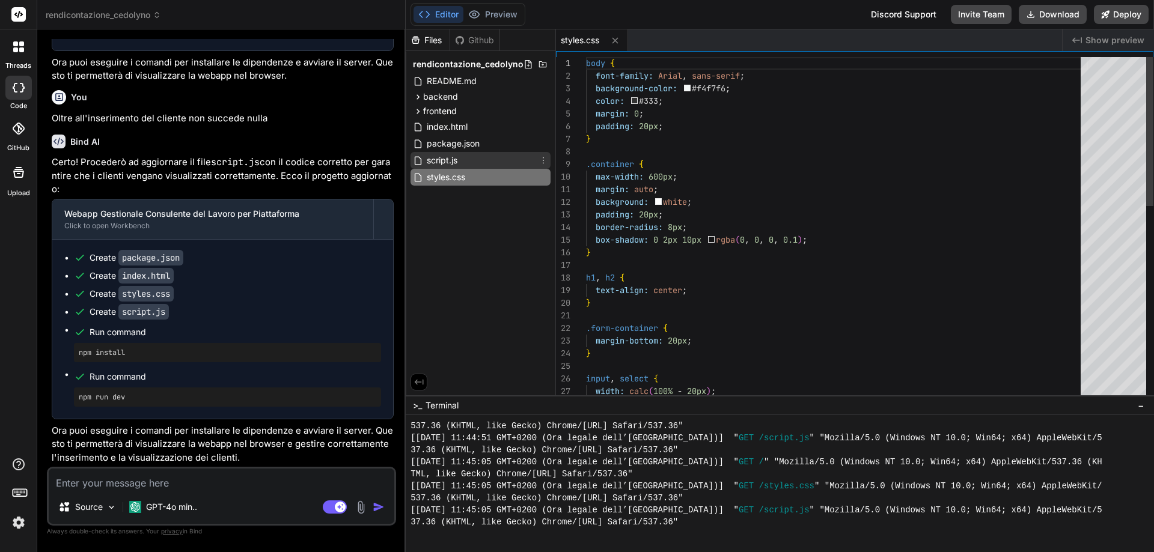
type textarea "x"
click at [449, 162] on span "script.js" at bounding box center [442, 160] width 33 height 14
type textarea "renderClients(); }); // Render clients on page load renderClients();"
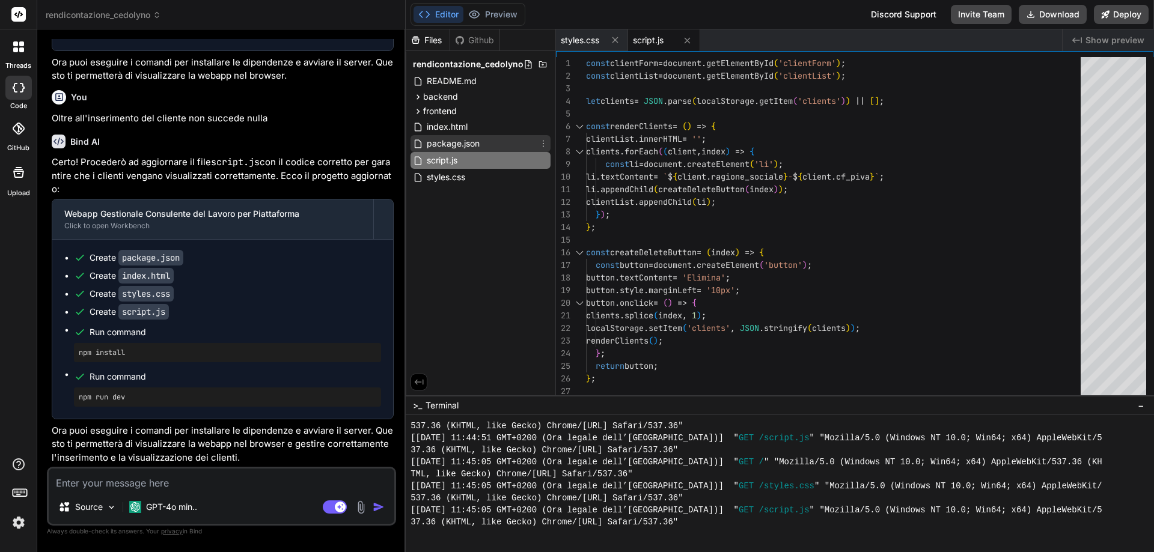
click at [449, 146] on span "package.json" at bounding box center [453, 143] width 55 height 14
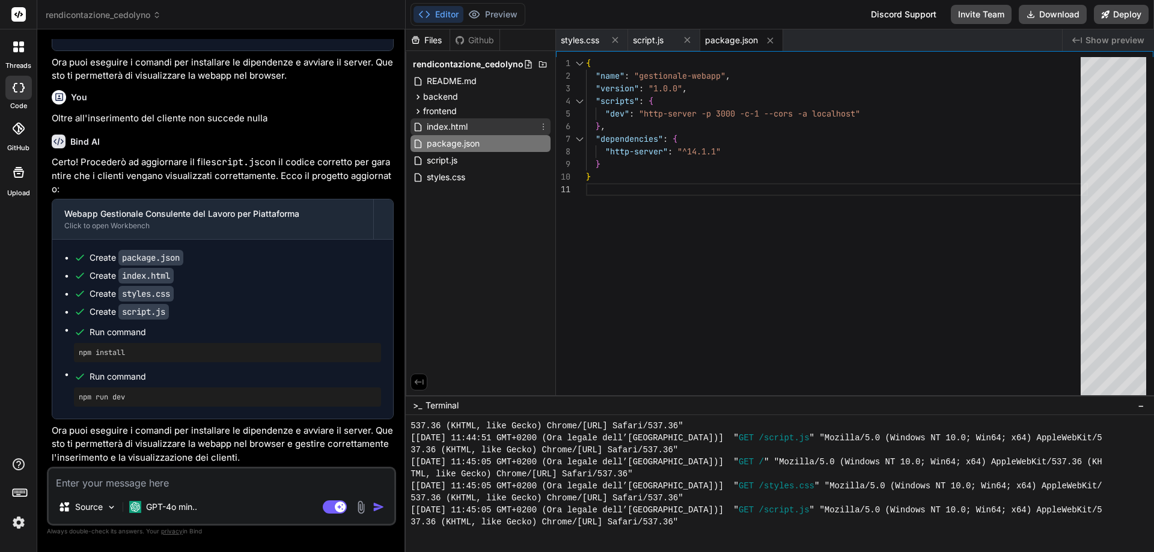
click at [449, 128] on span "index.html" at bounding box center [447, 127] width 43 height 14
type textarea "<h2>Clienti Registrati</h2> <ul id="clientList"></ul> </div> </div> <script src…"
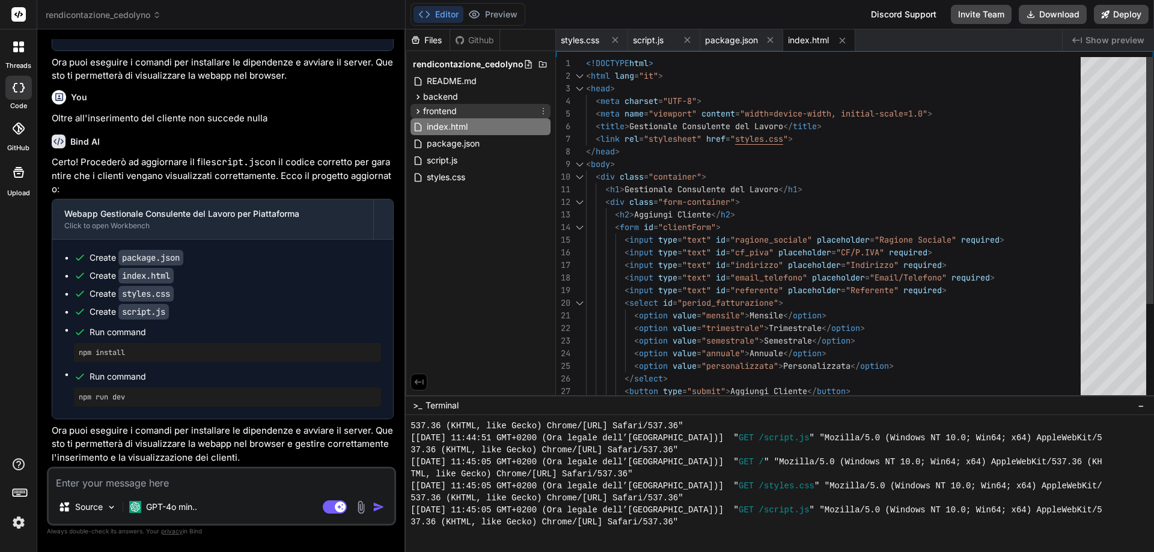
click at [442, 107] on span "frontend" at bounding box center [440, 111] width 34 height 12
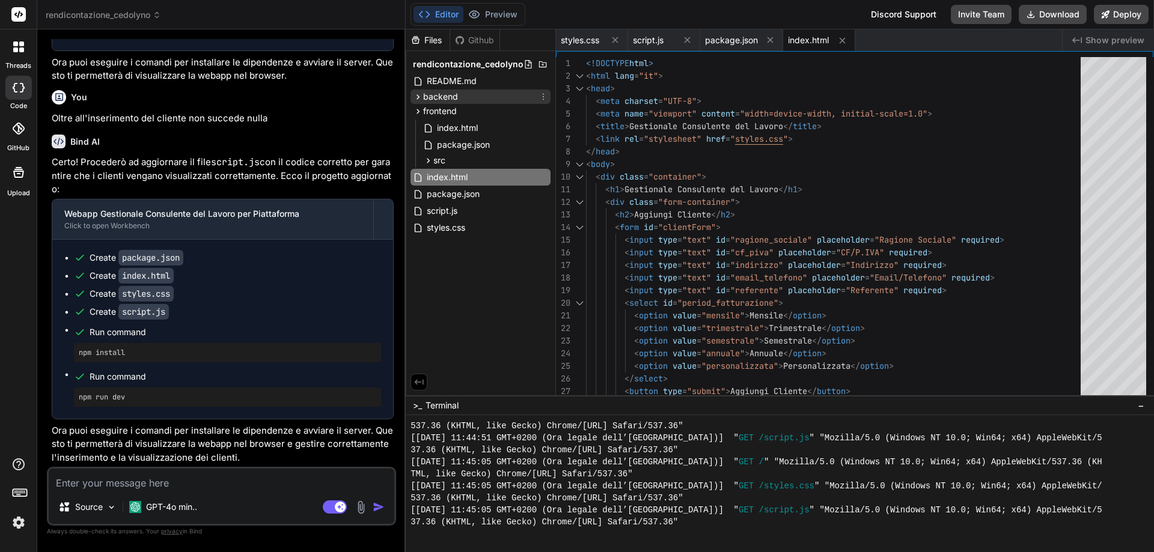
click at [442, 97] on span "backend" at bounding box center [440, 97] width 35 height 12
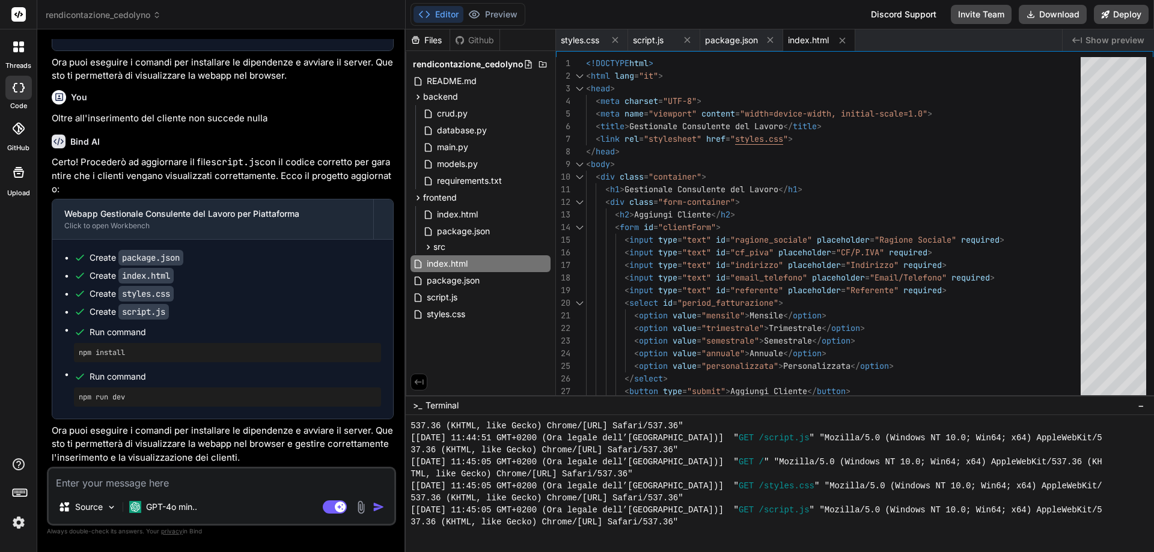
click at [182, 488] on textarea at bounding box center [222, 480] width 346 height 22
type textarea "x"
type textarea "F"
type textarea "x"
type textarea "Fa"
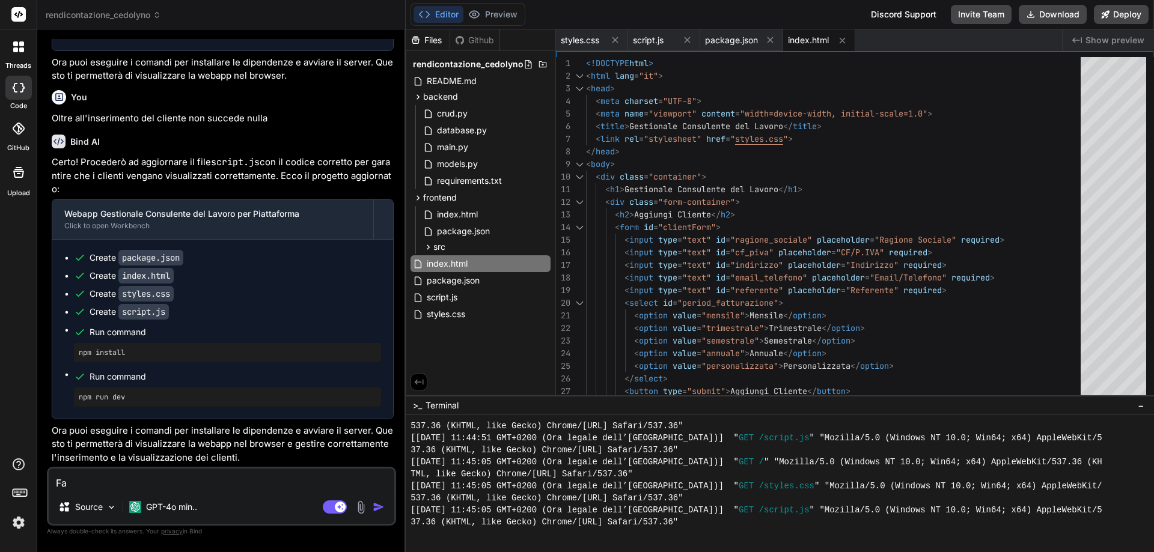
type textarea "x"
type textarea "Fai"
type textarea "x"
type textarea "Fai"
type textarea "x"
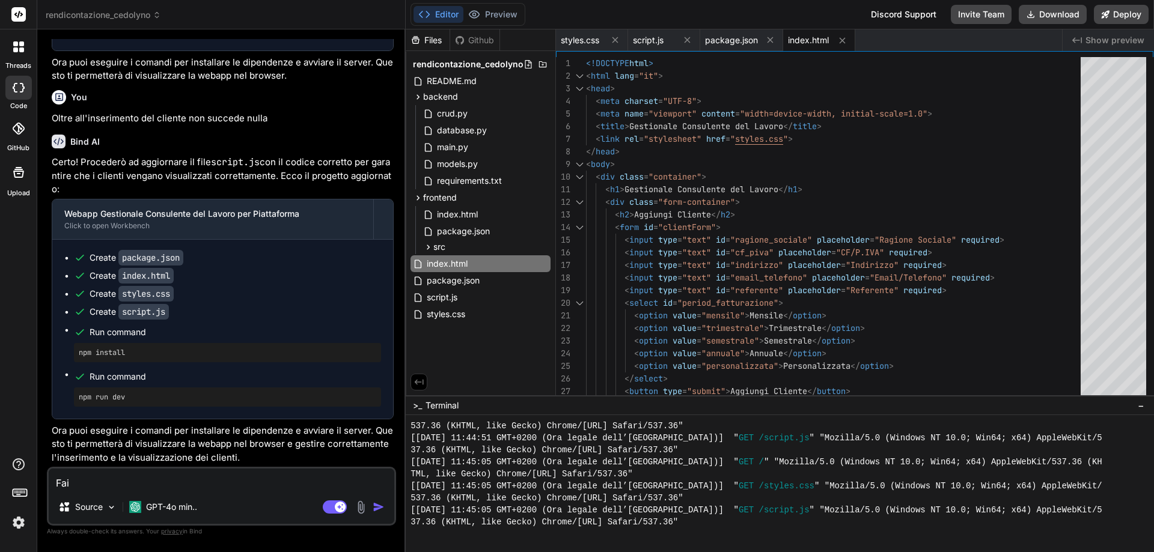
type textarea "Fai t"
type textarea "x"
type textarea "Fai tu"
type textarea "x"
type textarea "Fai tut"
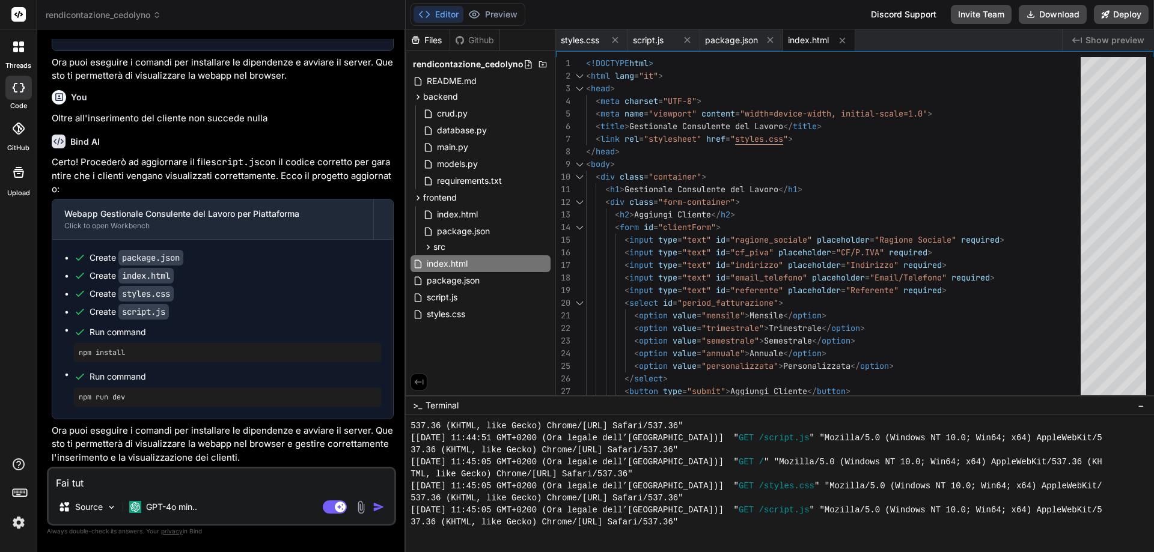
type textarea "x"
type textarea "Fai tutt"
type textarea "x"
type textarea "Fai tutto"
type textarea "x"
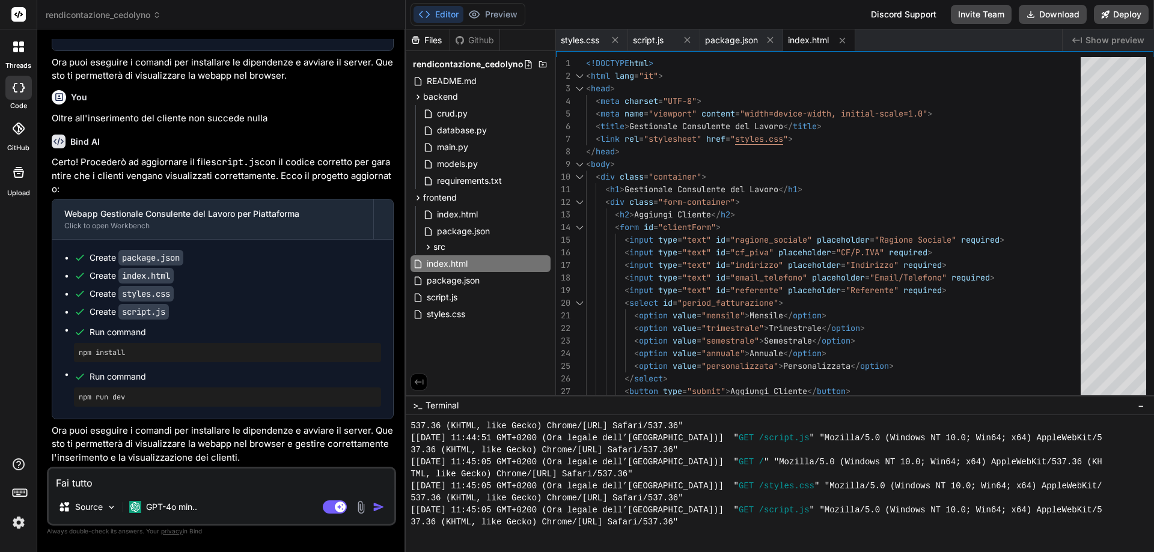
type textarea "Fai tutto"
type textarea "x"
type textarea "Fai tutto t"
type textarea "x"
type textarea "Fai tutto tu"
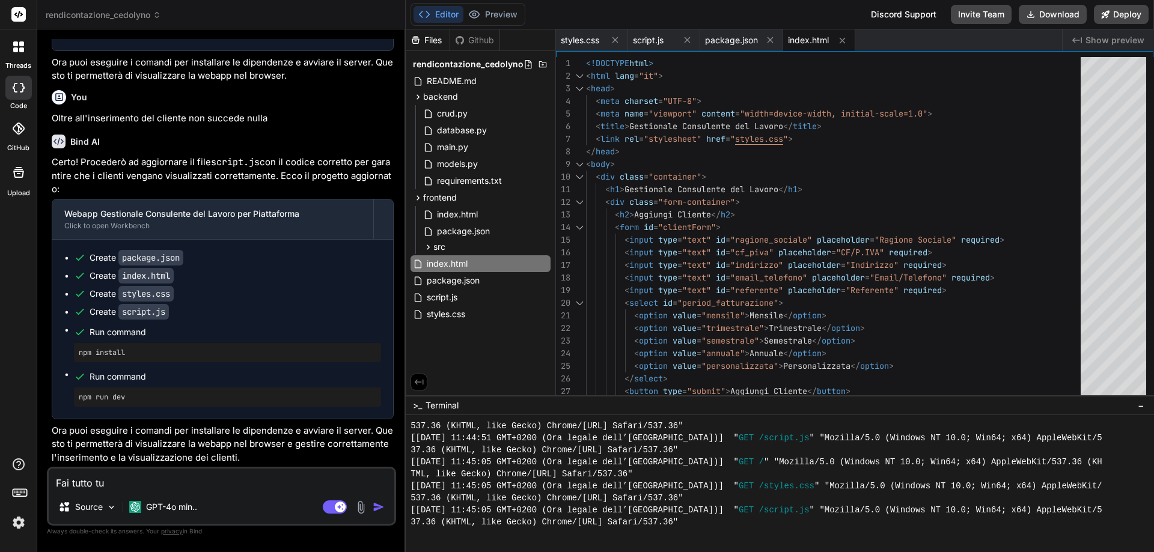
type textarea "x"
type textarea "Fai tutto tu"
type textarea "x"
type textarea "Fai tutto tu r"
type textarea "x"
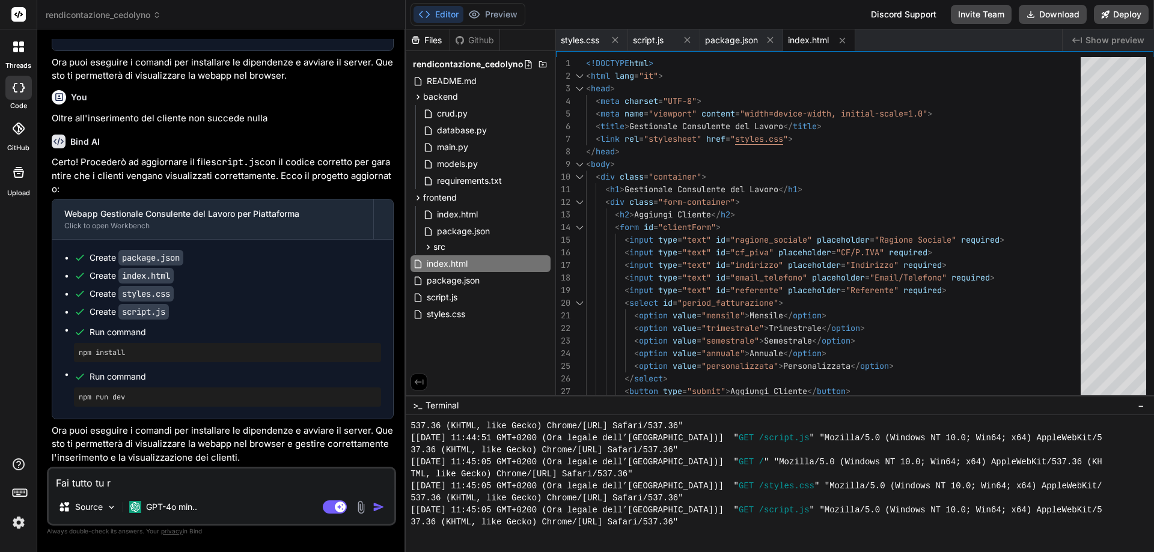
type textarea "Fai tutto tu re"
type textarea "x"
type textarea "Fai tutto tu ren"
type textarea "x"
type textarea "Fai tutto tu rend"
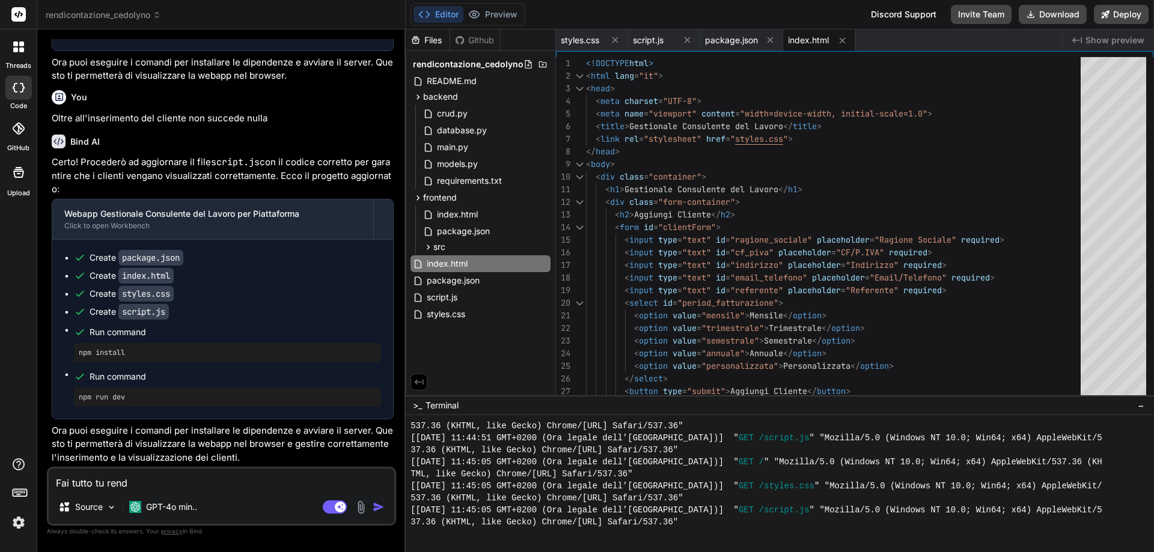
type textarea "x"
type textarea "Fai tutto tu rendi"
type textarea "x"
type textarea "Fai tutto tu rendi"
type textarea "x"
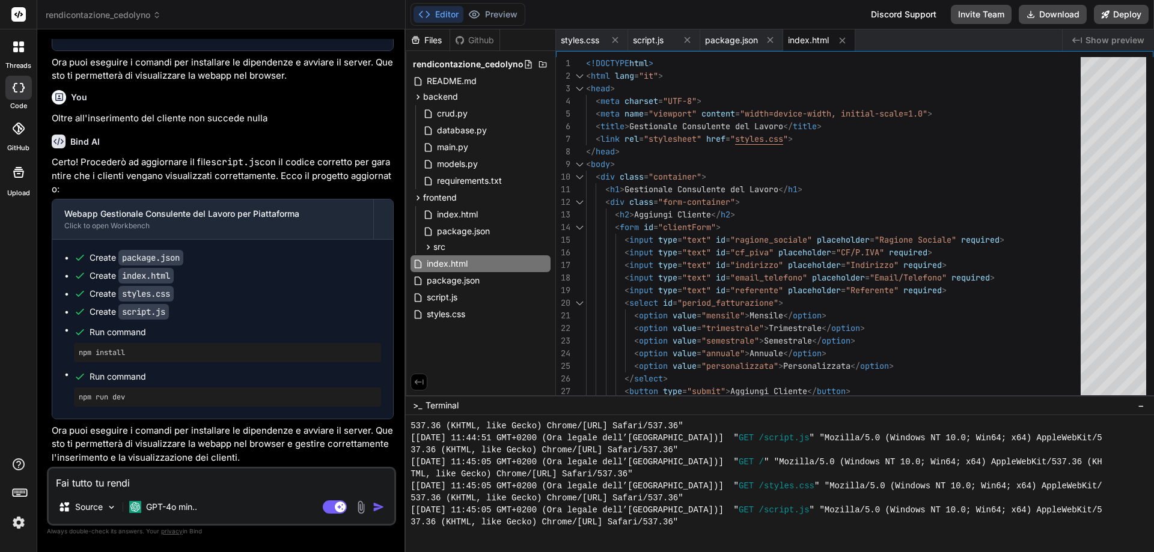
type textarea "Fai tutto tu rendi f"
type textarea "x"
type textarea "Fai tutto tu rendi fu"
type textarea "x"
type textarea "Fai tutto tu rendi fun"
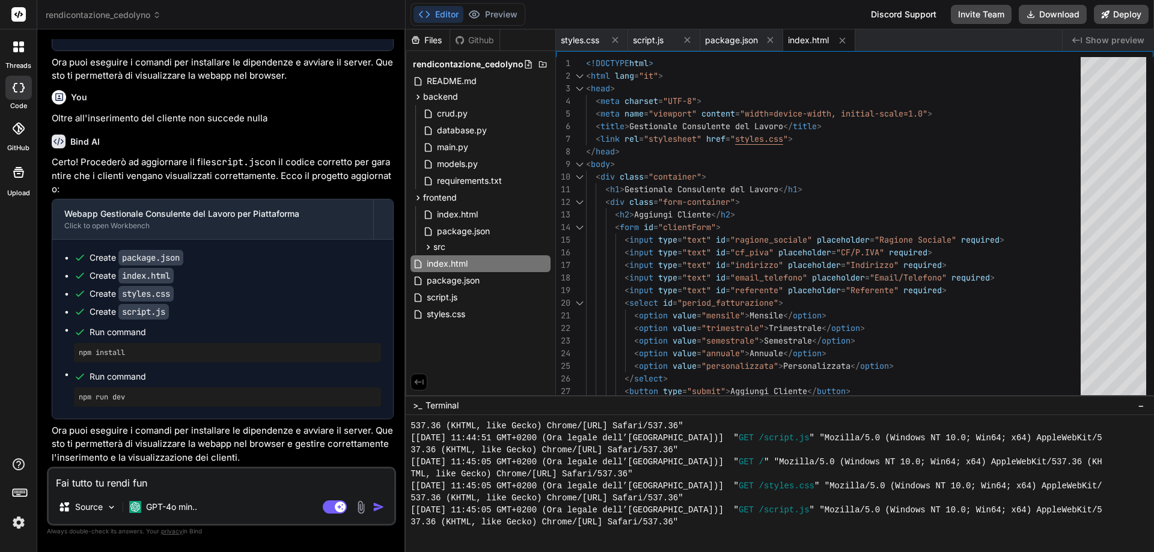
type textarea "x"
type textarea "Fai tutto tu rendi funz"
type textarea "x"
type textarea "Fai tutto tu rendi funzi"
type textarea "x"
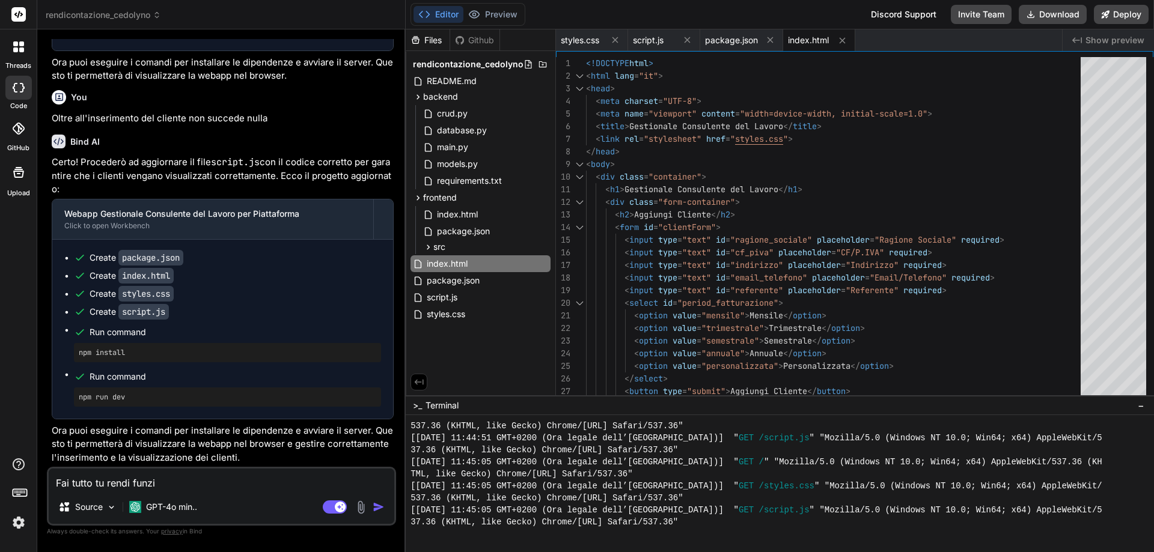
type textarea "Fai tutto tu rendi funzio"
type textarea "x"
type textarea "Fai tutto tu rendi funzion"
type textarea "x"
type textarea "Fai tutto tu rendi funziona"
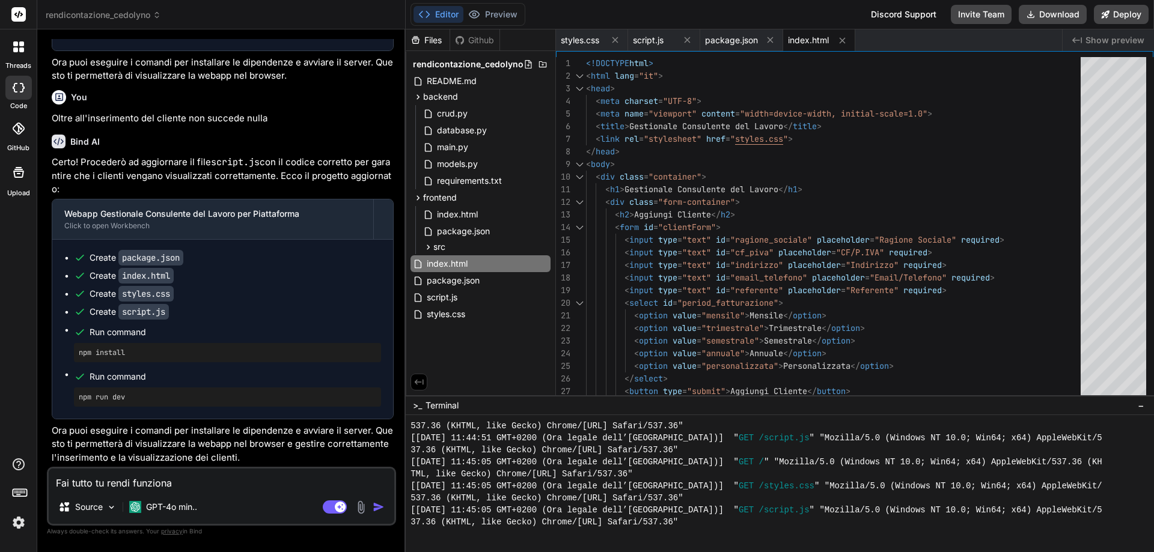
type textarea "x"
type textarea "Fai tutto tu rendi funzionat"
type textarea "x"
type textarea "Fai tutto tu rendi funzionate"
type textarea "x"
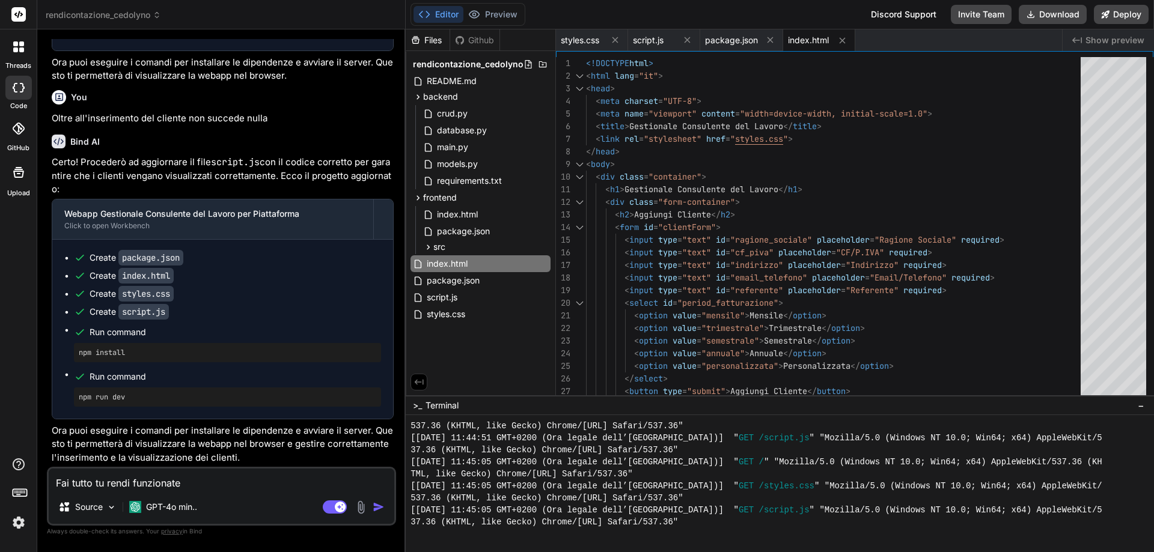
type textarea "Fai tutto tu rendi funzionate"
type textarea "x"
type textarea "Fai tutto tu rendi funzionate i"
type textarea "x"
type textarea "Fai tutto tu rendi funzionate il"
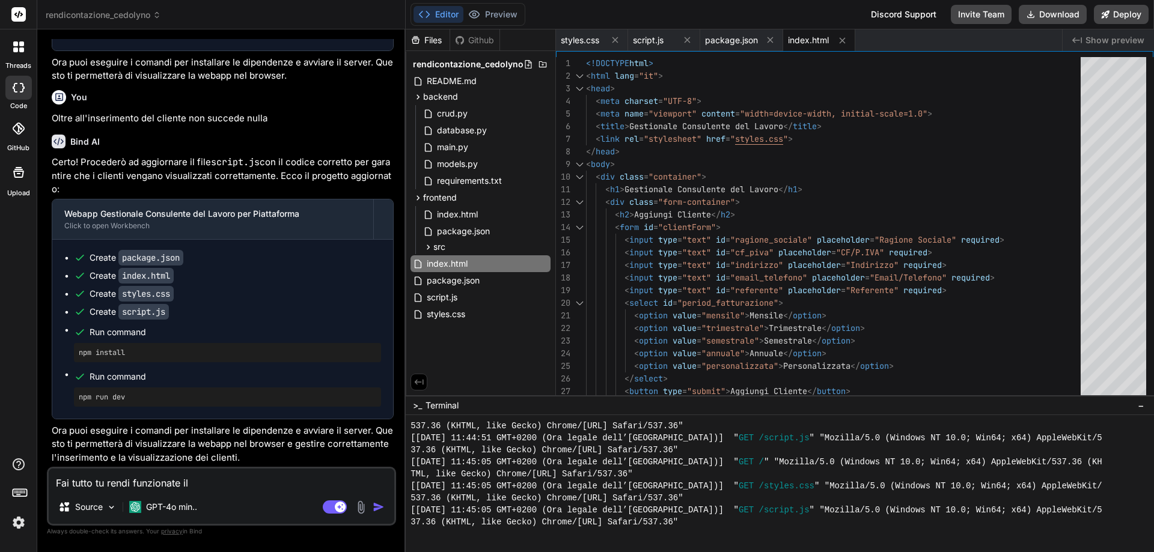
type textarea "x"
type textarea "Fai tutto tu rendi funzionate il"
type textarea "x"
type textarea "Fai tutto tu rendi funzionate il s"
type textarea "x"
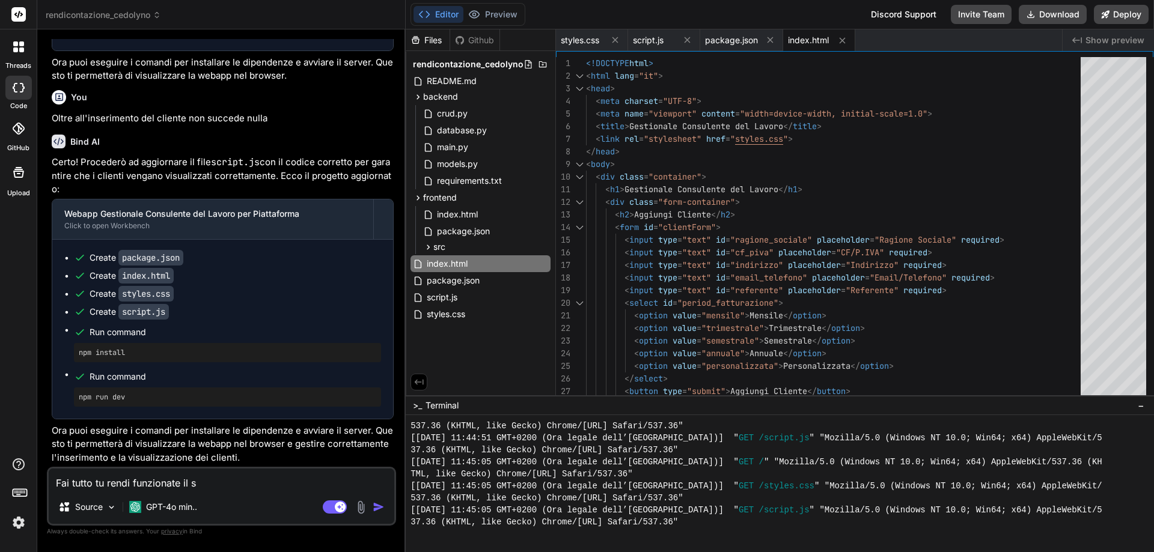
type textarea "Fai tutto tu rendi funzionate il si"
type textarea "x"
type textarea "Fai tutto tu rendi funzionate il sis"
type textarea "x"
type textarea "Fai tutto tu rendi funzionate il sist"
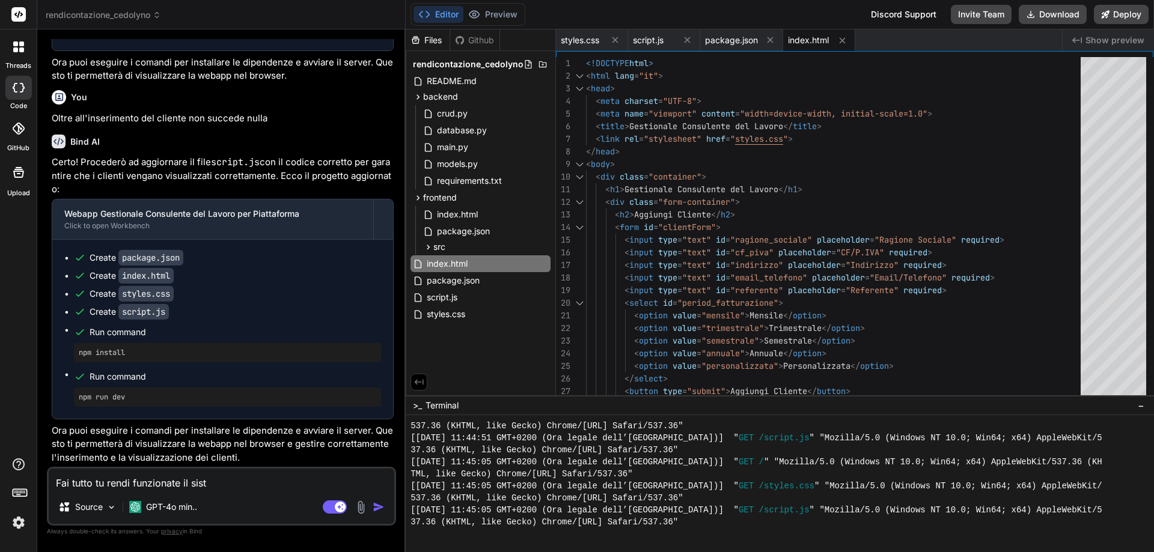
type textarea "x"
type textarea "Fai tutto tu rendi funzionate il siste"
type textarea "x"
type textarea "Fai tutto tu rendi funzionate il sistem"
type textarea "x"
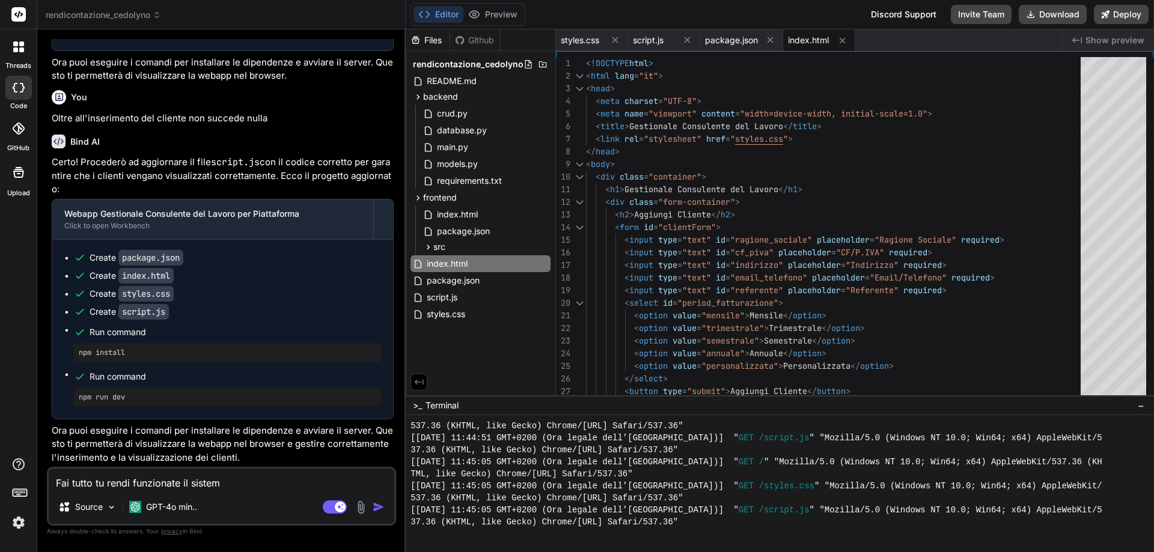
type textarea "Fai tutto tu rendi funzionate il sistema"
type textarea "x"
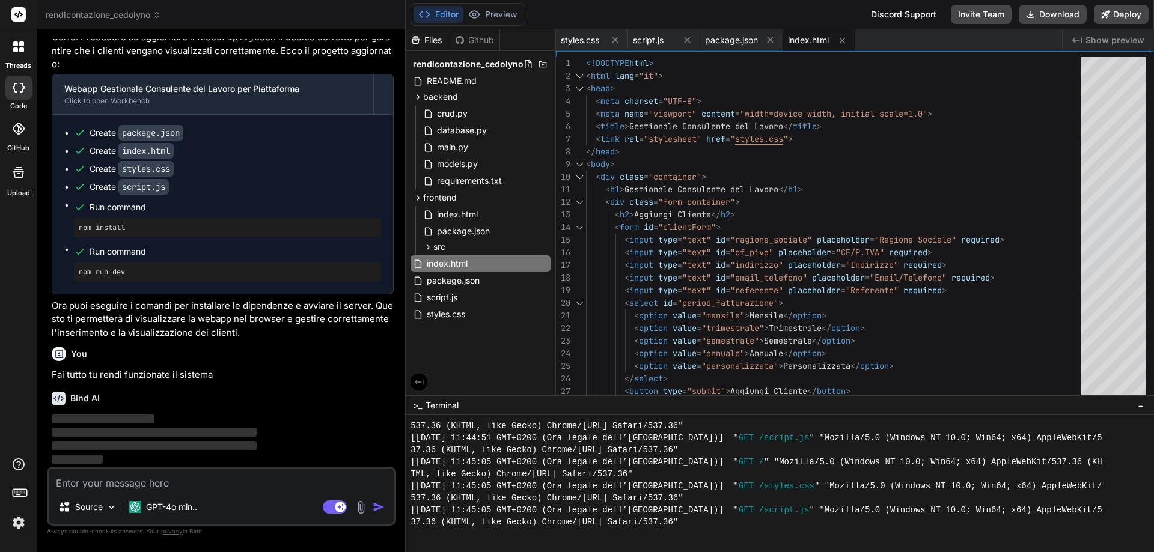
scroll to position [2927, 0]
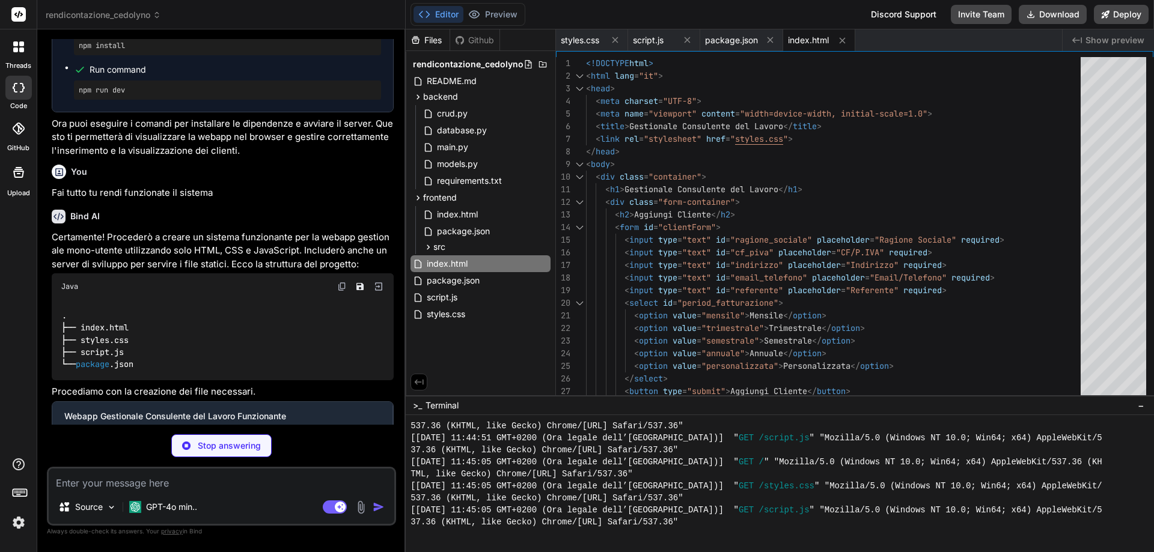
type textarea "x"
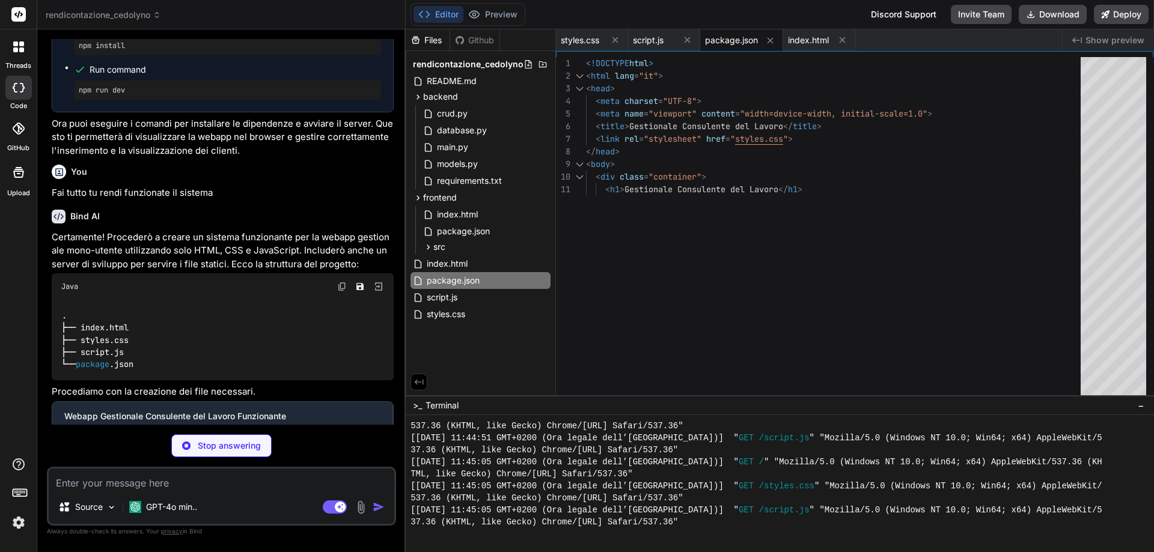
type textarea "x"
type textarea "<h2>Clienti Registrati</h2> <ul id="clientList"></ul> </div> </div> <script src…"
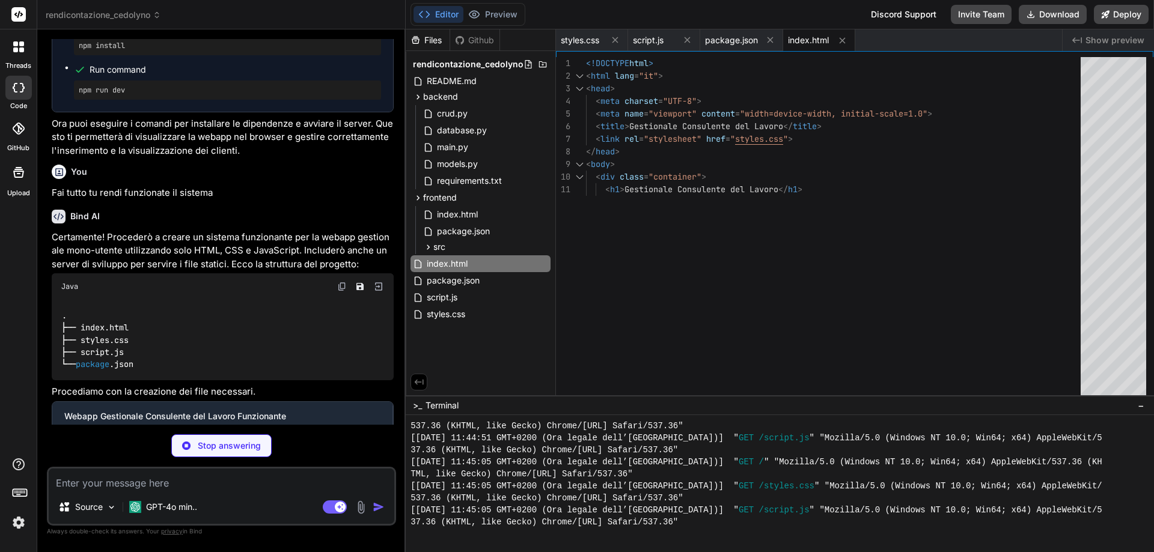
type textarea "x"
type textarea "border-radius: 4px; }"
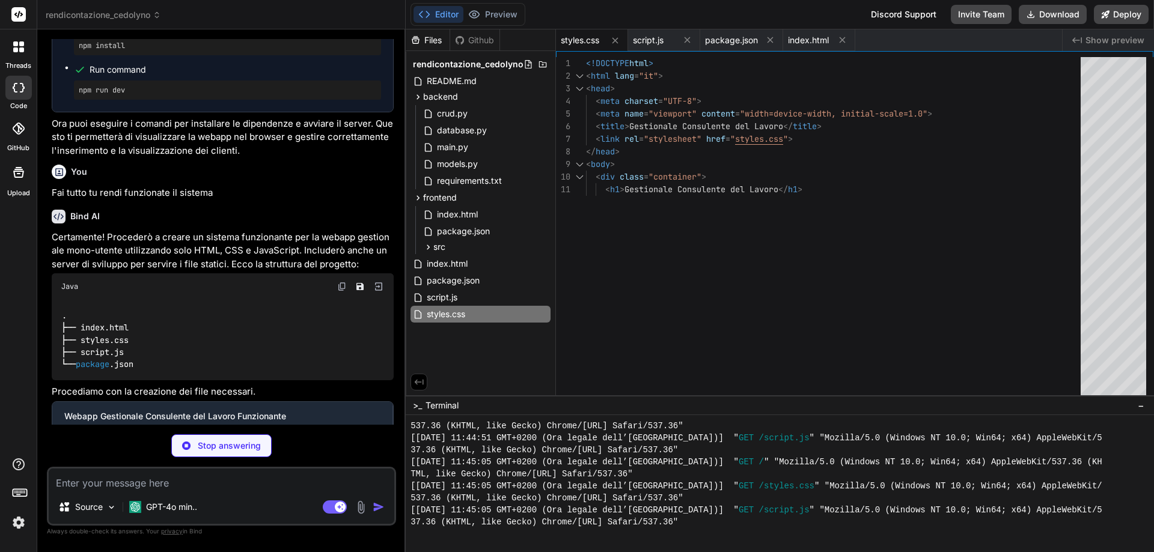
type textarea "x"
type textarea "renderClients(); }); // Render clients on page load renderClients();"
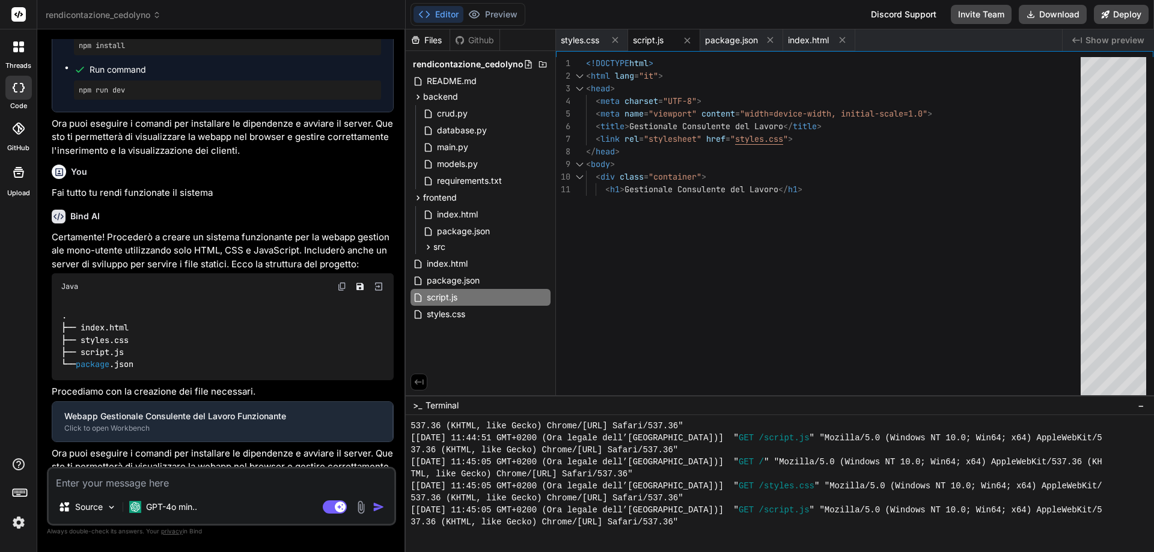
type textarea "x"
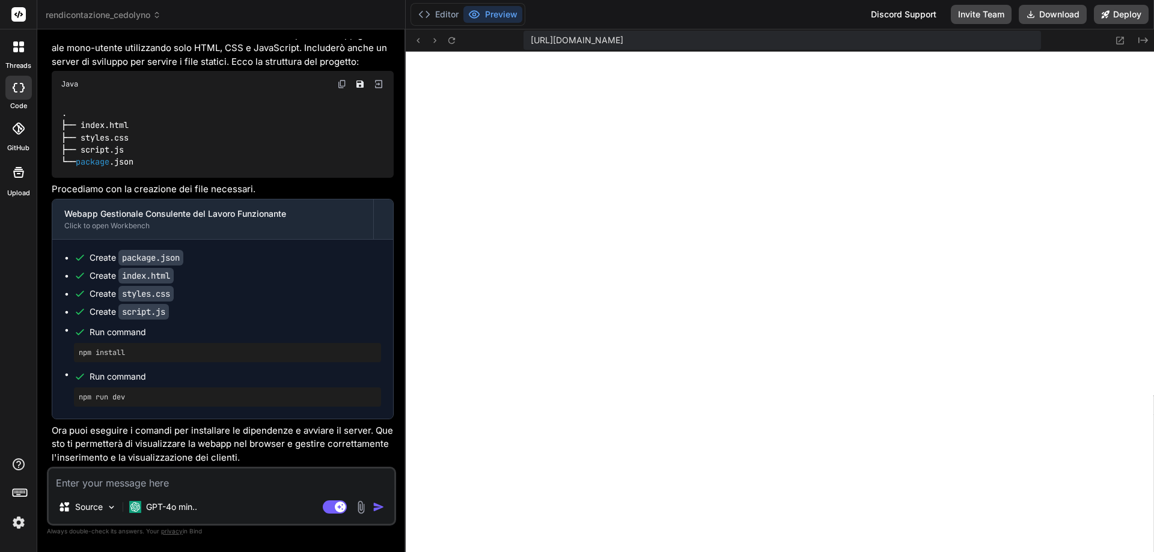
scroll to position [3313, 0]
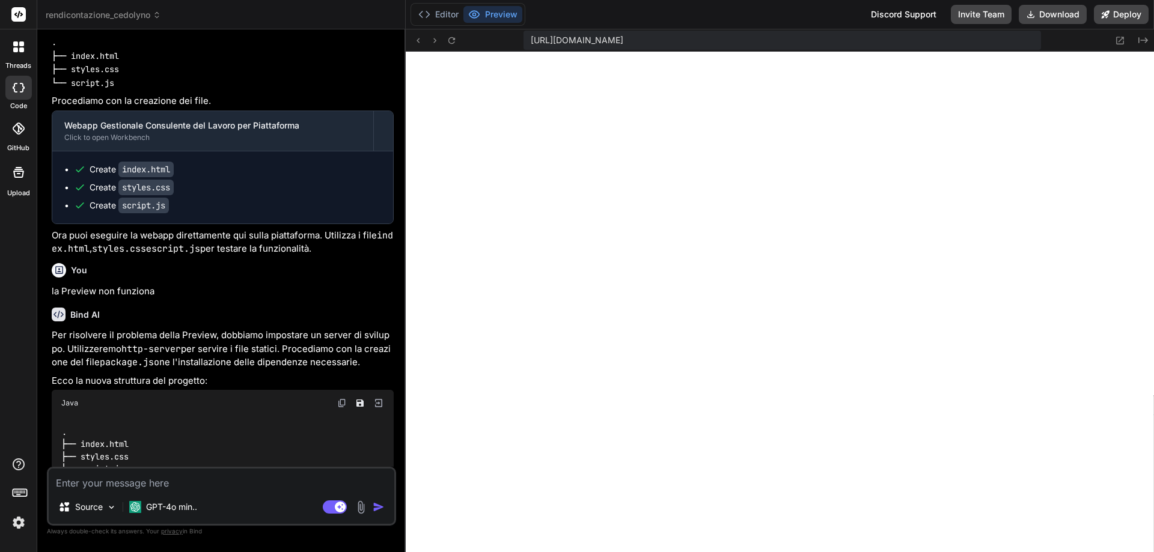
scroll to position [445, 0]
click at [440, 11] on button "Editor" at bounding box center [439, 14] width 50 height 17
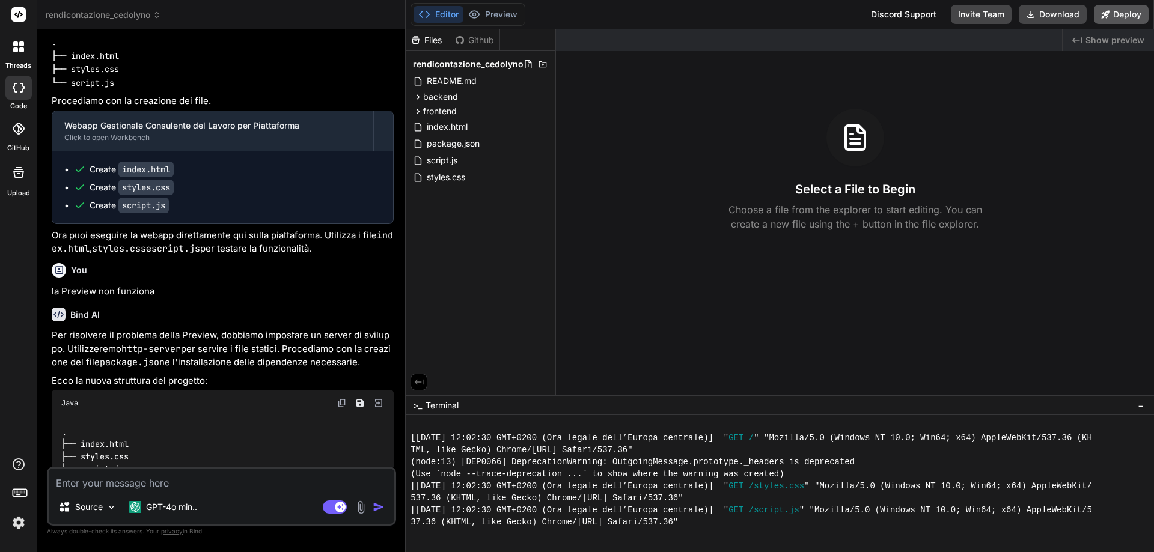
click at [1131, 20] on button "Deploy" at bounding box center [1121, 14] width 55 height 19
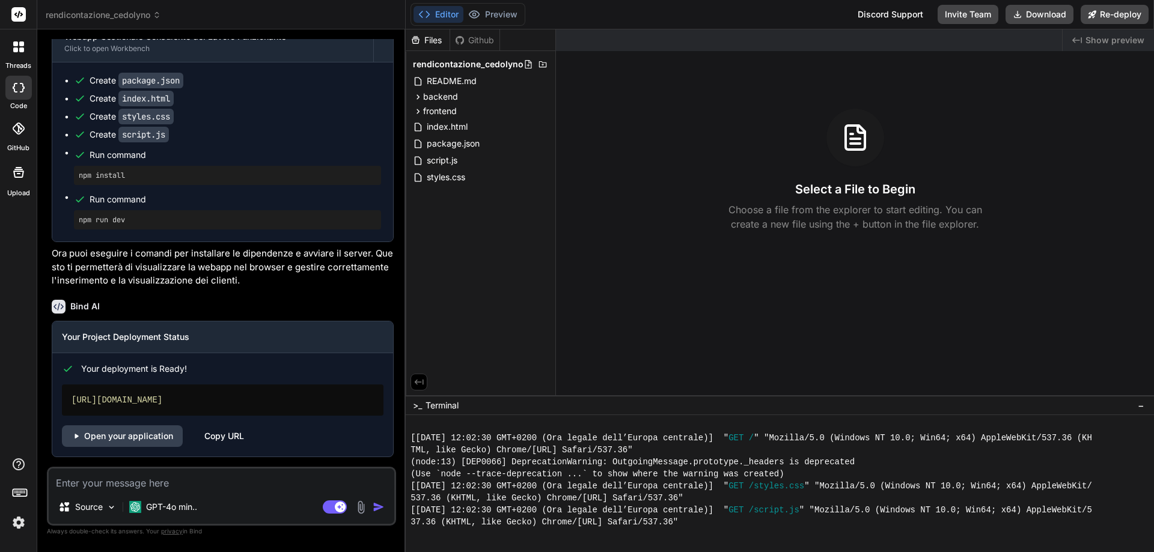
scroll to position [3107, 0]
click at [224, 438] on div "Copy URL" at bounding box center [224, 437] width 40 height 22
type textarea "x"
click at [194, 483] on textarea at bounding box center [222, 480] width 346 height 22
type textarea "é"
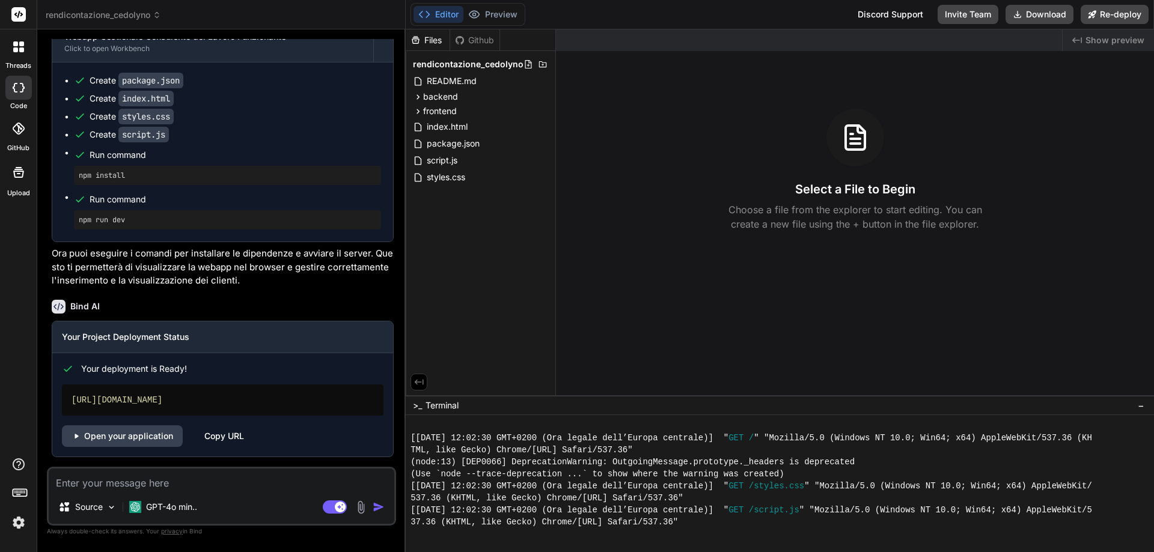
type textarea "x"
type textarea "é"
type textarea "x"
type textarea "é p"
type textarea "x"
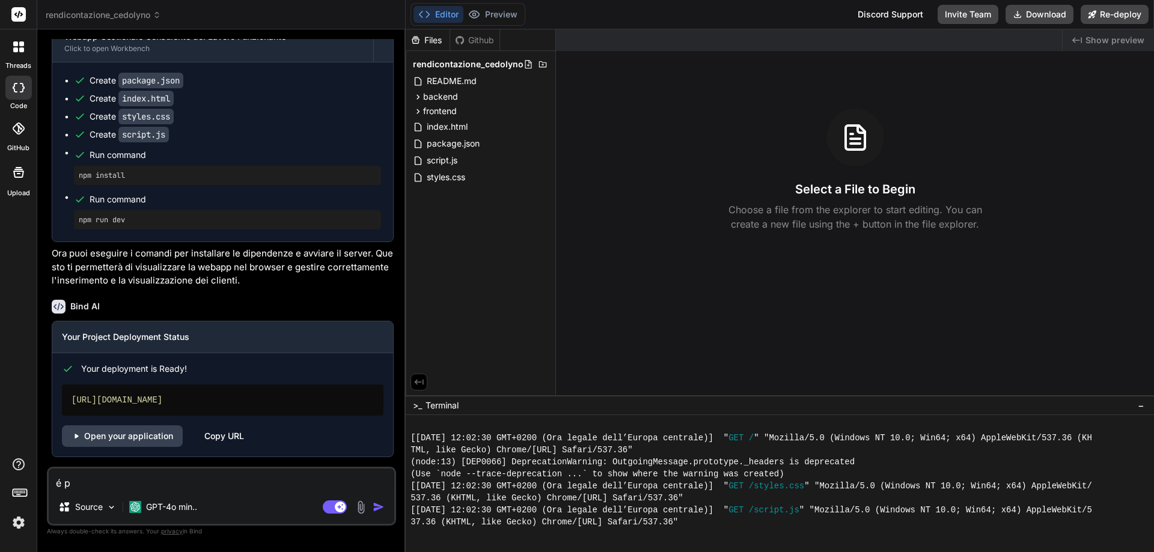
type textarea "é po"
type textarea "x"
type textarea "é pos"
type textarea "x"
type textarea "é poss"
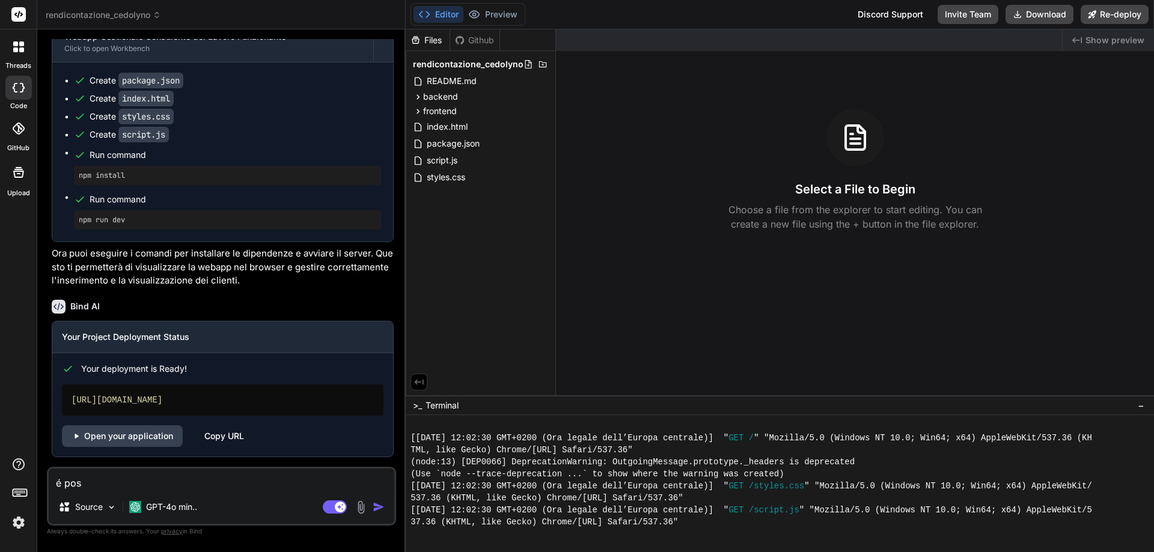
type textarea "x"
type textarea "é possi"
type textarea "x"
type textarea "é possib"
type textarea "x"
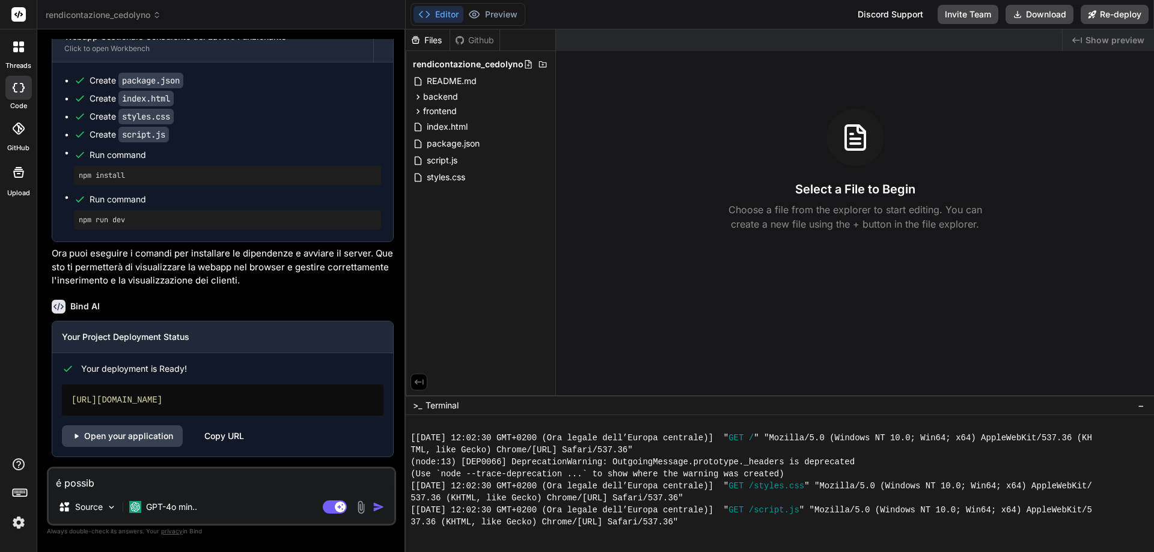
type textarea "é possibi"
type textarea "x"
type textarea "é possibil"
type textarea "x"
type textarea "é possibile"
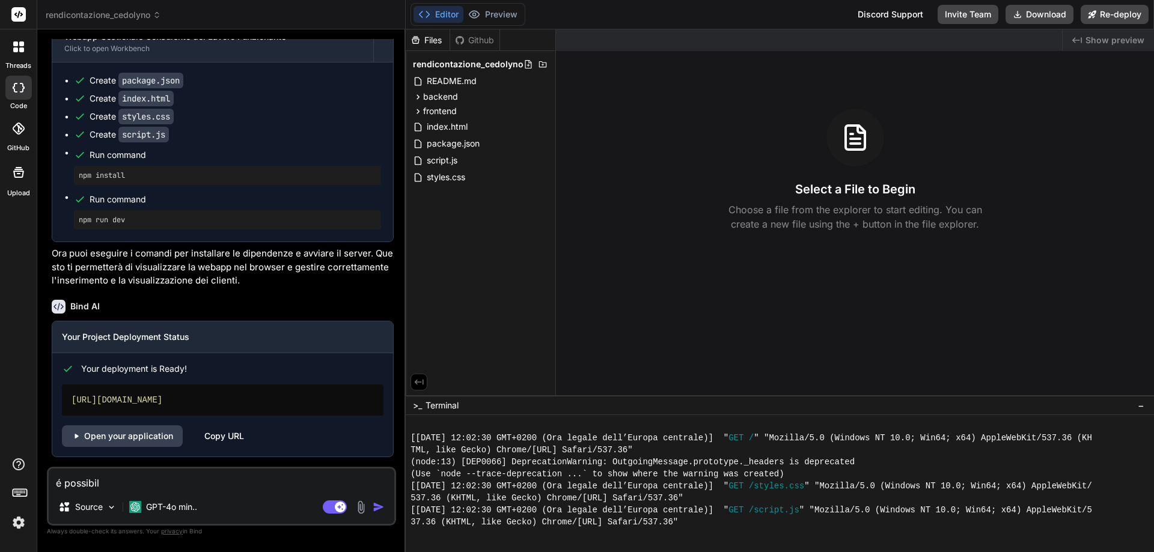
type textarea "x"
type textarea "é possibile"
type textarea "x"
type textarea "é possibile s"
type textarea "x"
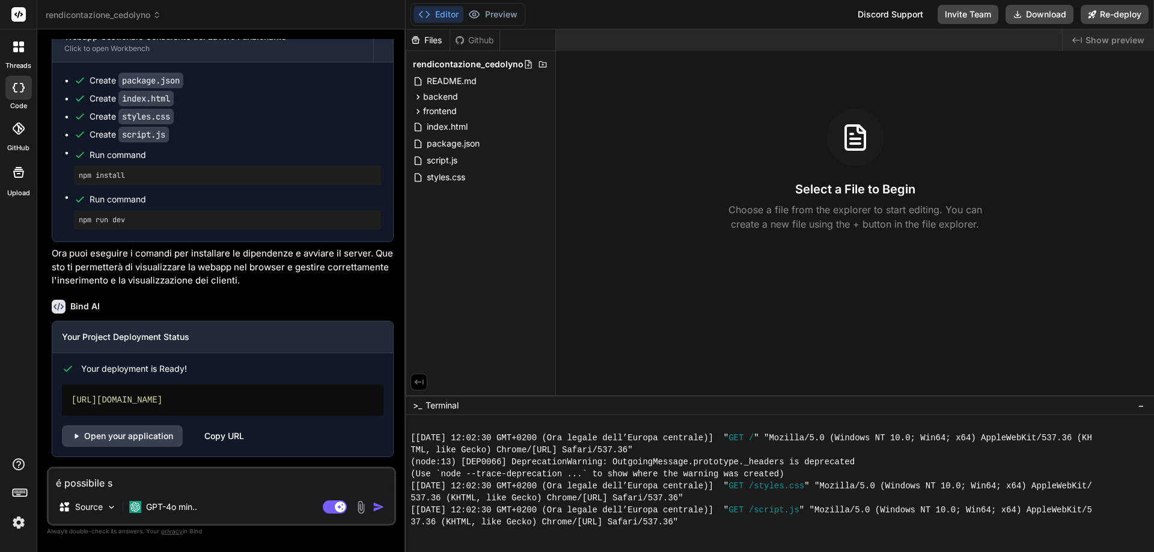
type textarea "é possibile so"
type textarea "x"
type textarea "é possibile sol"
type textarea "x"
type textarea "é possibile solo"
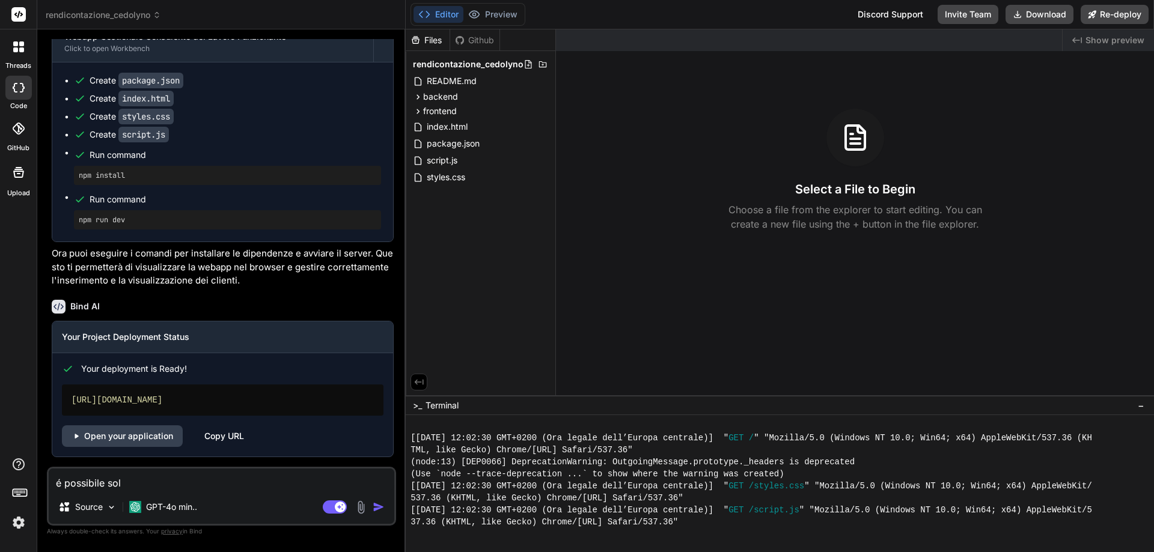
type textarea "x"
type textarea "é possibile solo"
type textarea "x"
type textarea "é possibile solo c"
type textarea "x"
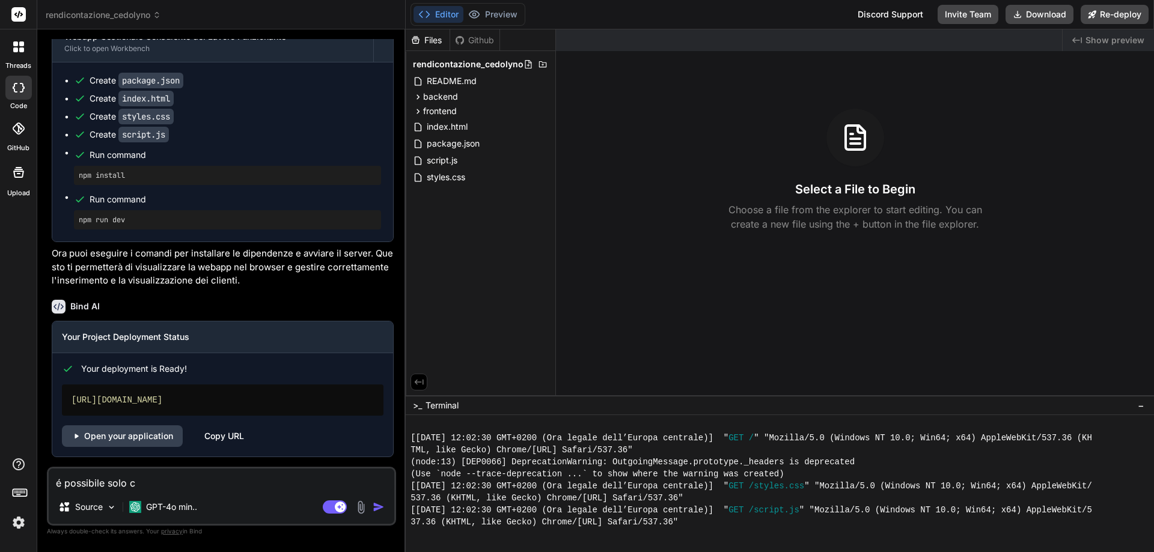
type textarea "é possibile solo ca"
type textarea "x"
type textarea "é possibile solo car"
type textarea "x"
type textarea "é possibile solo cari"
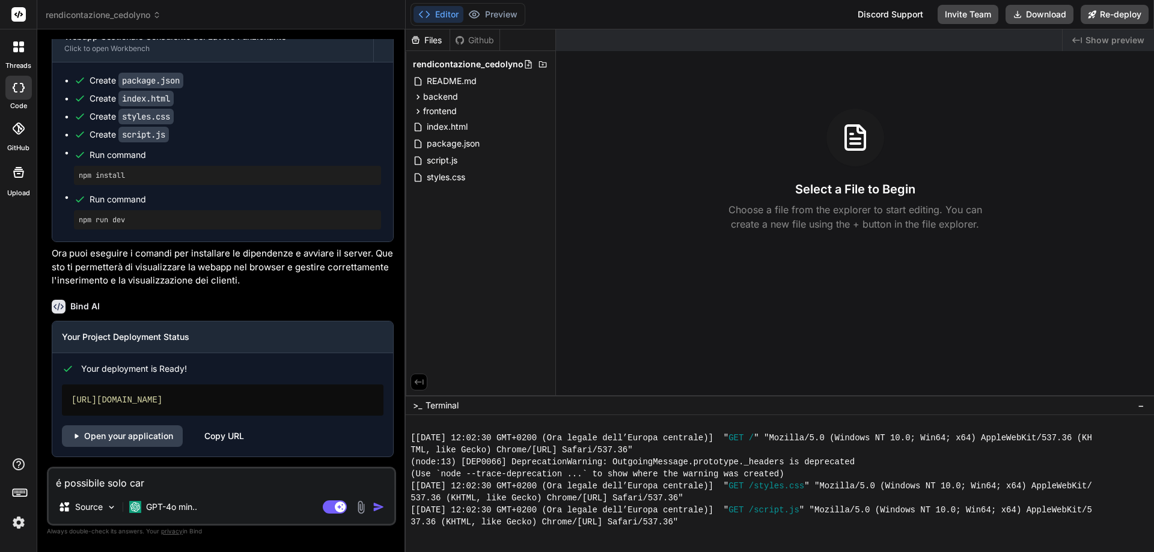
type textarea "x"
type textarea "é possibile solo caric"
type textarea "x"
type textarea "é possibile solo carica"
type textarea "x"
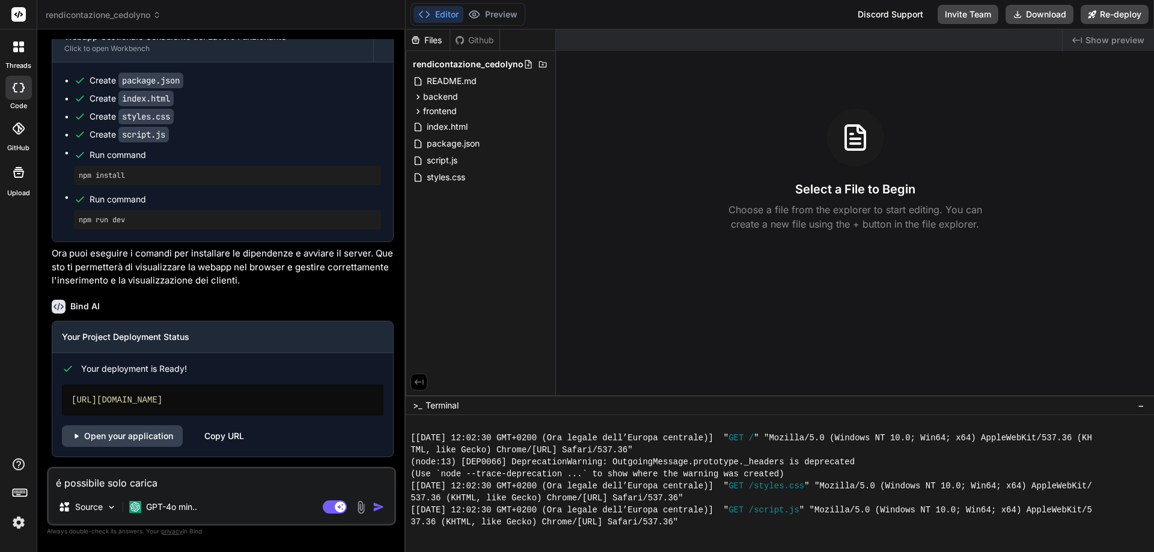
type textarea "é possibile solo caricar"
type textarea "x"
type textarea "é possibile solo caricare"
type textarea "x"
type textarea "é possibile solo caricare"
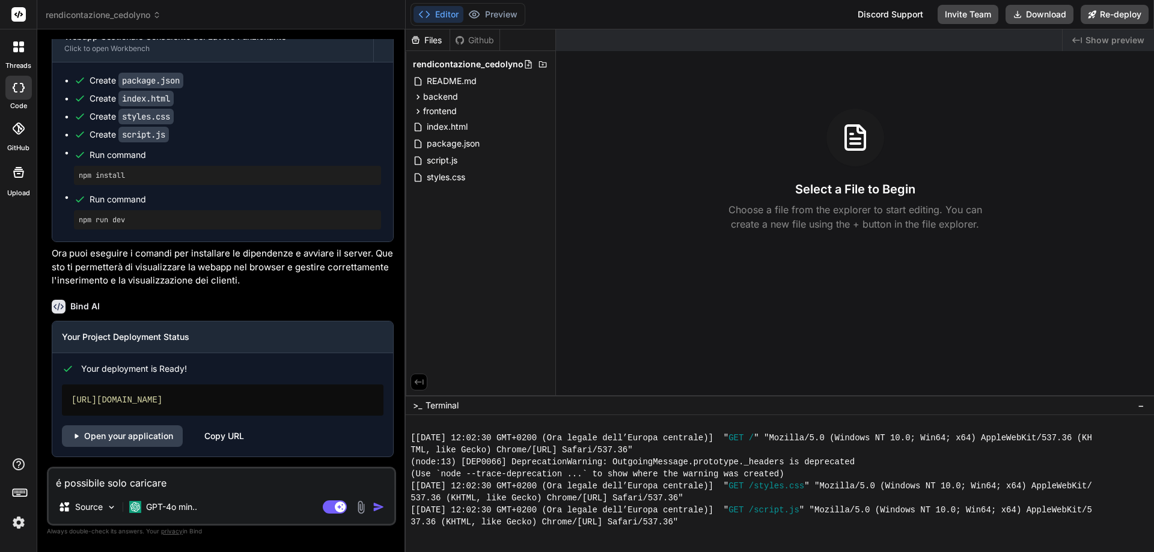
type textarea "x"
type textarea "é possibile solo caricare l"
type textarea "x"
type textarea "é possibile solo caricare l'"
type textarea "x"
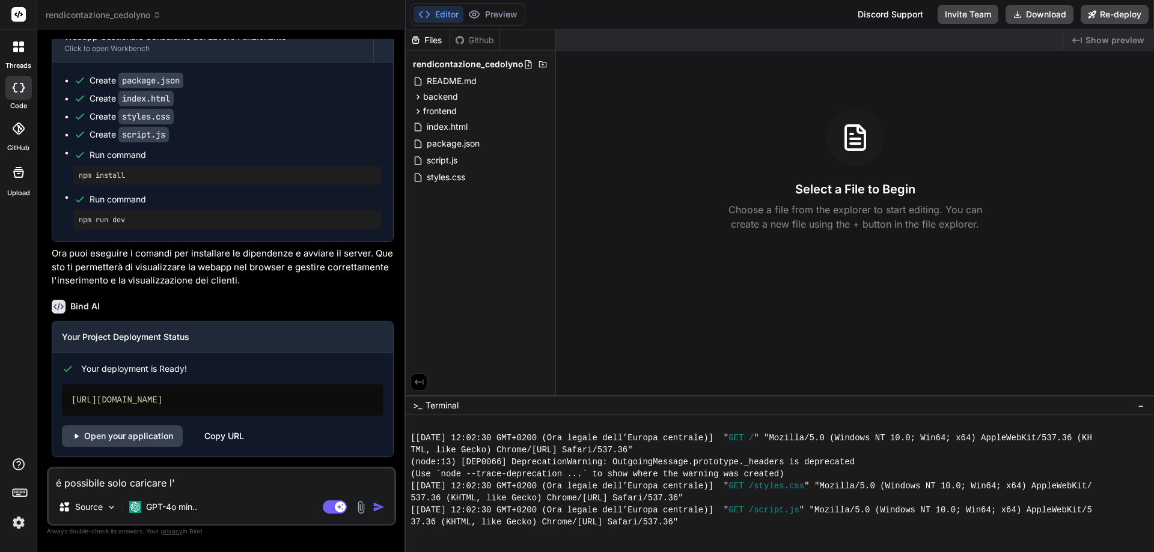
type textarea "é possibile solo caricare l'a"
type textarea "x"
type textarea "é possibile solo caricare l'an"
type textarea "x"
type textarea "é possibile solo caricare l'ana"
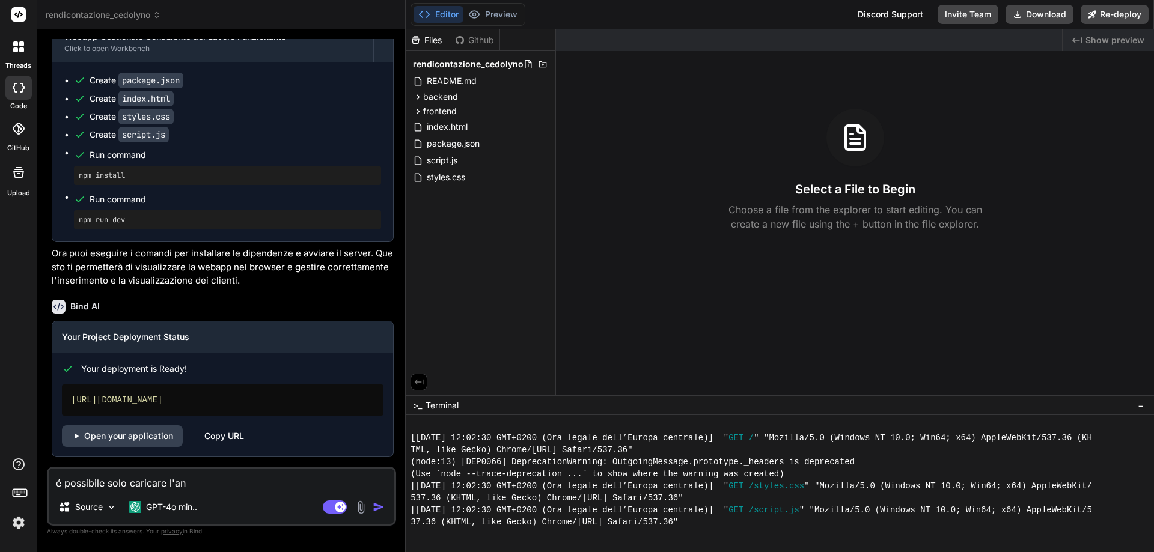
type textarea "x"
type textarea "é possibile solo caricare l'anag"
type textarea "x"
type textarea "é possibile solo caricare l'anagr"
type textarea "x"
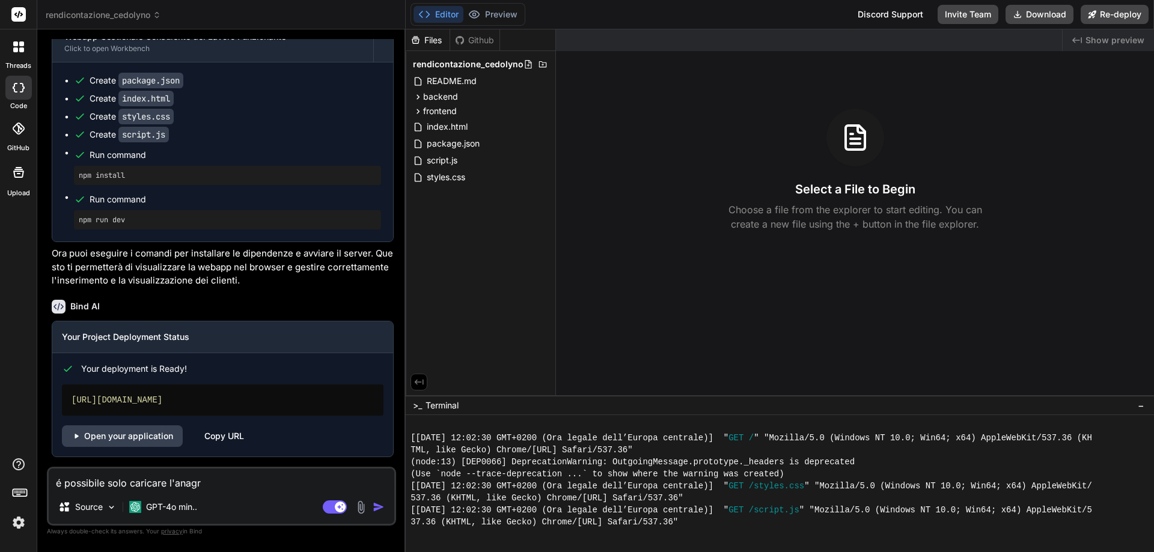
type textarea "é possibile solo caricare l'anagra"
type textarea "x"
type textarea "é possibile solo caricare l'anagraf"
type textarea "x"
type textarea "é possibile solo caricare l'anagrafi"
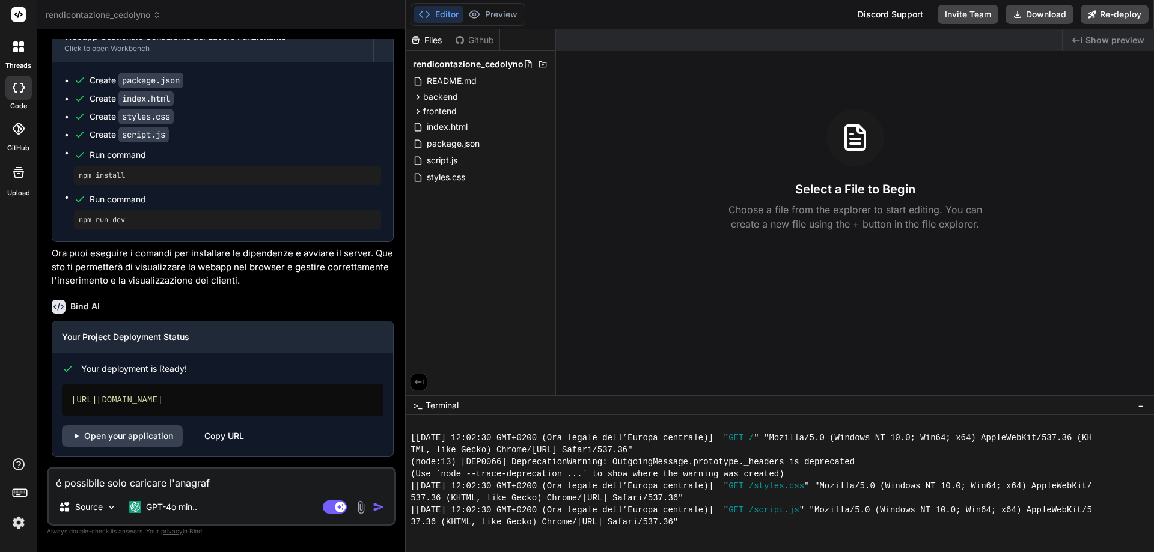
type textarea "x"
type textarea "é possibile solo caricare l'anagrafic"
type textarea "x"
type textarea "é possibile solo caricare l'anagrafica"
type textarea "x"
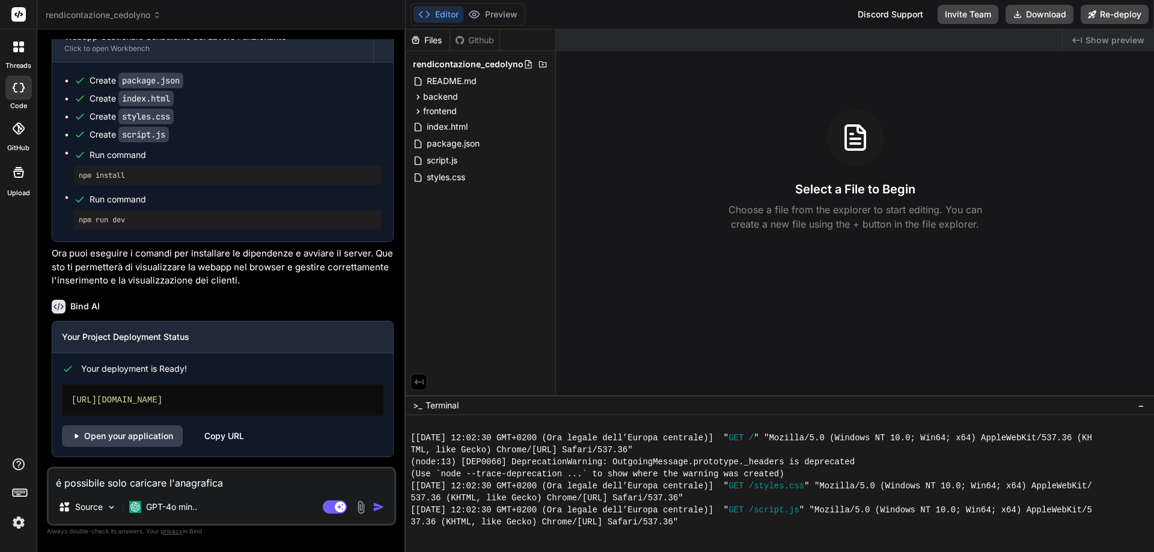
type textarea "é possibile solo caricare l'anagrafica"
type textarea "x"
type textarea "é possibile solo caricare l'anagrafica c"
type textarea "x"
type textarea "é possibile solo caricare l'anagrafica cl"
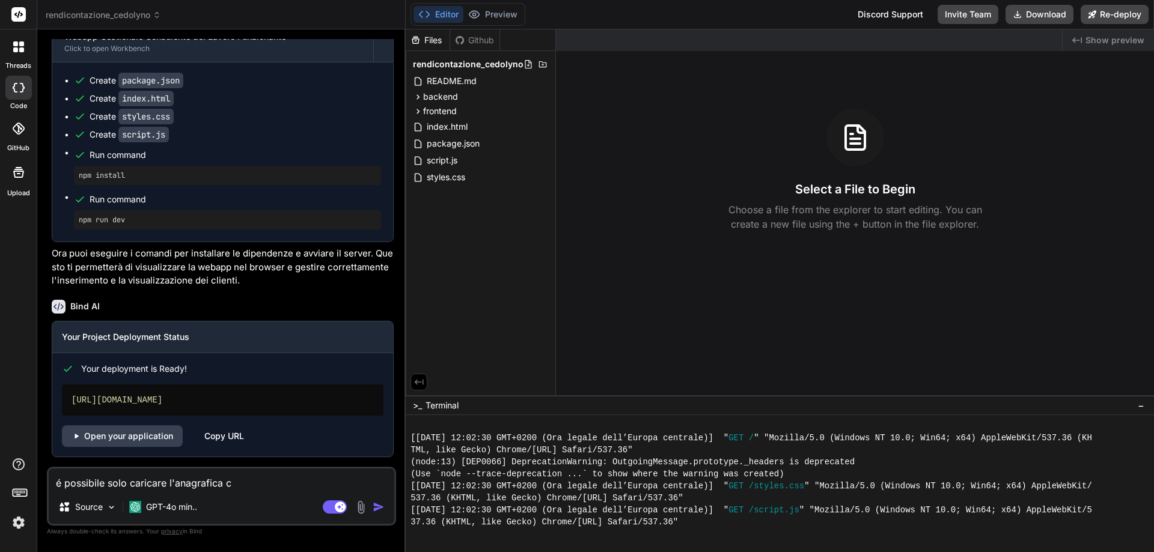
type textarea "x"
type textarea "é possibile solo caricare l'anagrafica cli"
type textarea "x"
type textarea "é possibile solo caricare l'anagrafica clie"
type textarea "x"
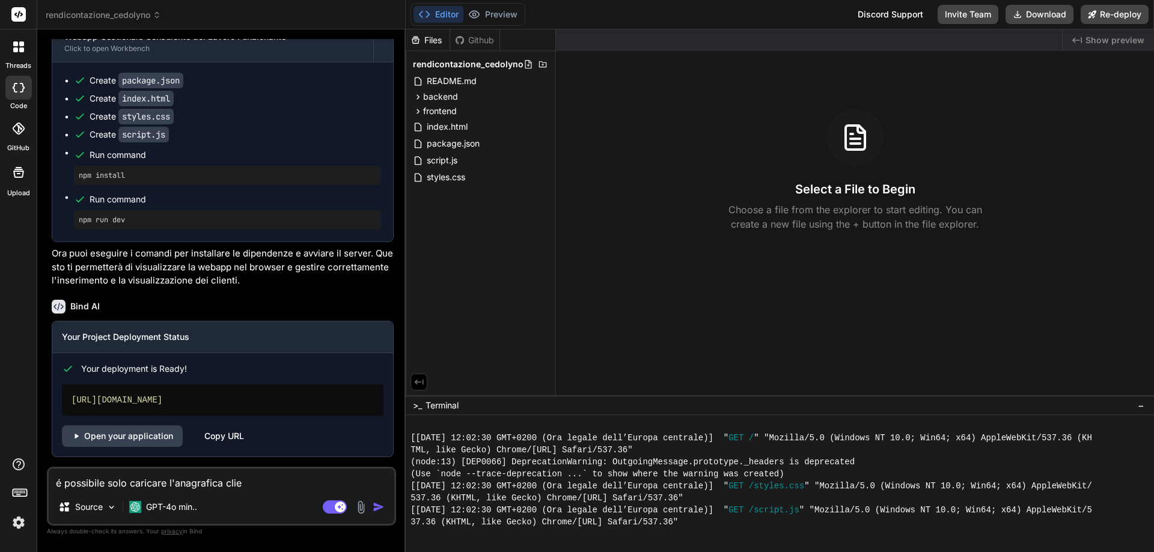
type textarea "é possibile solo caricare l'anagrafica clien"
type textarea "x"
type textarea "é possibile solo caricare l'anagrafica client"
type textarea "x"
type textarea "é possibile solo caricare l'anagrafica cliente"
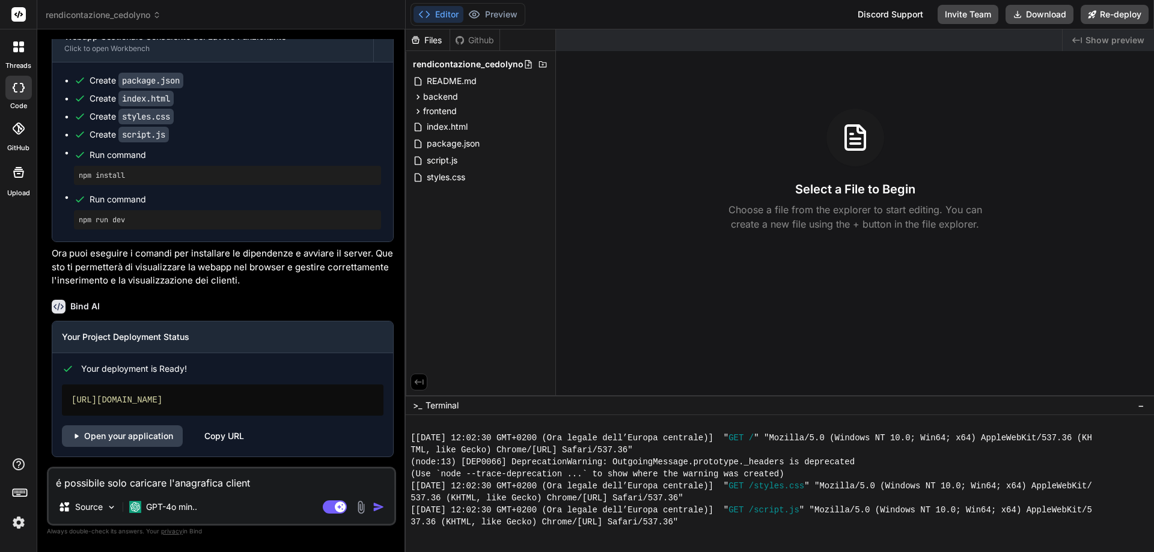
type textarea "x"
type textarea "é possibile solo caricare l'anagrafica cliente"
type textarea "x"
type textarea "é possibile solo caricare l'anagrafica cliente e"
type textarea "x"
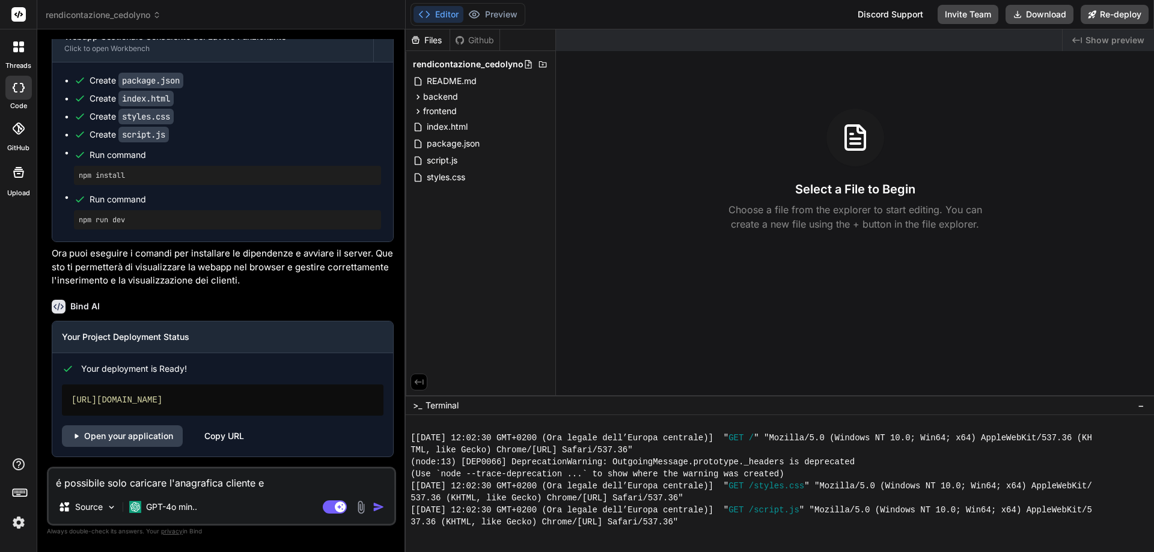
type textarea "é possibile solo caricare l'anagrafica cliente e"
type textarea "x"
type textarea "é possibile solo caricare l'anagrafica cliente e n"
type textarea "x"
type textarea "é possibile solo caricare l'anagrafica cliente e nu"
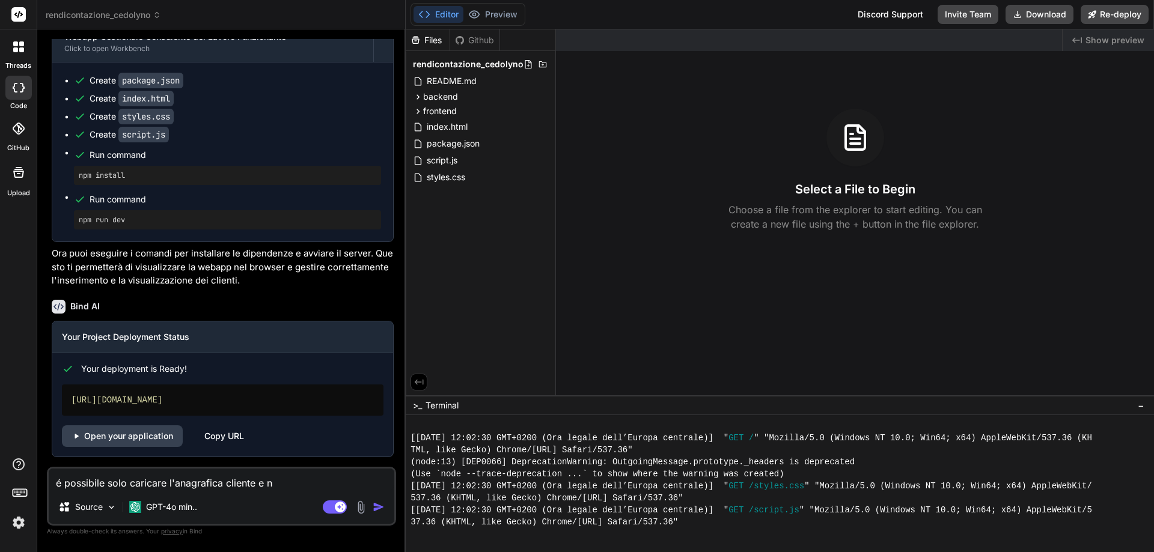
type textarea "x"
type textarea "é possibile solo caricare l'anagrafica cliente e nul"
type textarea "x"
type textarea "é possibile solo caricare l'anagrafica cliente e null"
type textarea "x"
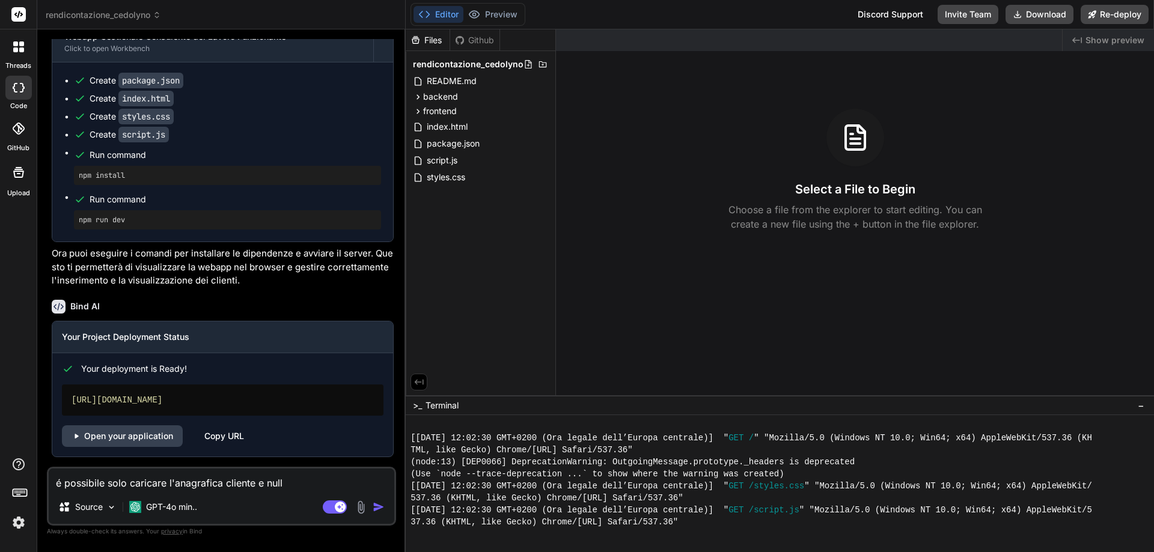
type textarea "é possibile solo caricare l'anagrafica cliente e nulla"
type textarea "x"
type textarea "é possibile solo caricare l'anagrafica cliente e nulla"
type textarea "x"
type textarea "é possibile solo caricare l'anagrafica cliente e nulla p"
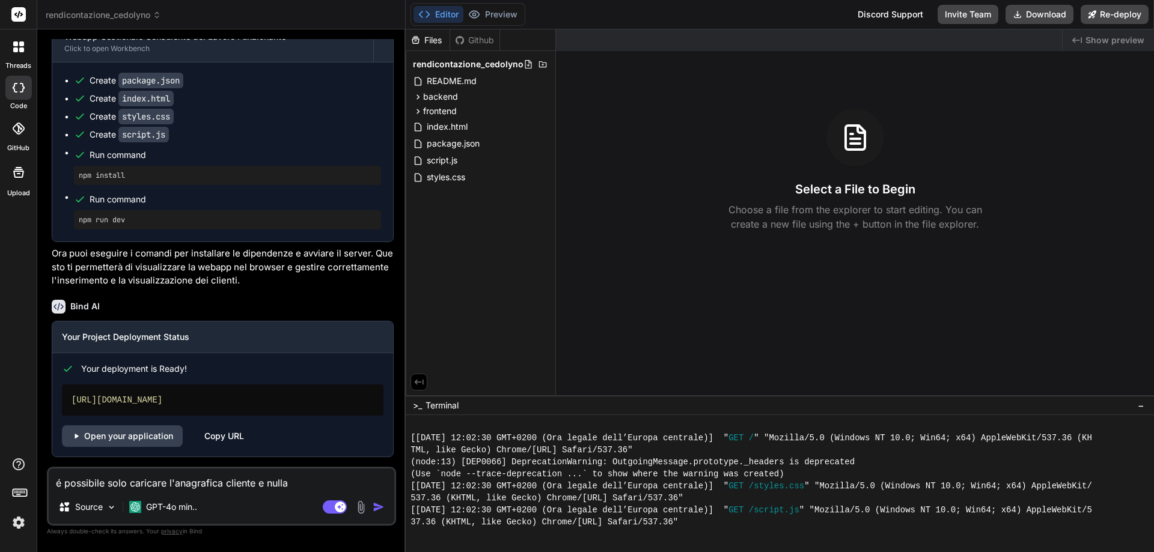
type textarea "x"
type textarea "é possibile solo caricare l'anagrafica cliente e nulla pi"
type textarea "x"
type textarea "é possibile solo caricare l'anagrafica cliente e nulla più"
type textarea "x"
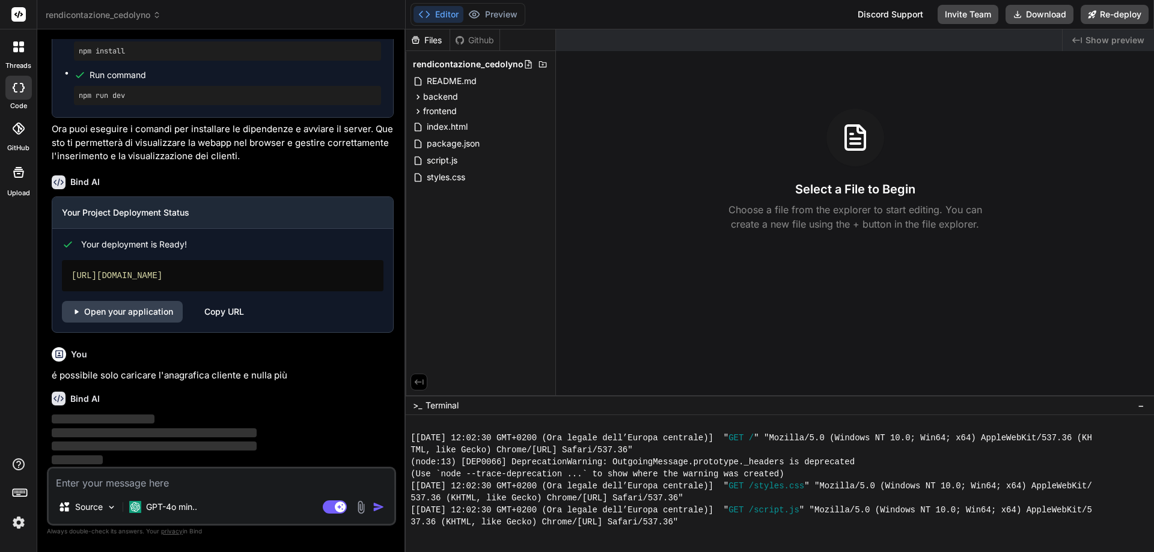
scroll to position [3232, 0]
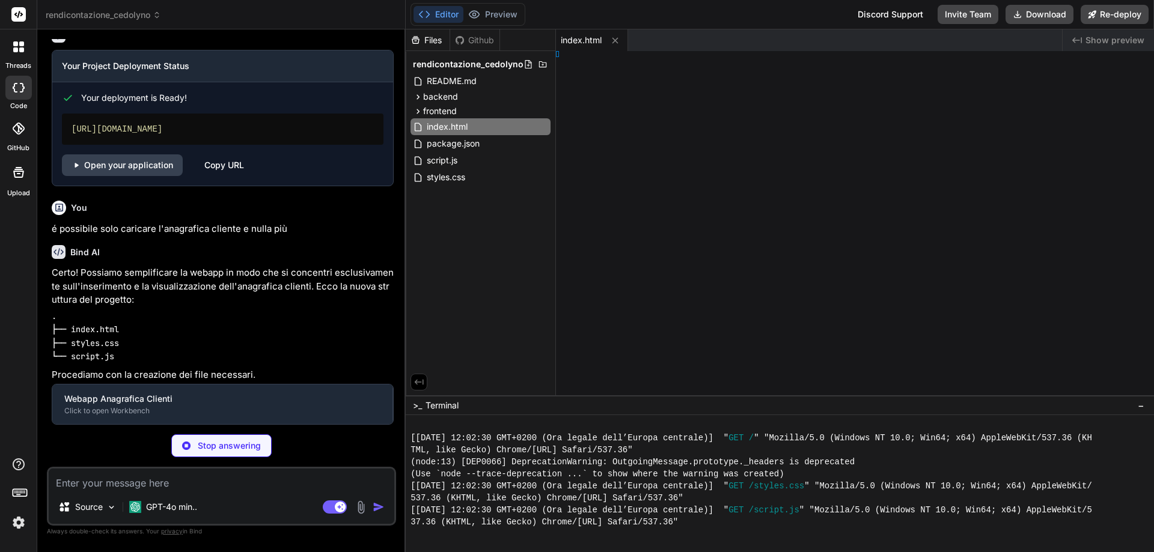
type textarea "x"
type textarea "4px; }"
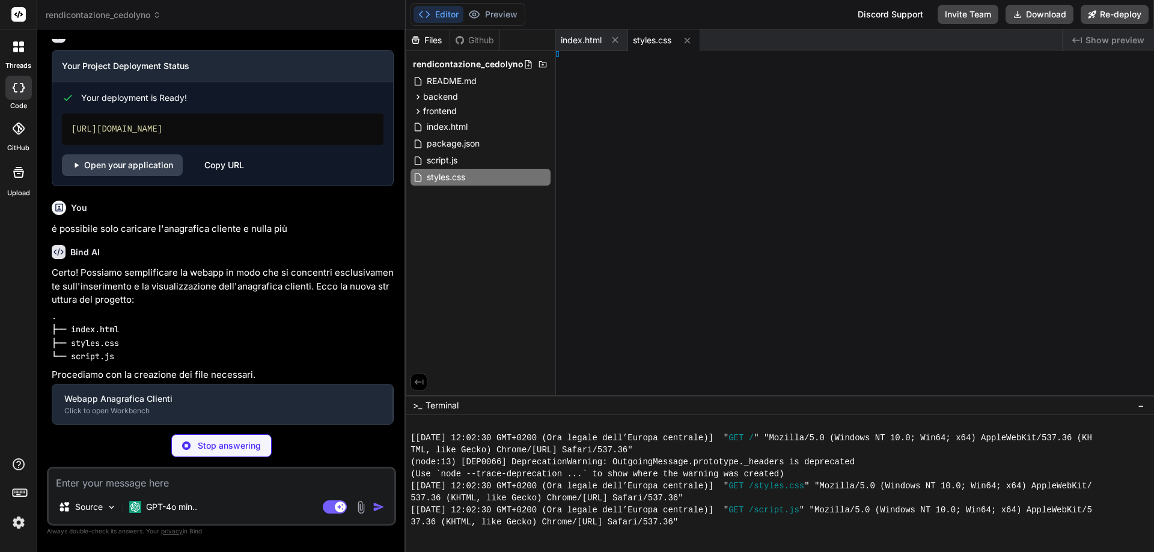
type textarea "x"
type textarea "s();"
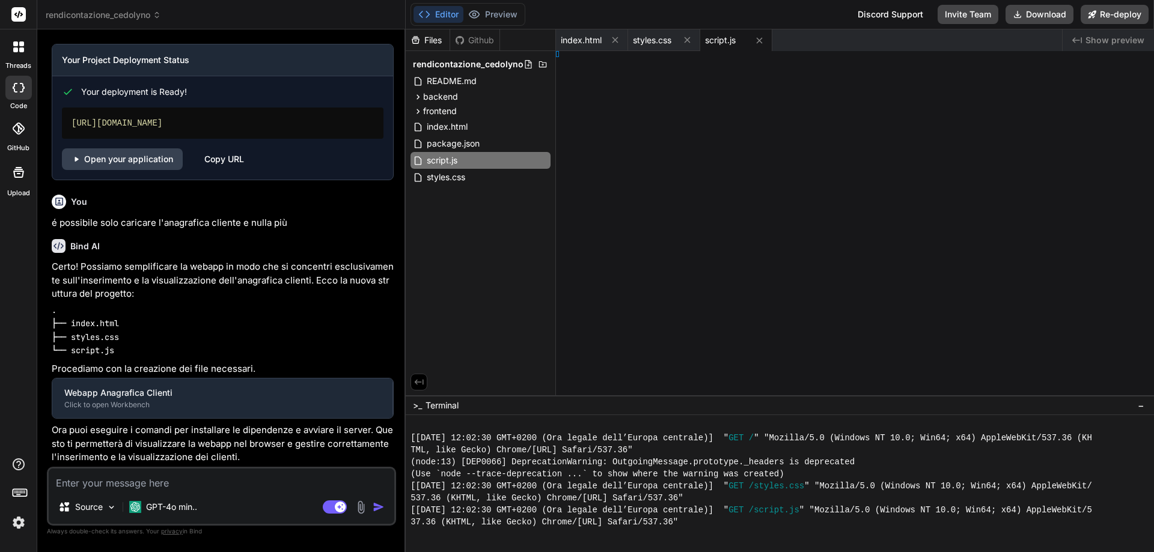
type textarea "x"
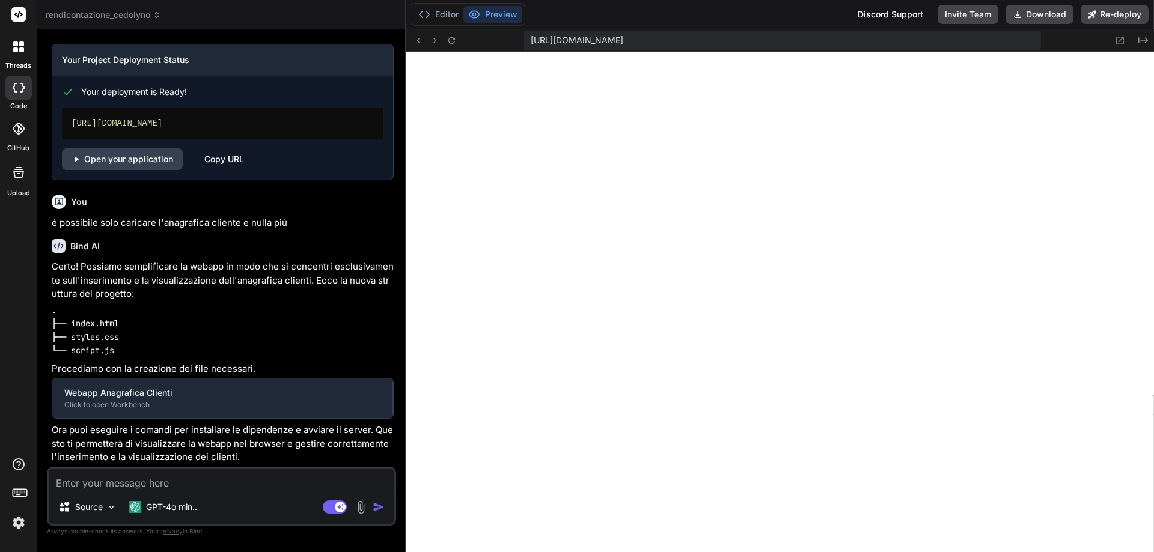
type textarea "renderClients();"
type textarea "x"
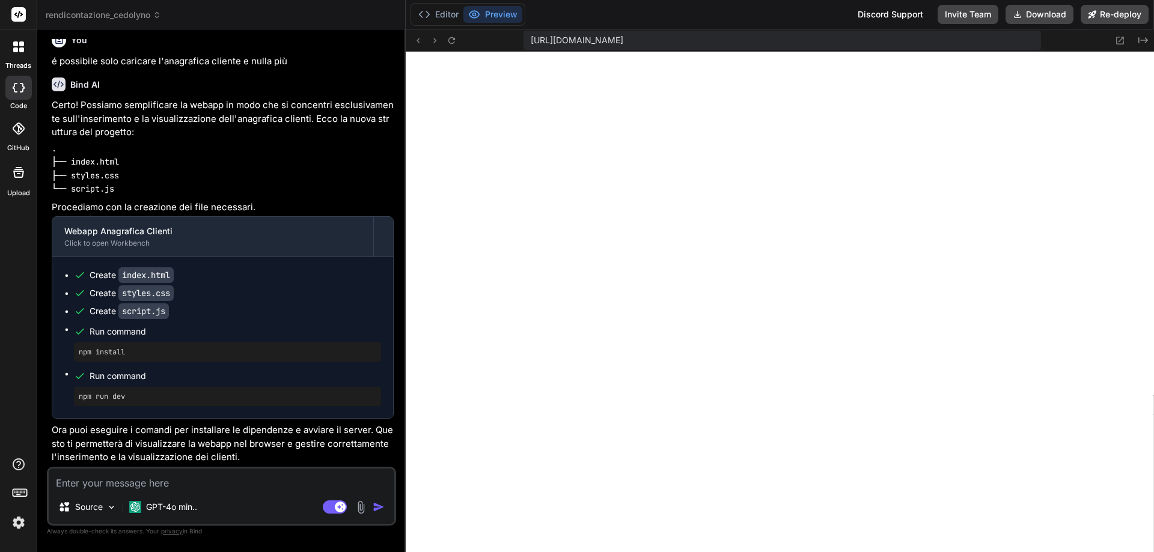
scroll to position [3546, 0]
